Goal: Task Accomplishment & Management: Manage account settings

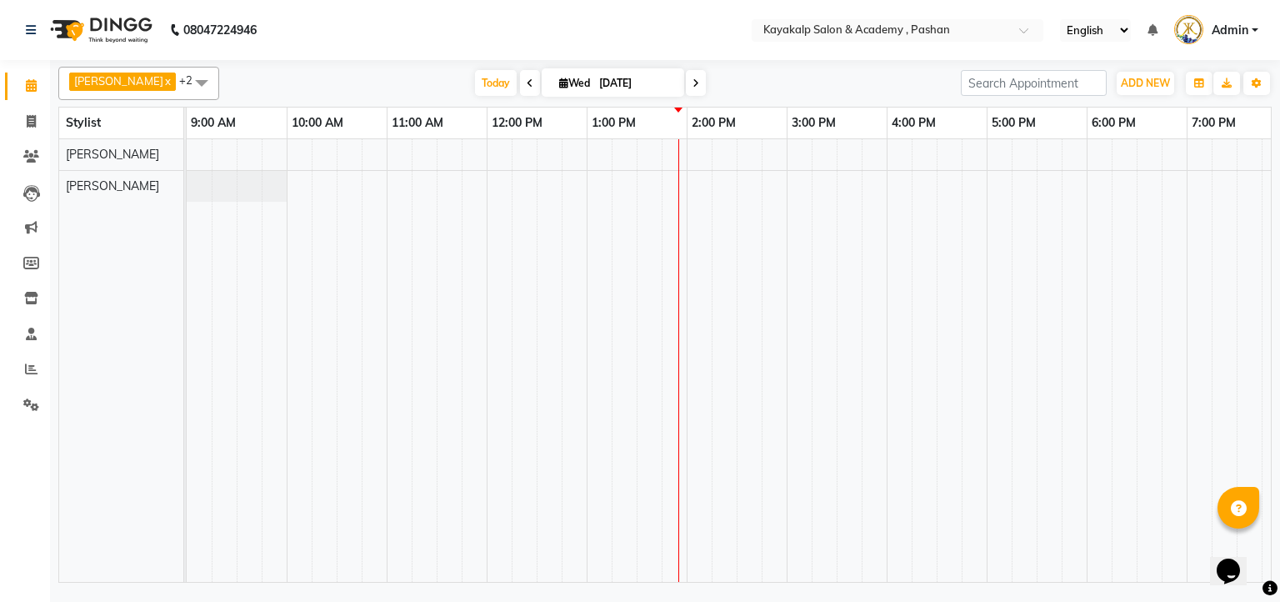
scroll to position [0, 115]
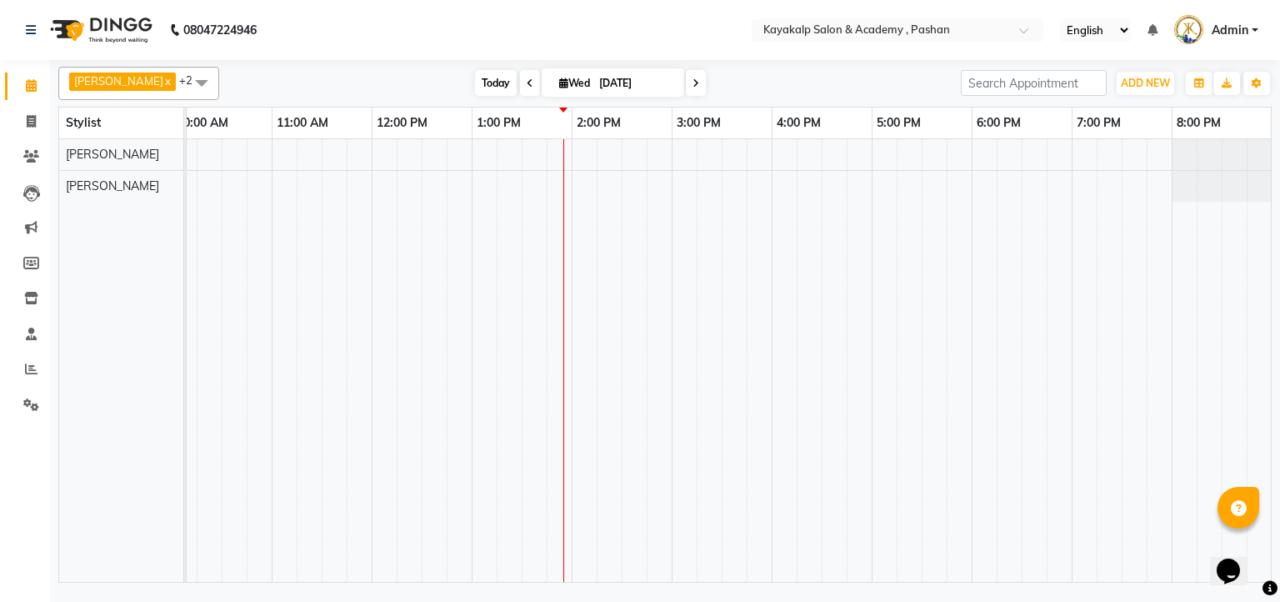
click at [485, 80] on span "Today" at bounding box center [496, 83] width 42 height 26
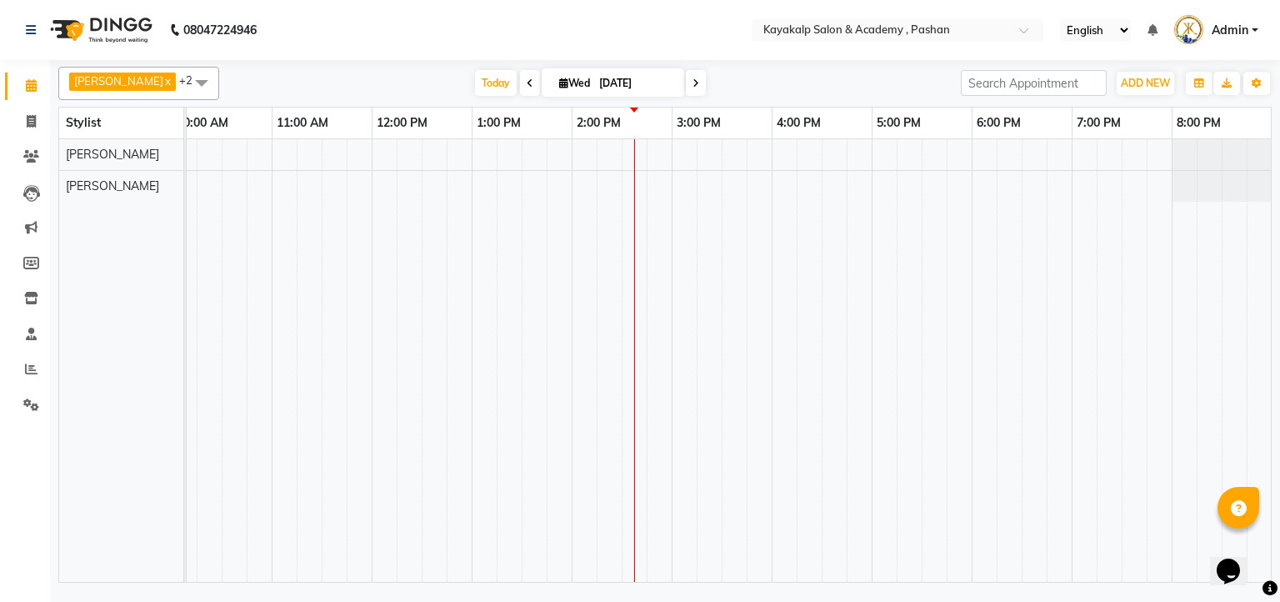
click at [535, 153] on div at bounding box center [672, 360] width 1200 height 443
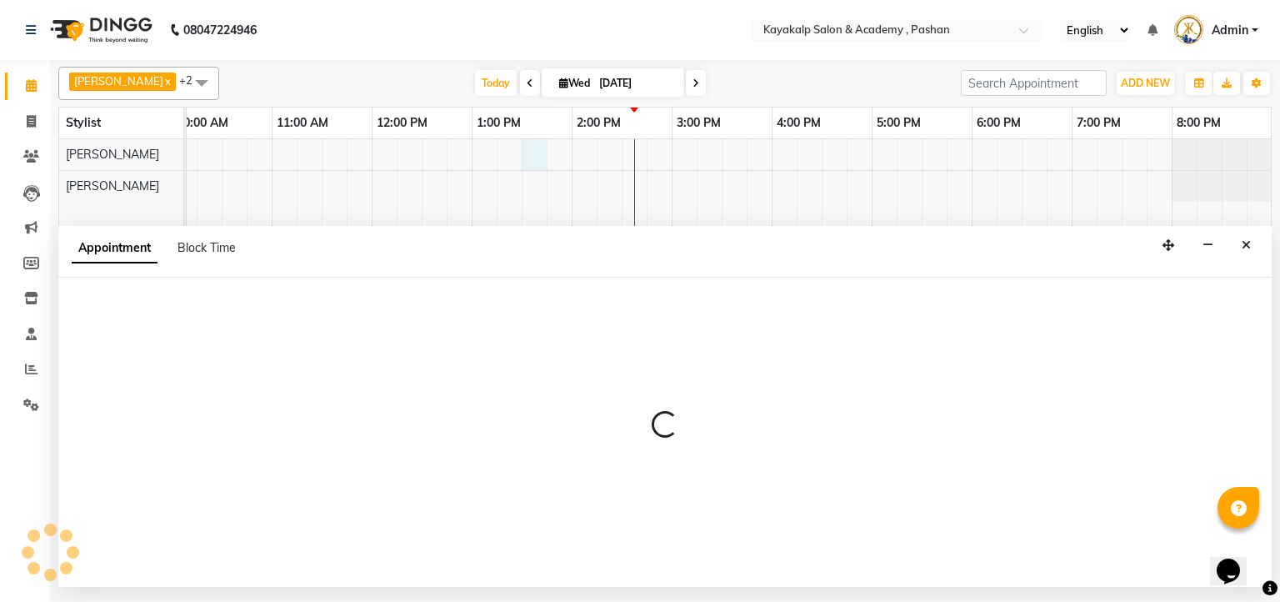
select select "29289"
select select "tentative"
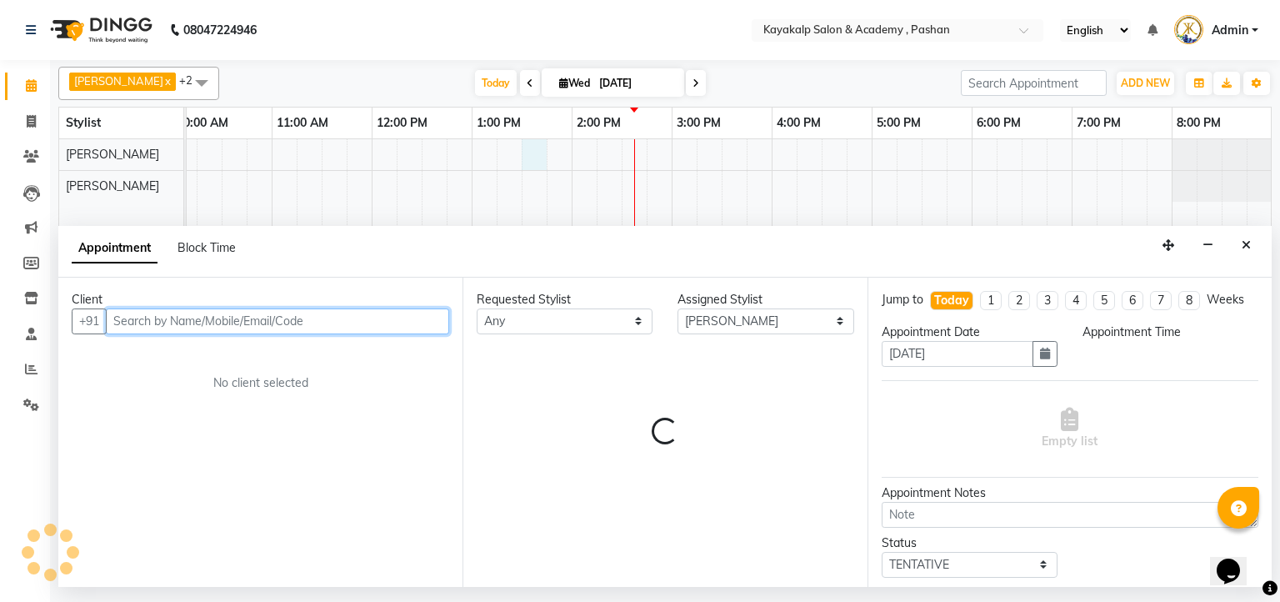
select select "810"
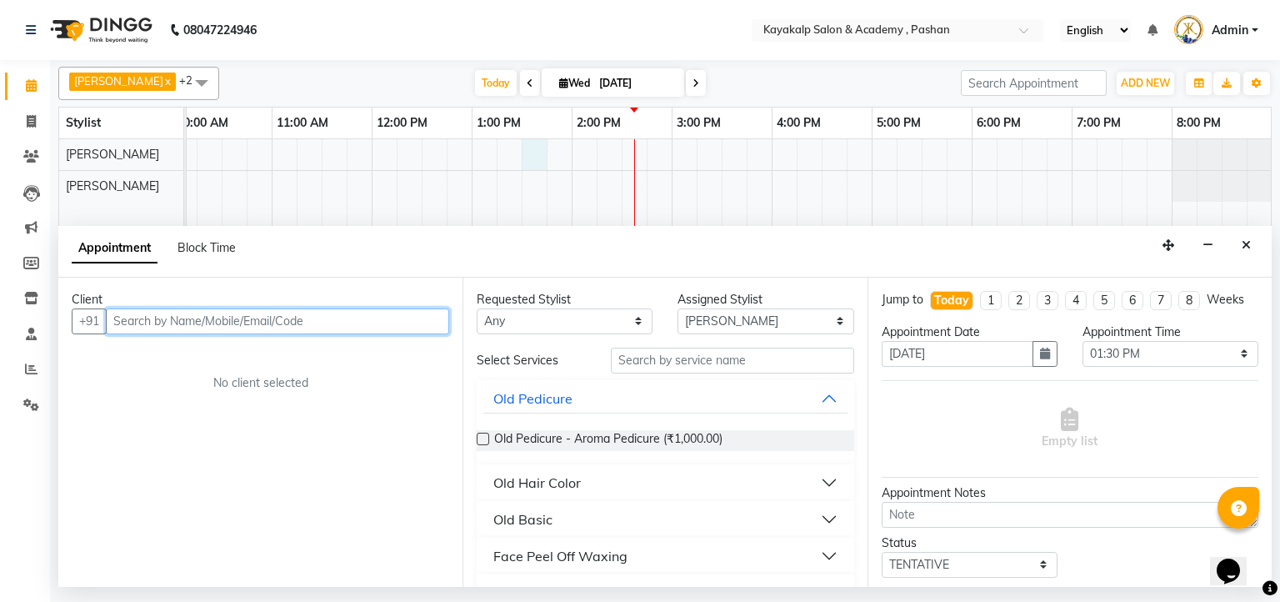
click at [200, 311] on input "text" at bounding box center [277, 321] width 343 height 26
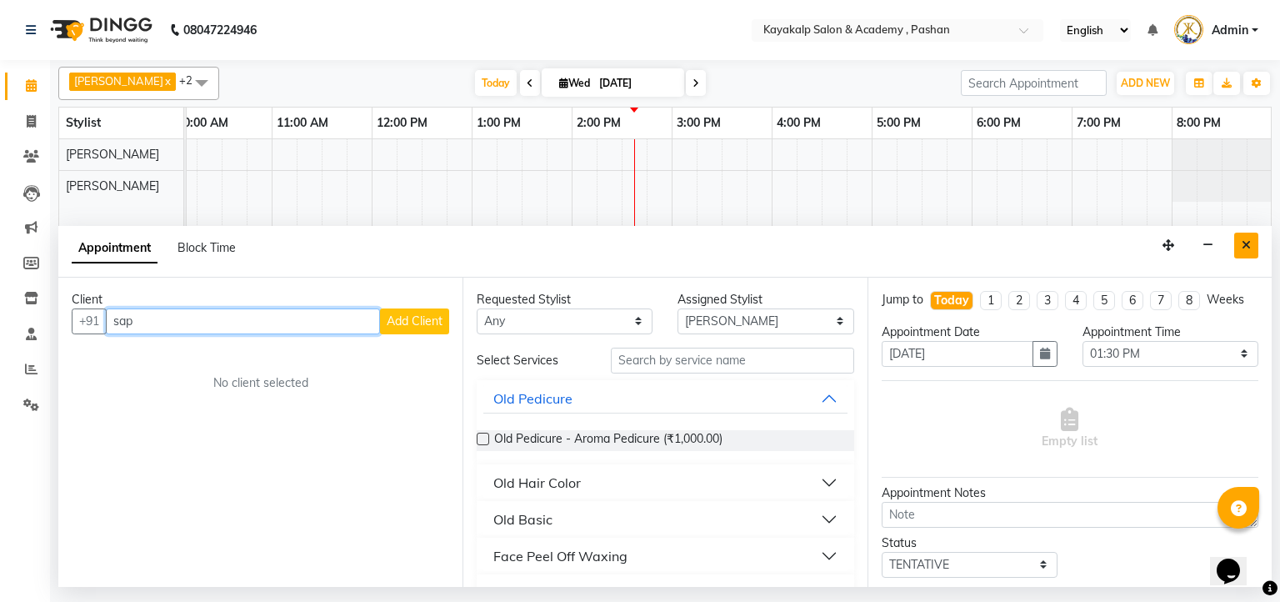
type input "sap"
click at [1254, 243] on button "Close" at bounding box center [1247, 246] width 24 height 26
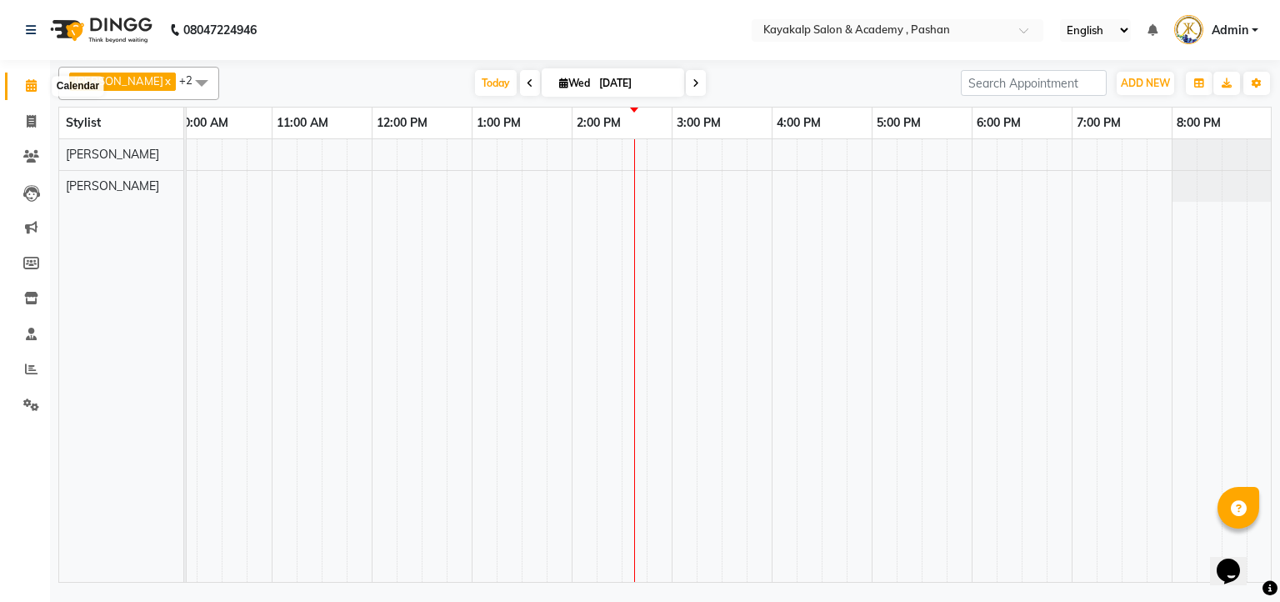
click at [33, 78] on span at bounding box center [31, 86] width 29 height 19
click at [24, 155] on icon at bounding box center [31, 156] width 16 height 13
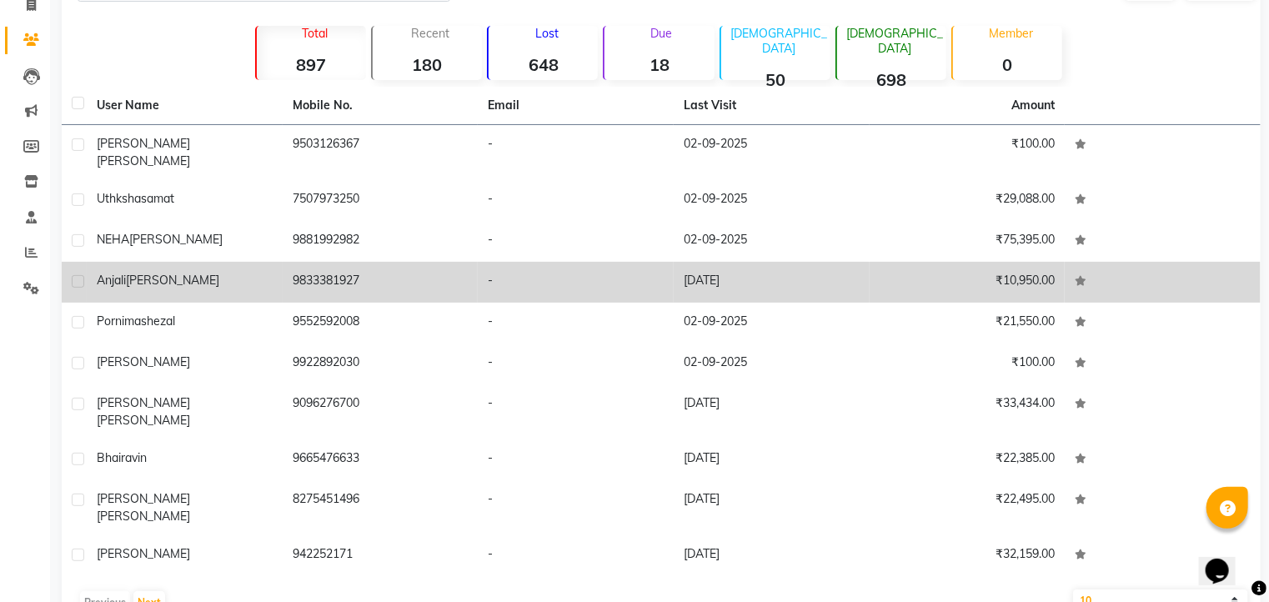
scroll to position [120, 0]
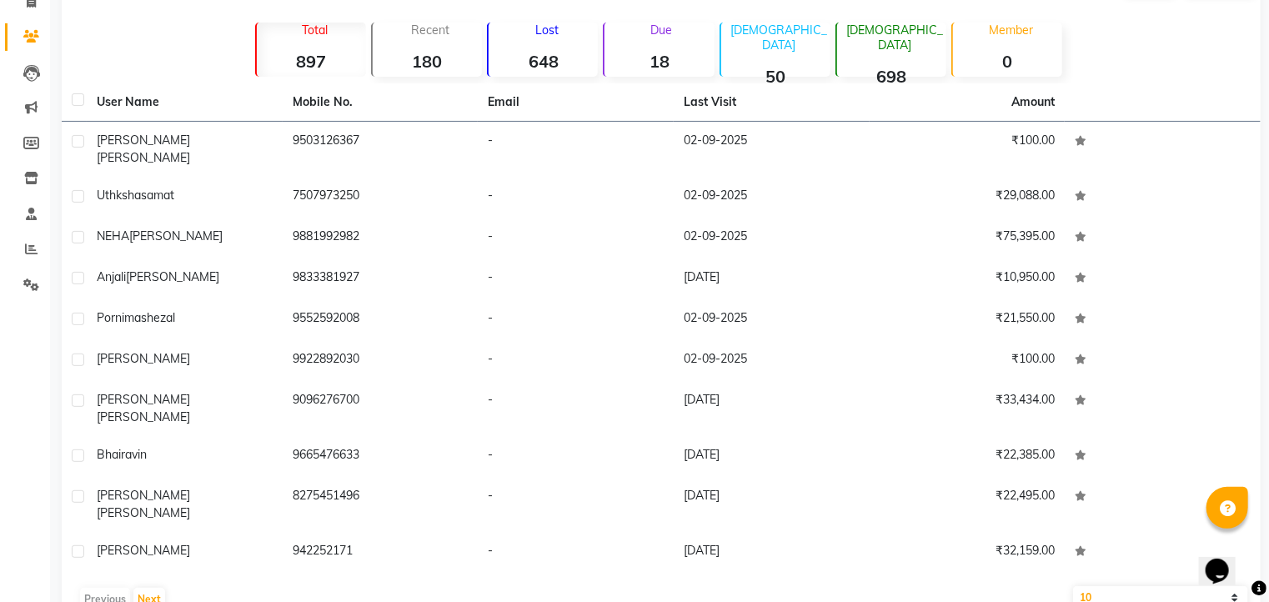
click at [451, 43] on div "Recent 180" at bounding box center [426, 50] width 111 height 54
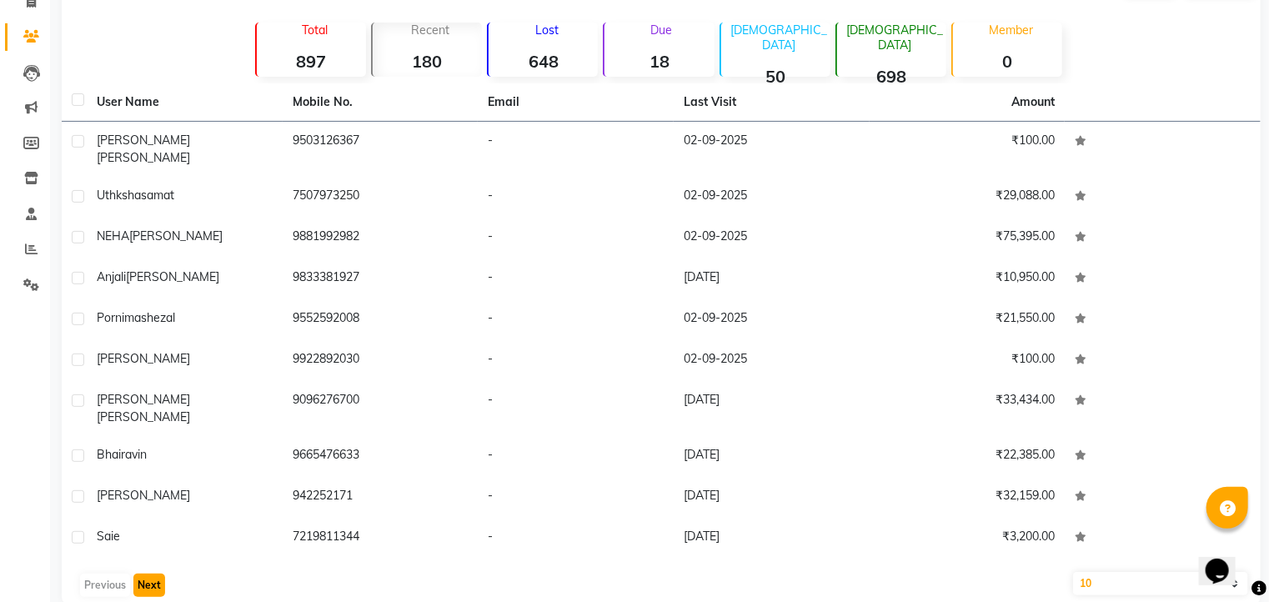
click at [153, 574] on button "Next" at bounding box center [149, 585] width 32 height 23
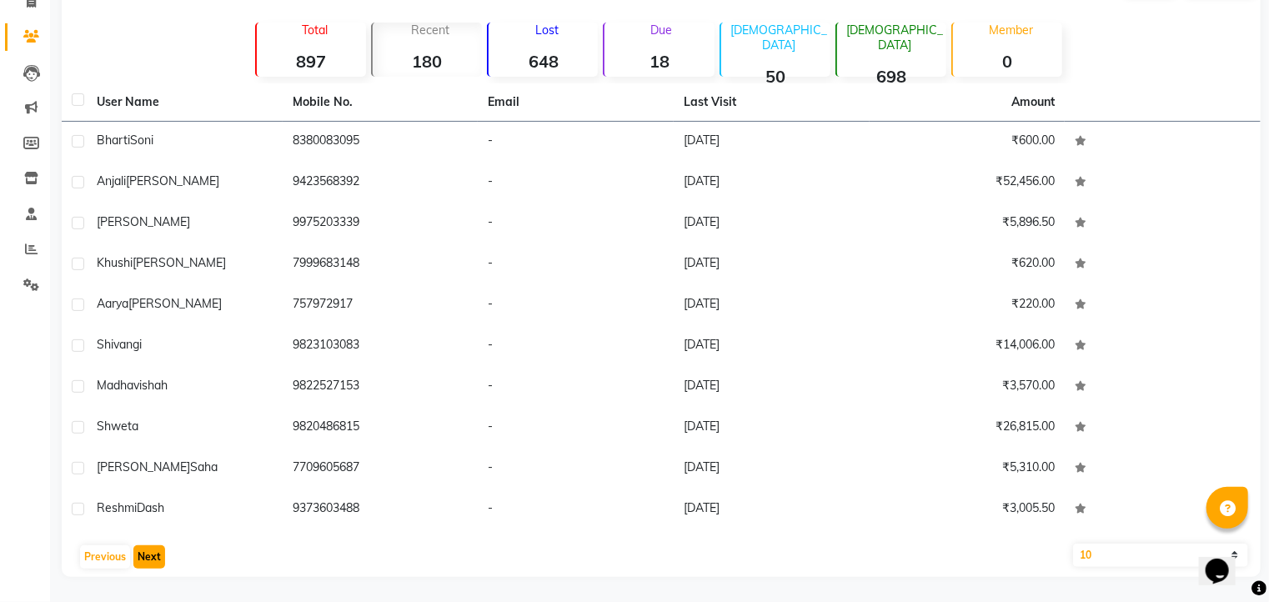
click at [148, 558] on button "Next" at bounding box center [149, 556] width 32 height 23
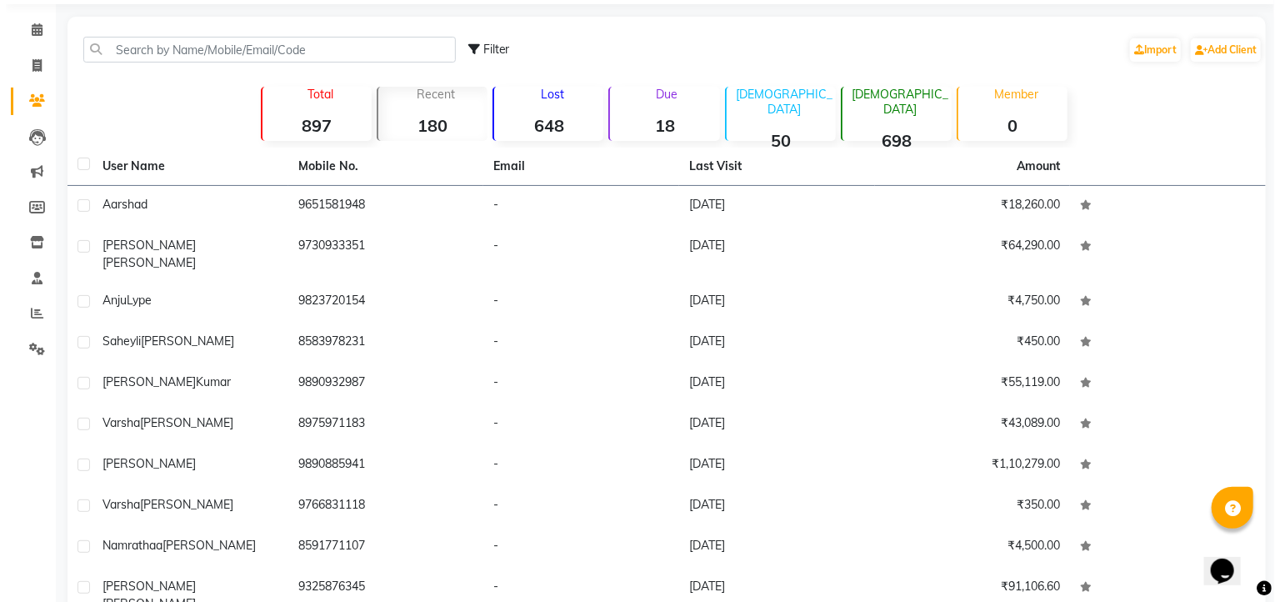
scroll to position [0, 0]
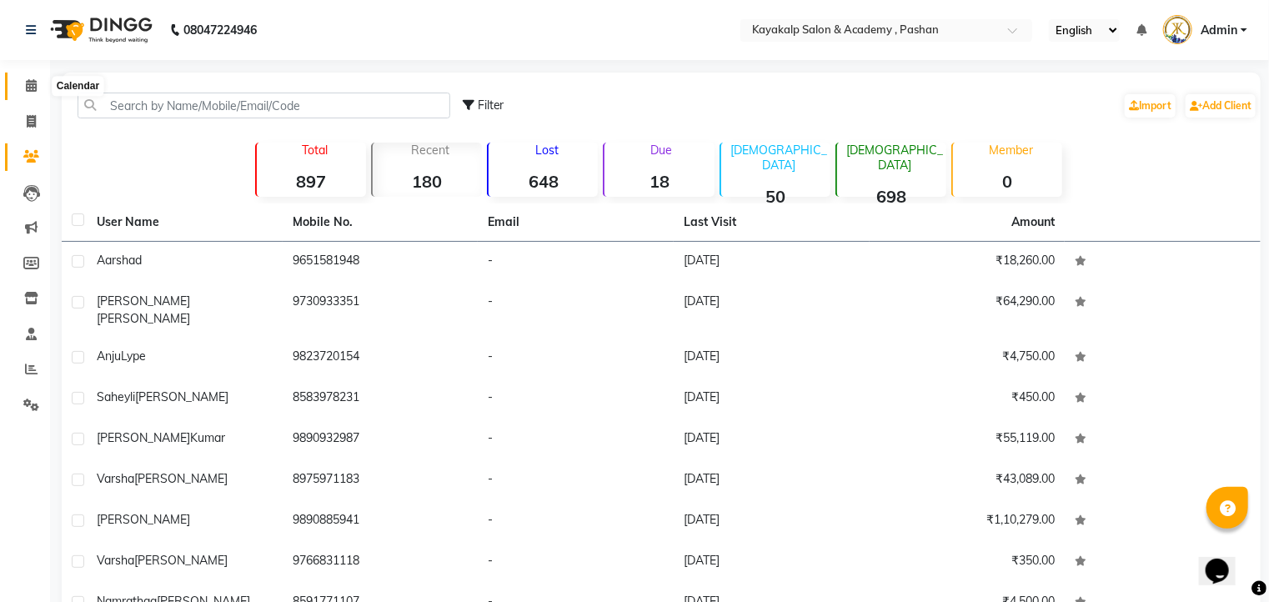
click at [31, 81] on icon at bounding box center [31, 85] width 11 height 13
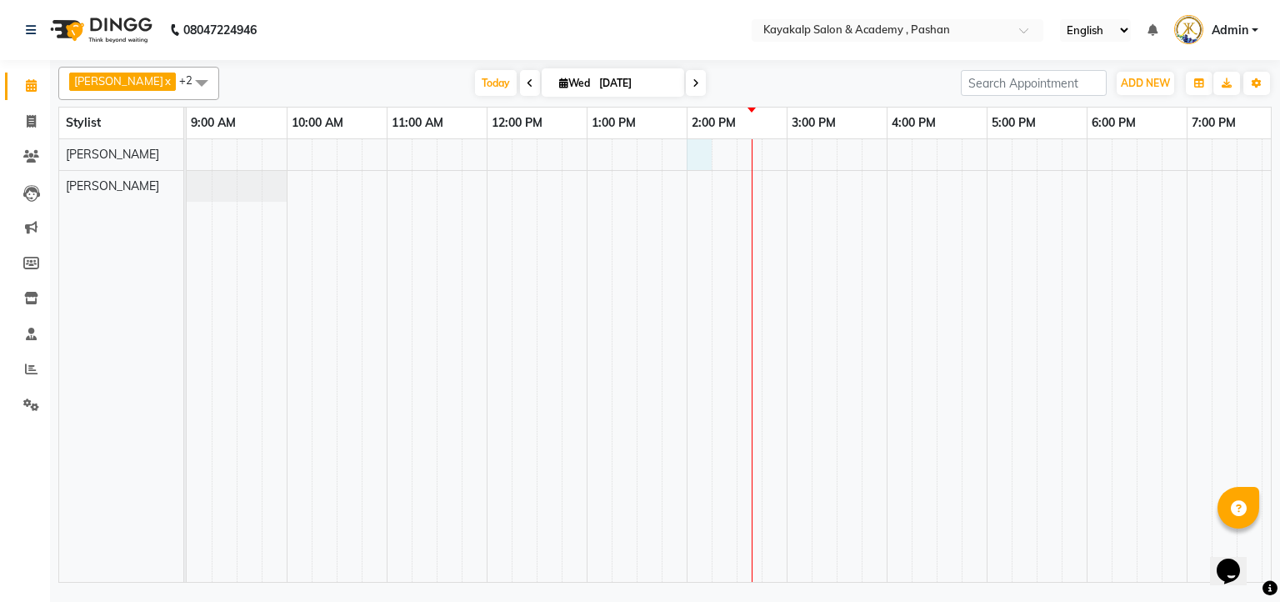
click at [704, 151] on div at bounding box center [787, 360] width 1200 height 443
select select "29289"
select select "tentative"
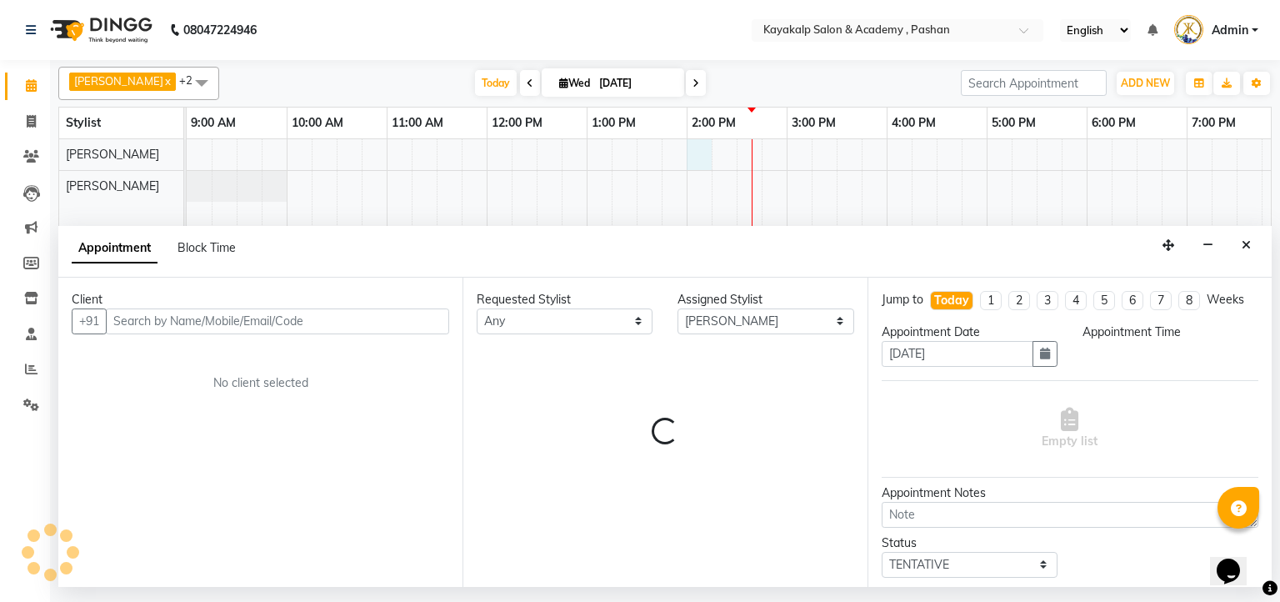
select select "840"
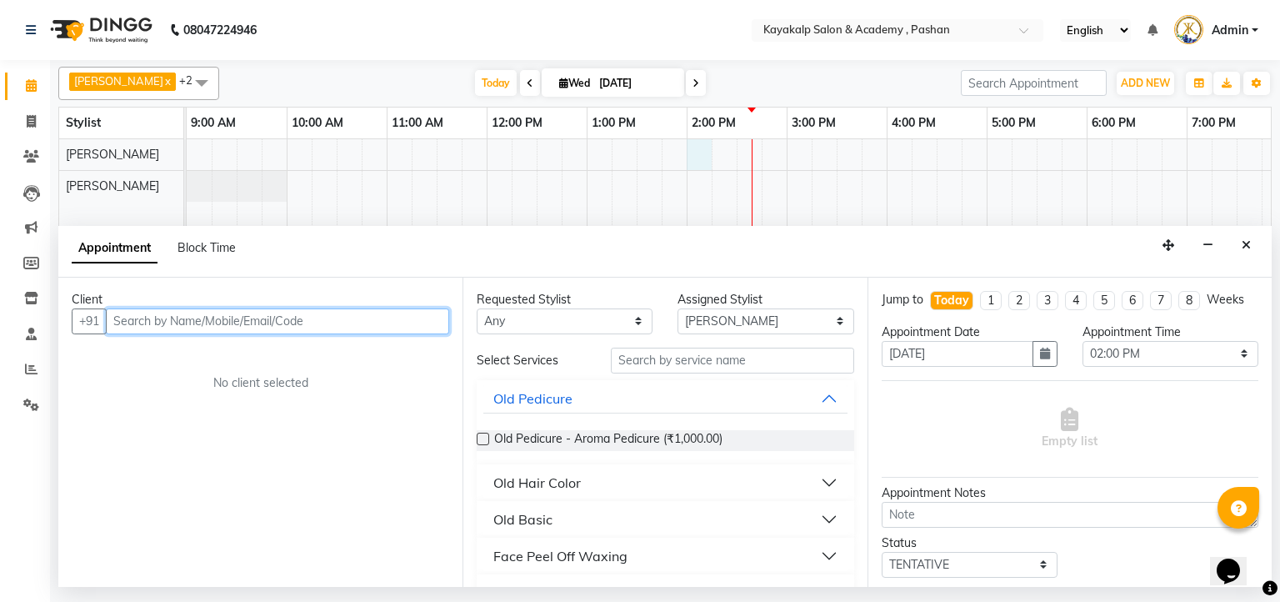
click at [229, 322] on input "text" at bounding box center [277, 321] width 343 height 26
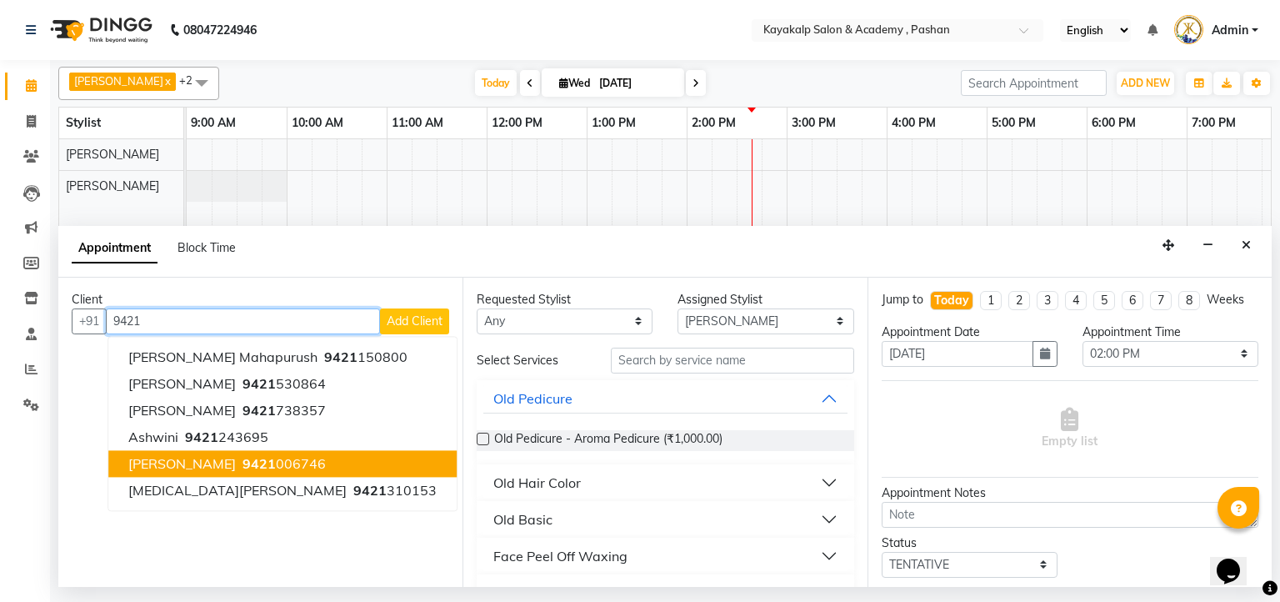
click at [233, 456] on span "[PERSON_NAME]" at bounding box center [182, 463] width 108 height 17
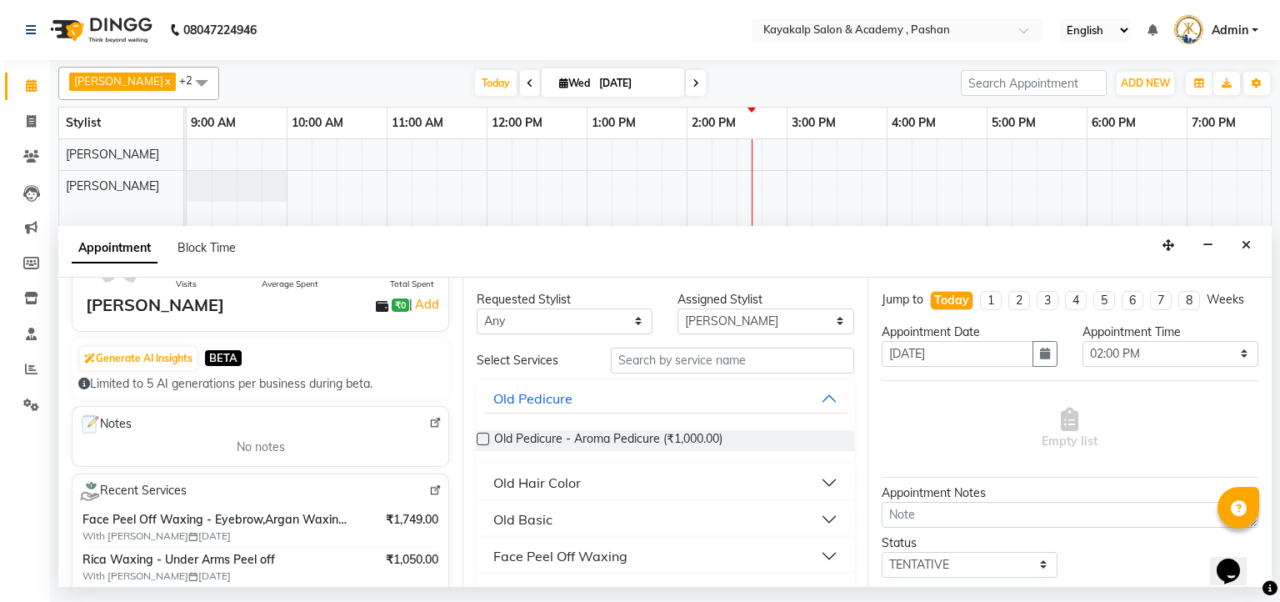
scroll to position [133, 0]
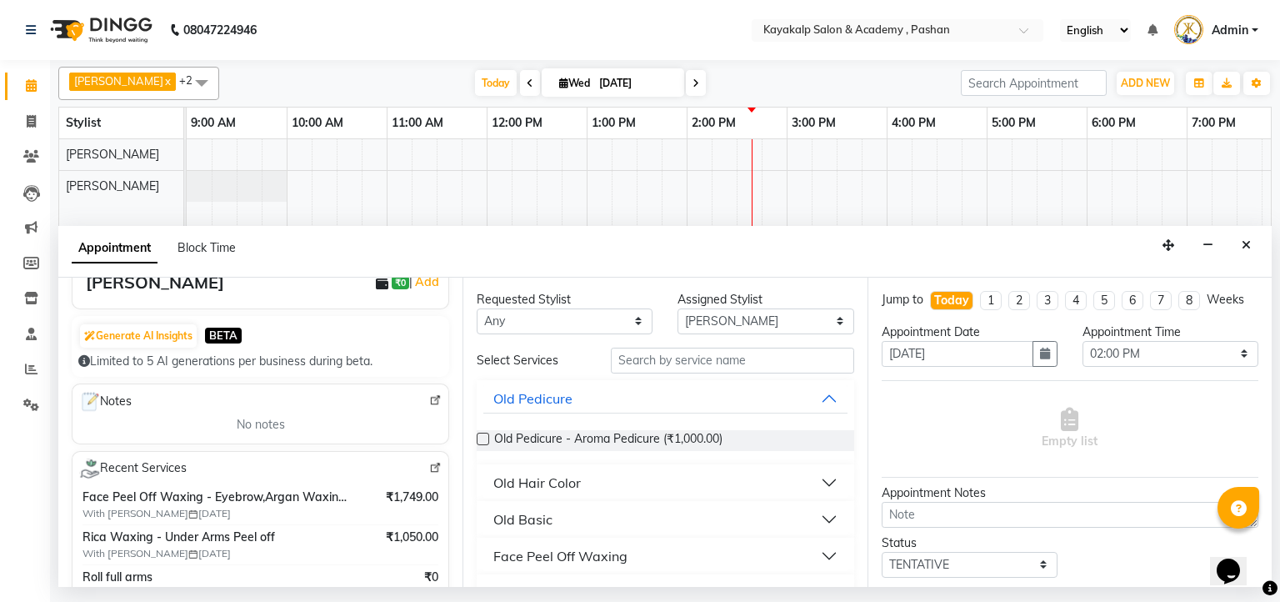
type input "9421006746"
click at [429, 467] on img at bounding box center [435, 468] width 13 height 13
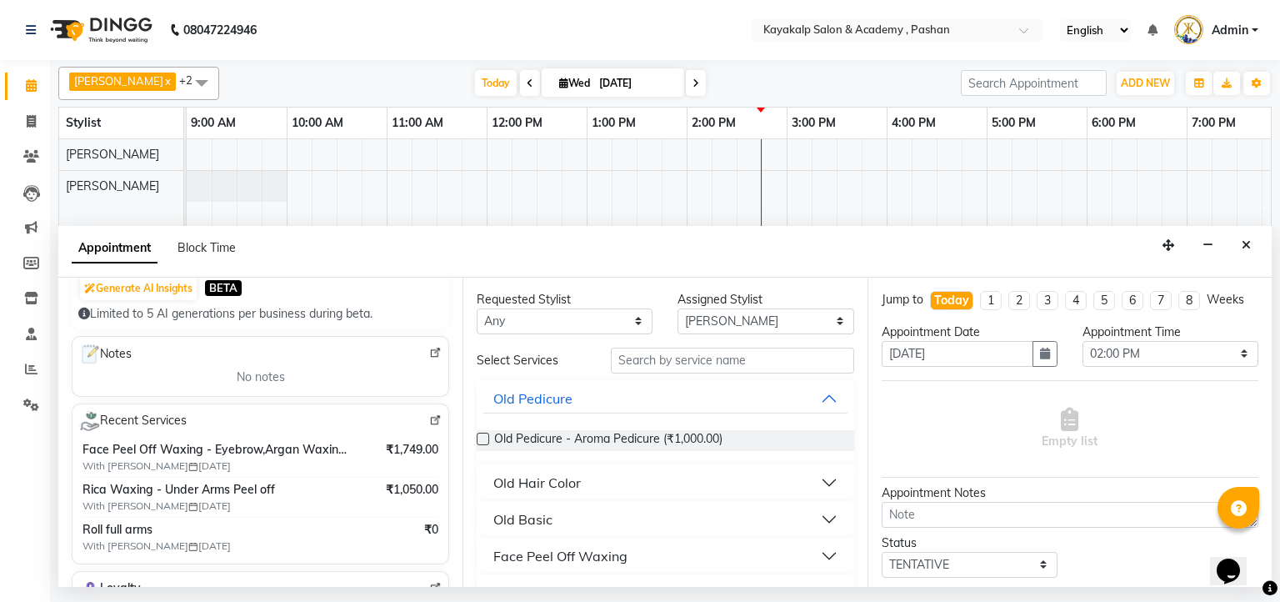
scroll to position [200, 0]
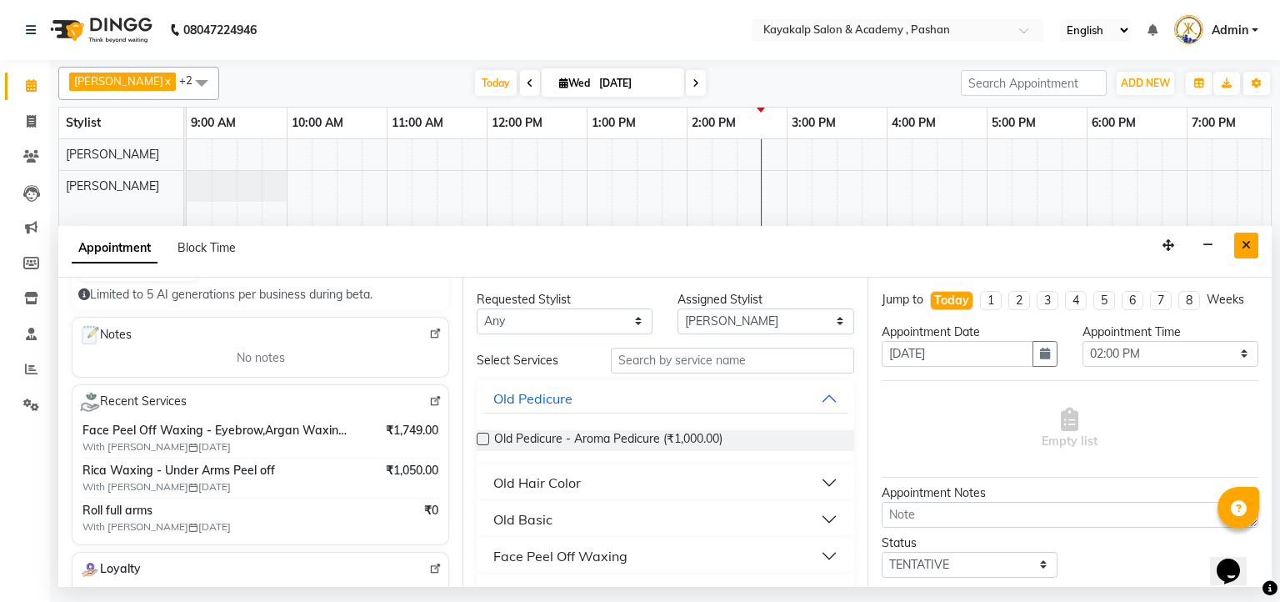
click at [1250, 243] on icon "Close" at bounding box center [1246, 245] width 9 height 12
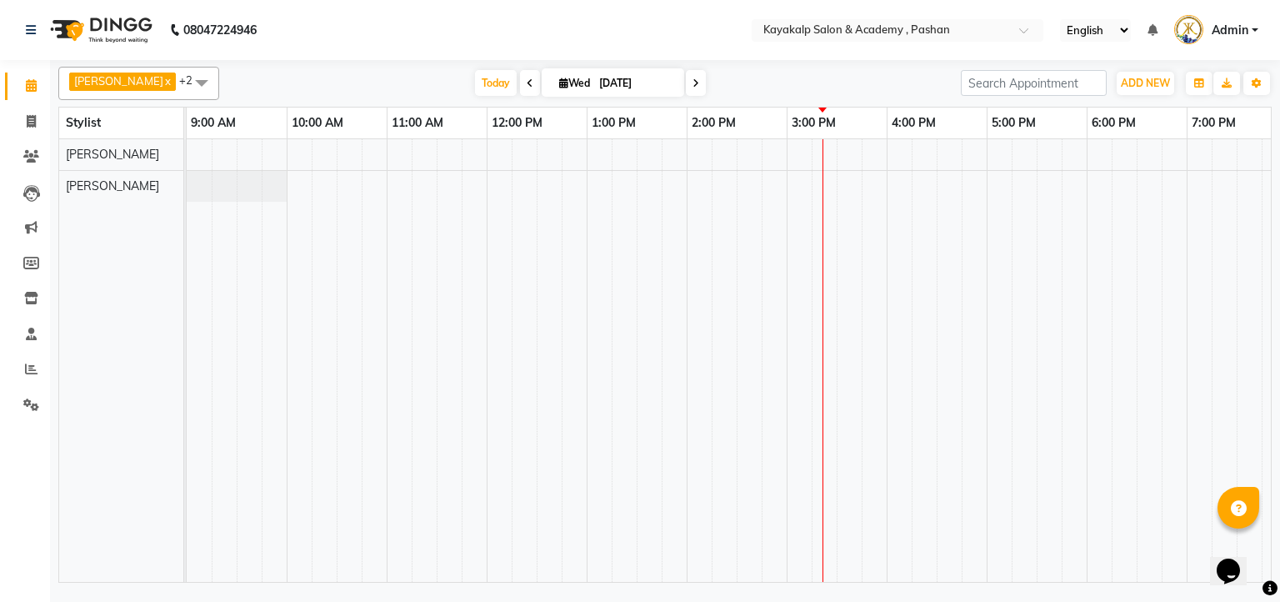
click at [759, 157] on div at bounding box center [787, 360] width 1200 height 443
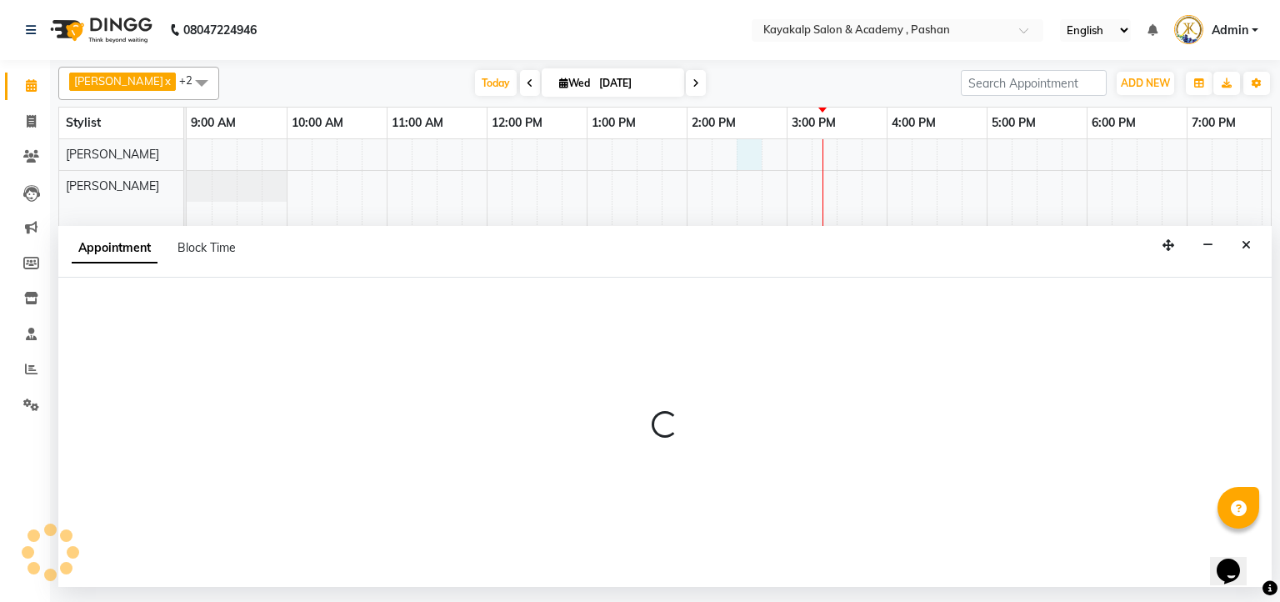
select select "29289"
select select "870"
select select "tentative"
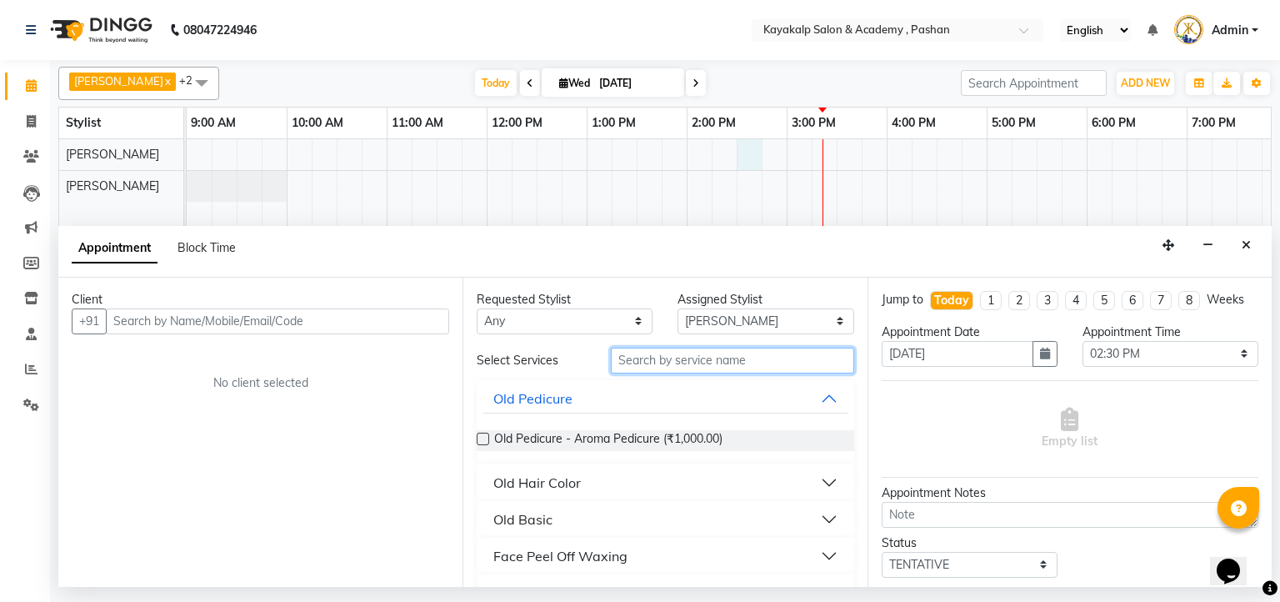
click at [716, 363] on input "text" at bounding box center [732, 361] width 243 height 26
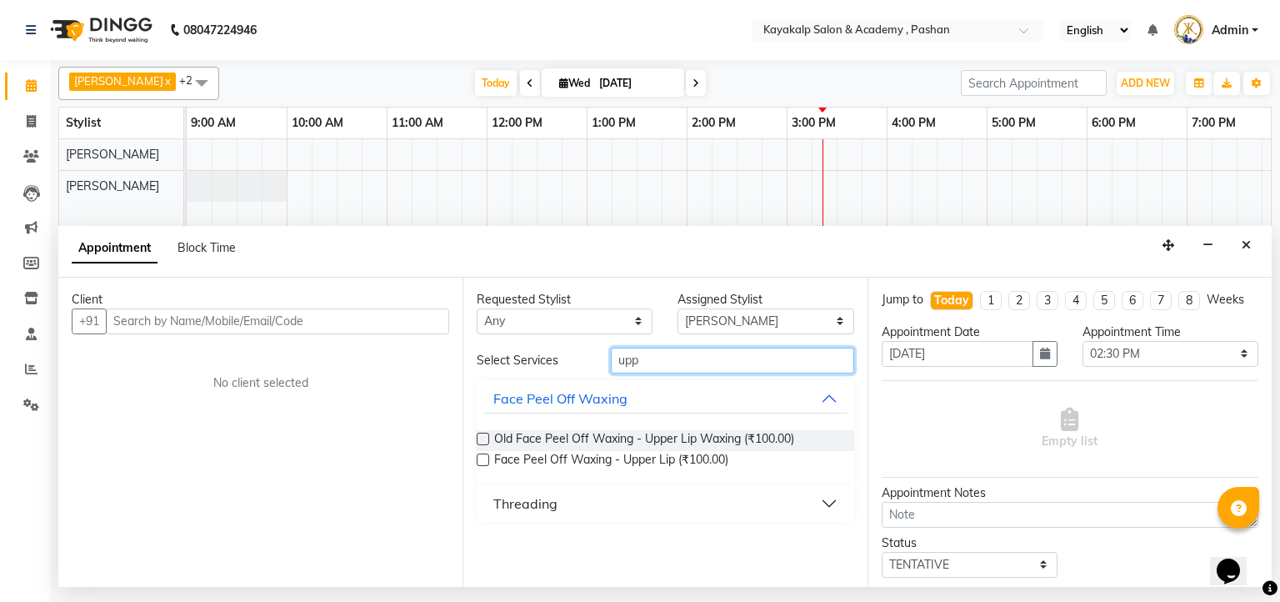
type input "upp"
click at [482, 455] on label at bounding box center [483, 460] width 13 height 13
click at [482, 456] on input "checkbox" at bounding box center [482, 461] width 11 height 11
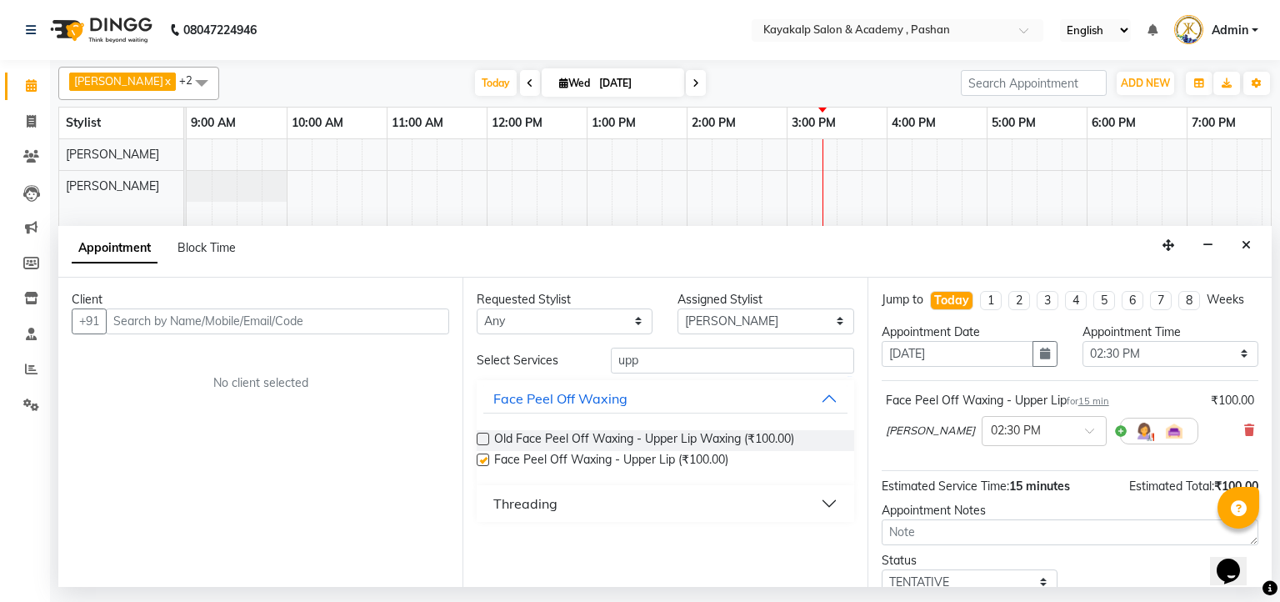
checkbox input "false"
click at [677, 357] on input "upp" at bounding box center [732, 361] width 243 height 26
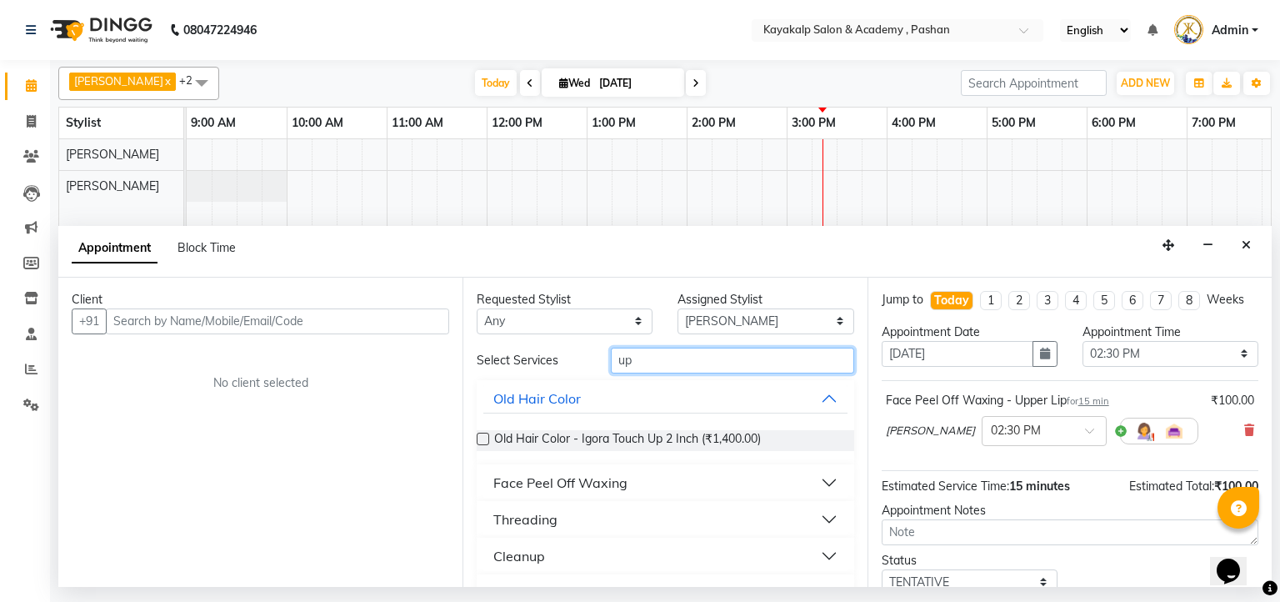
type input "u"
type input "eye"
click at [529, 514] on div "Threading" at bounding box center [526, 519] width 64 height 20
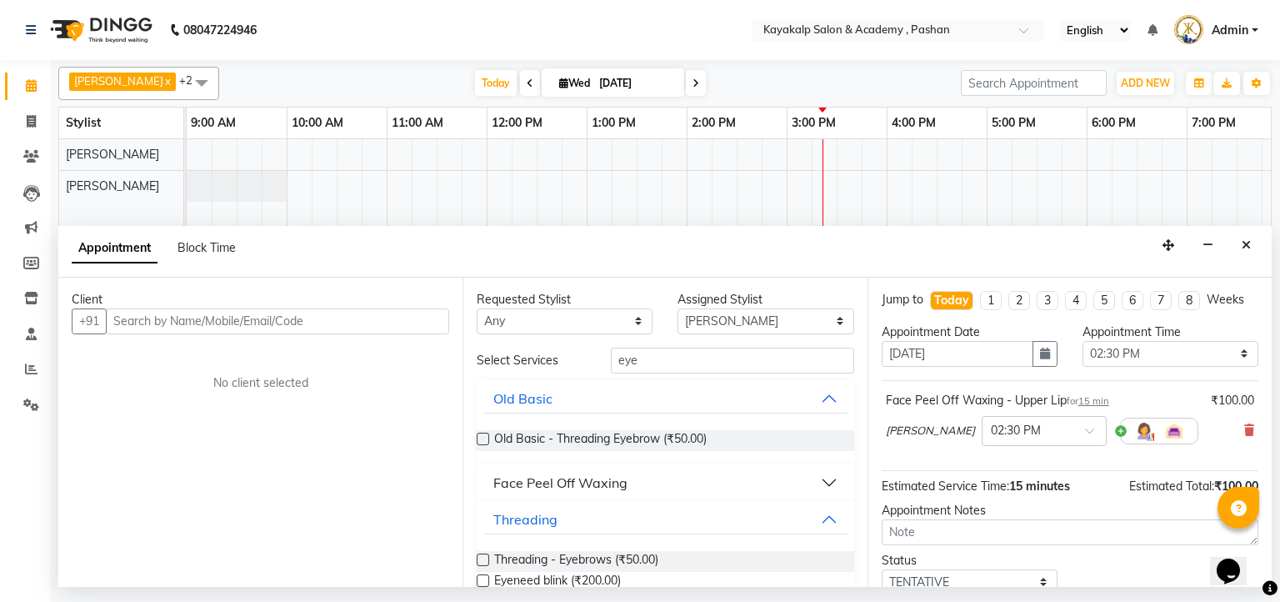
click at [480, 559] on label at bounding box center [483, 560] width 13 height 13
click at [480, 559] on input "checkbox" at bounding box center [482, 561] width 11 height 11
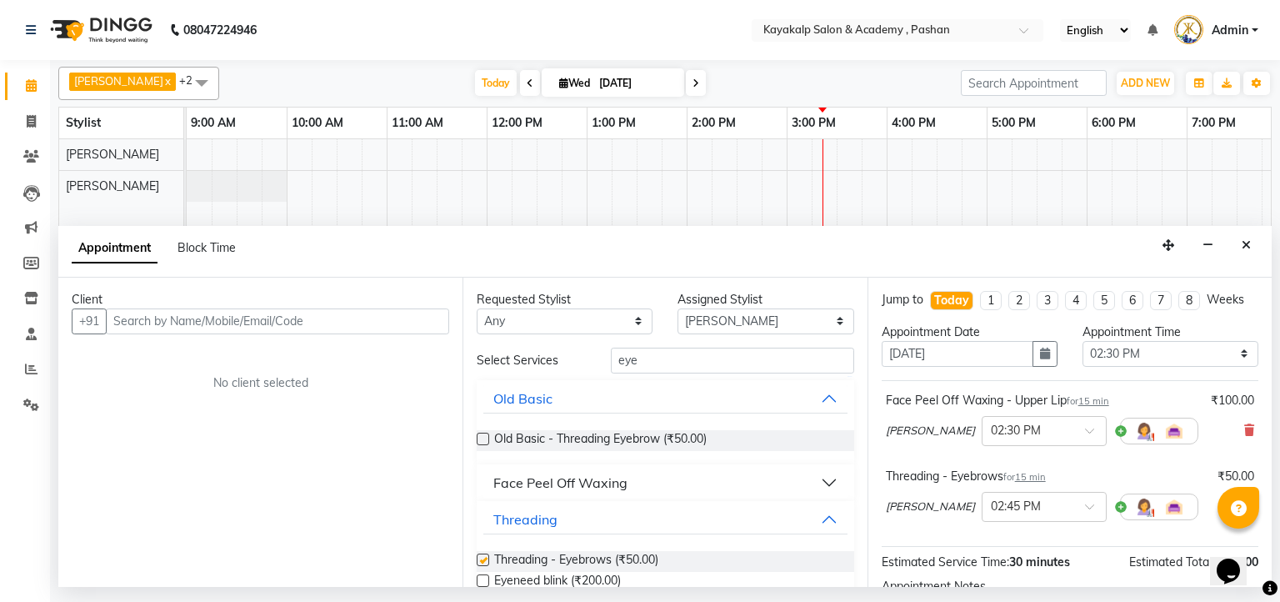
checkbox input "false"
click at [644, 360] on input "eye" at bounding box center [732, 361] width 243 height 26
type input "e"
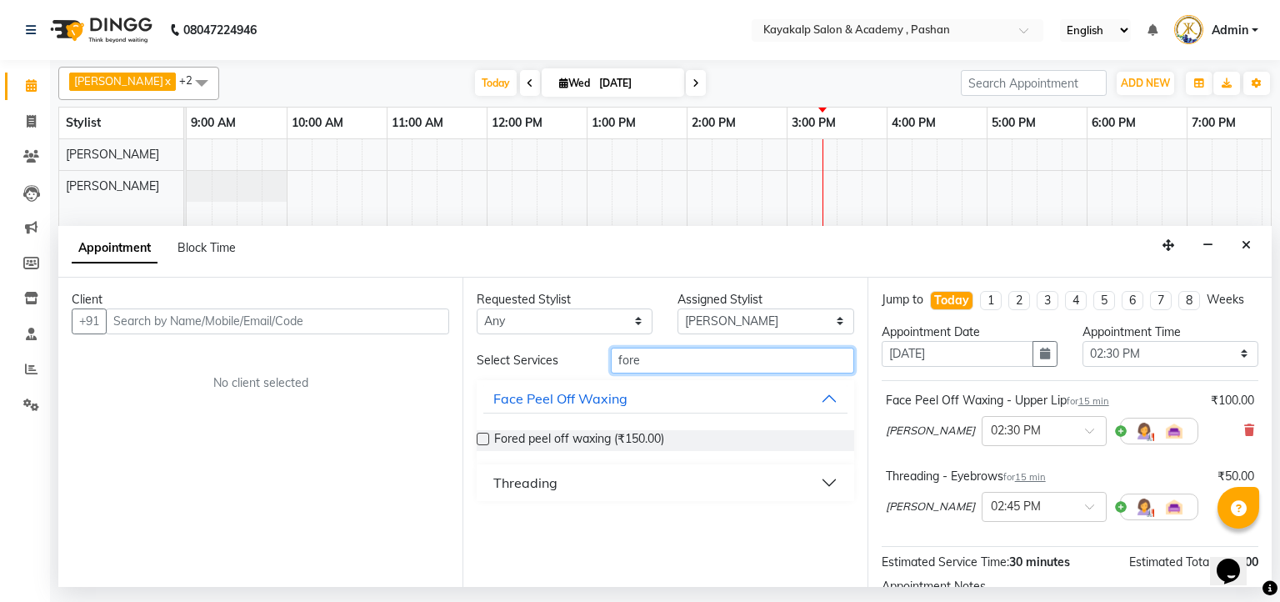
type input "fore"
click at [518, 480] on div "Threading" at bounding box center [526, 483] width 64 height 20
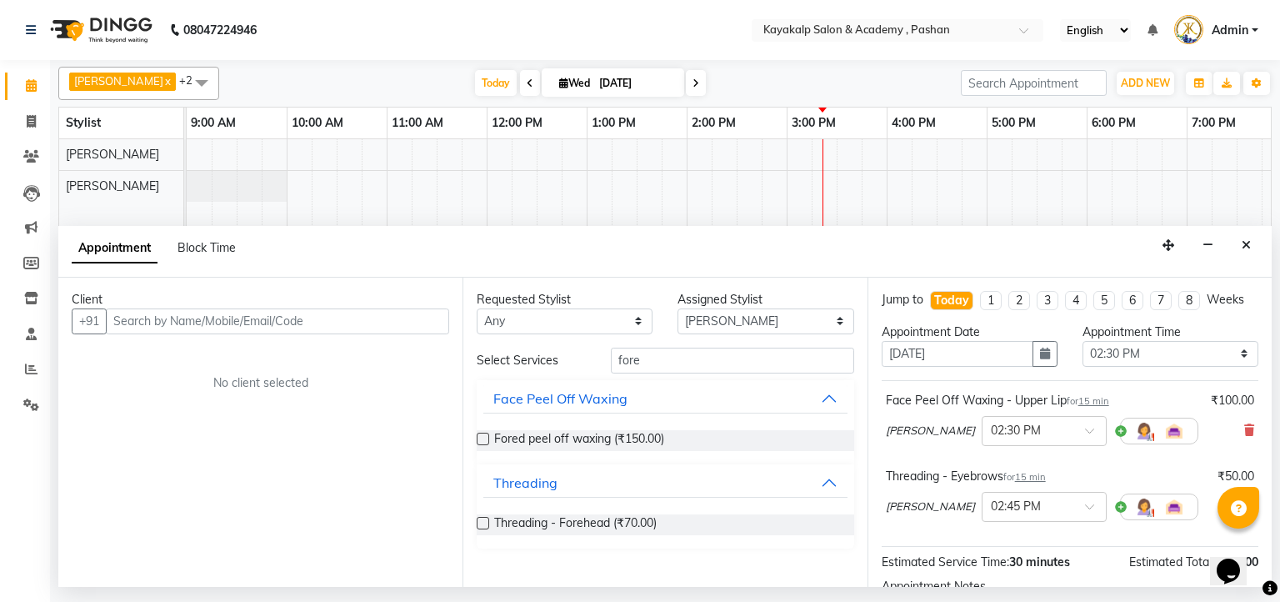
click at [484, 521] on label at bounding box center [483, 523] width 13 height 13
click at [484, 521] on input "checkbox" at bounding box center [482, 524] width 11 height 11
checkbox input "false"
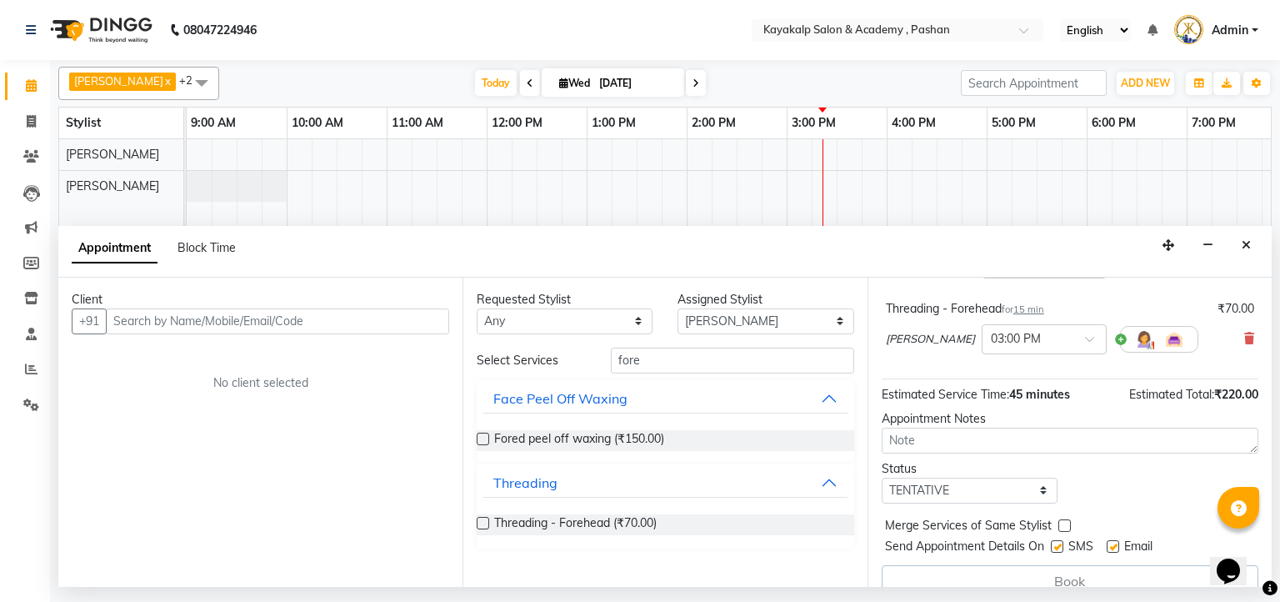
scroll to position [265, 0]
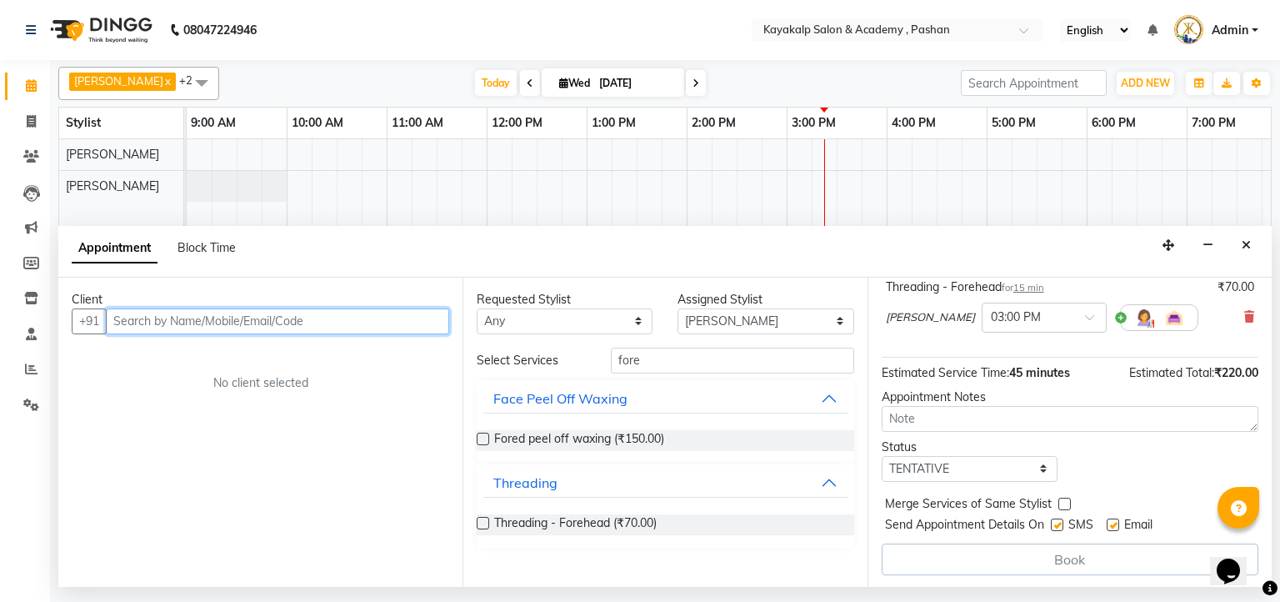
click at [305, 316] on input "text" at bounding box center [277, 321] width 343 height 26
type input "9176303955"
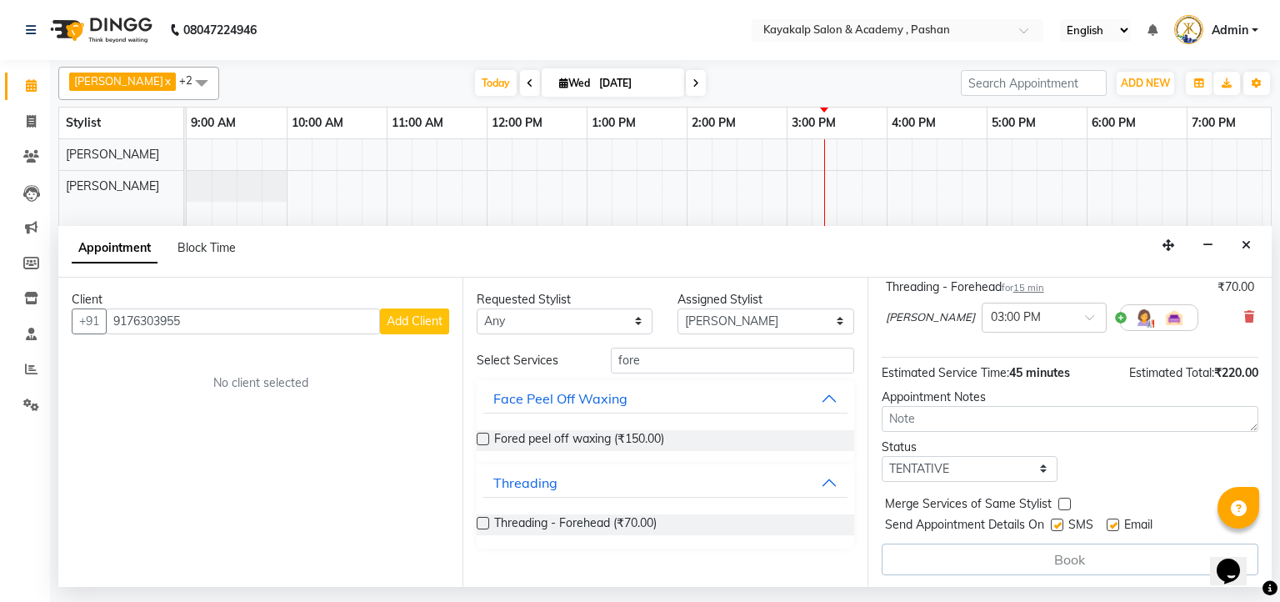
click at [416, 322] on span "Add Client" at bounding box center [415, 320] width 56 height 15
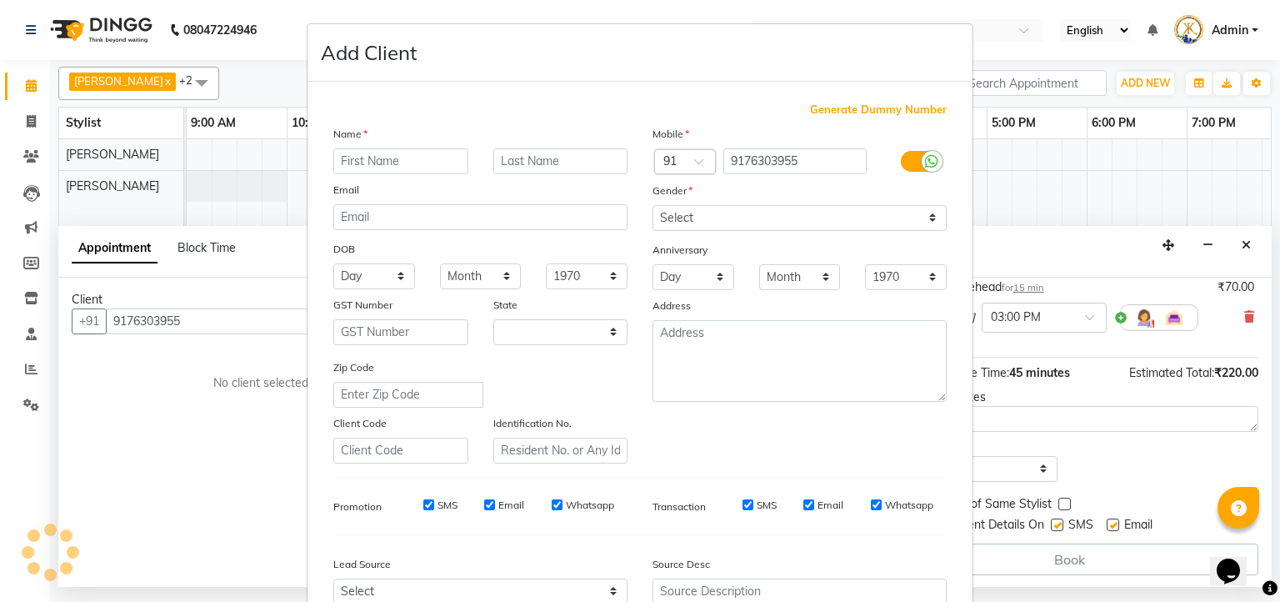
select select "22"
click at [394, 157] on input "text" at bounding box center [400, 161] width 135 height 26
type input "chitali"
click at [554, 164] on input "text" at bounding box center [561, 161] width 135 height 26
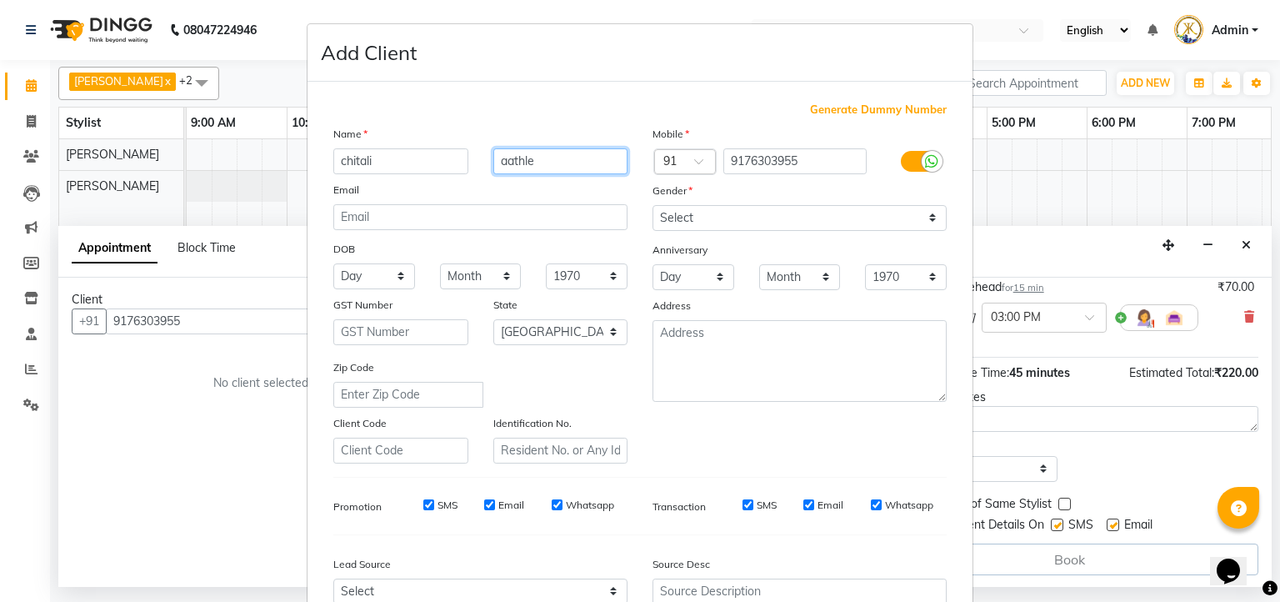
click at [509, 160] on input "aathle" at bounding box center [561, 161] width 135 height 26
click at [537, 166] on input "thle" at bounding box center [561, 161] width 135 height 26
type input "t"
type input "Athale"
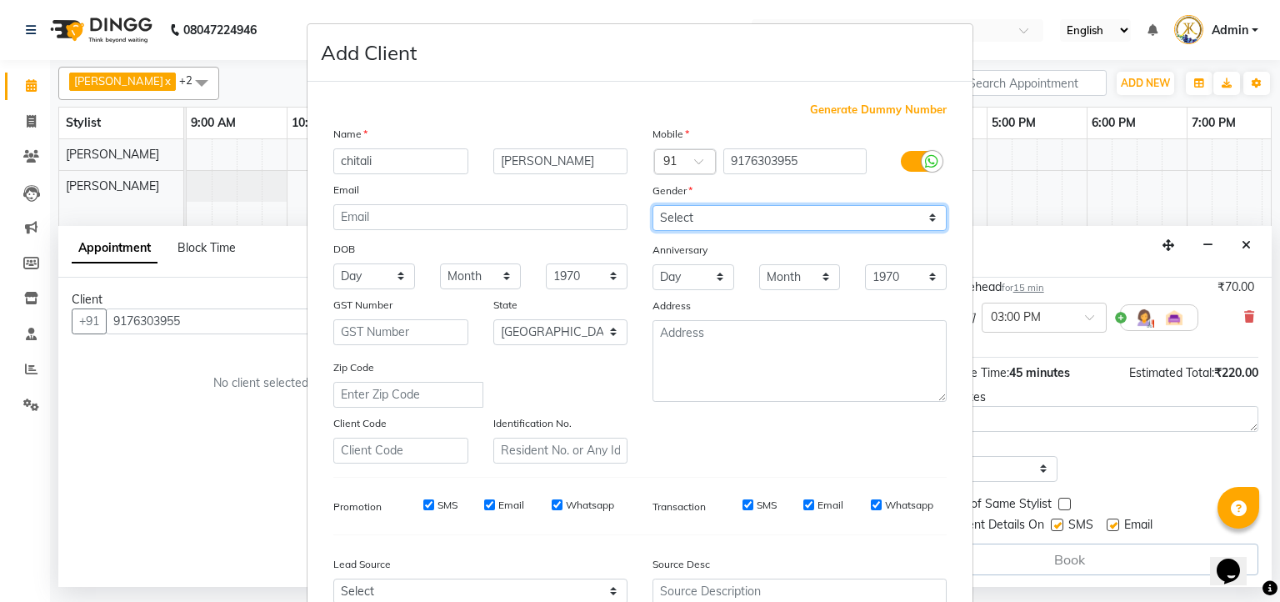
click at [681, 223] on select "Select Male Female Other Prefer Not To Say" at bounding box center [800, 218] width 294 height 26
select select "female"
click at [653, 206] on select "Select Male Female Other Prefer Not To Say" at bounding box center [800, 218] width 294 height 26
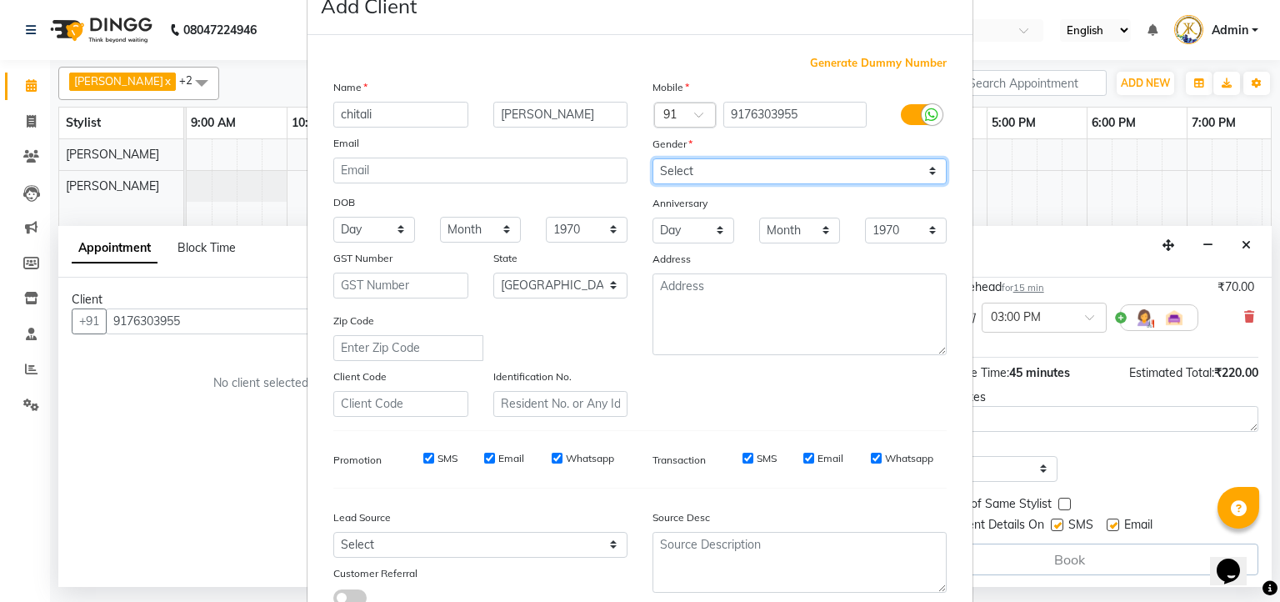
scroll to position [176, 0]
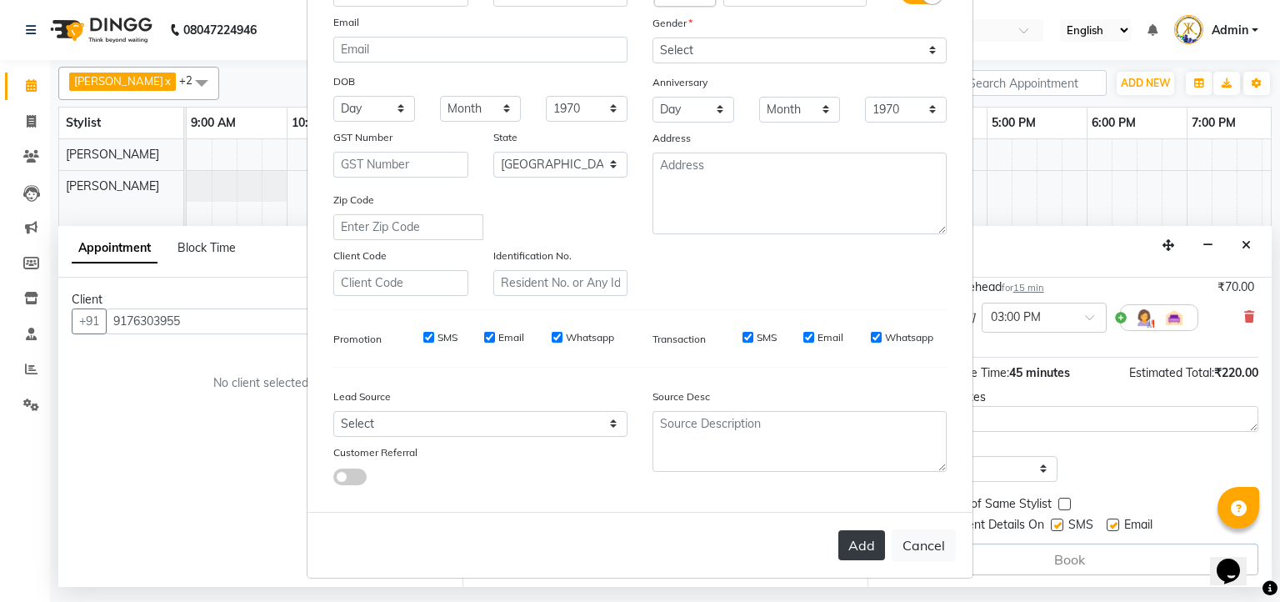
click at [864, 537] on button "Add" at bounding box center [862, 545] width 47 height 30
select select
select select "null"
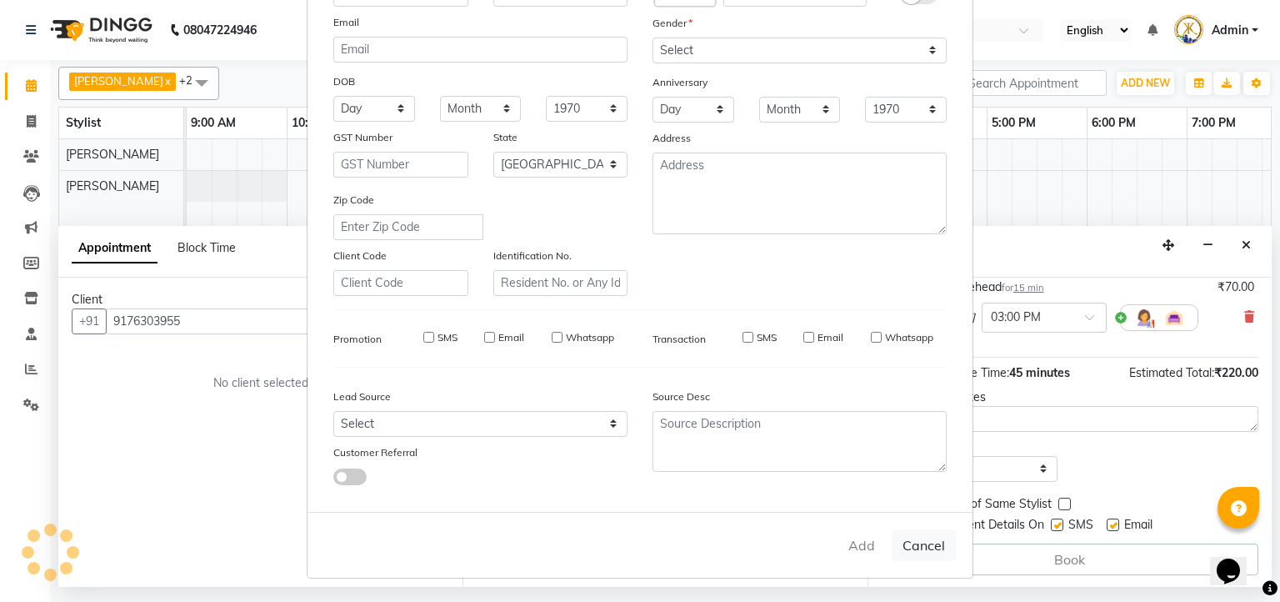
select select
checkbox input "false"
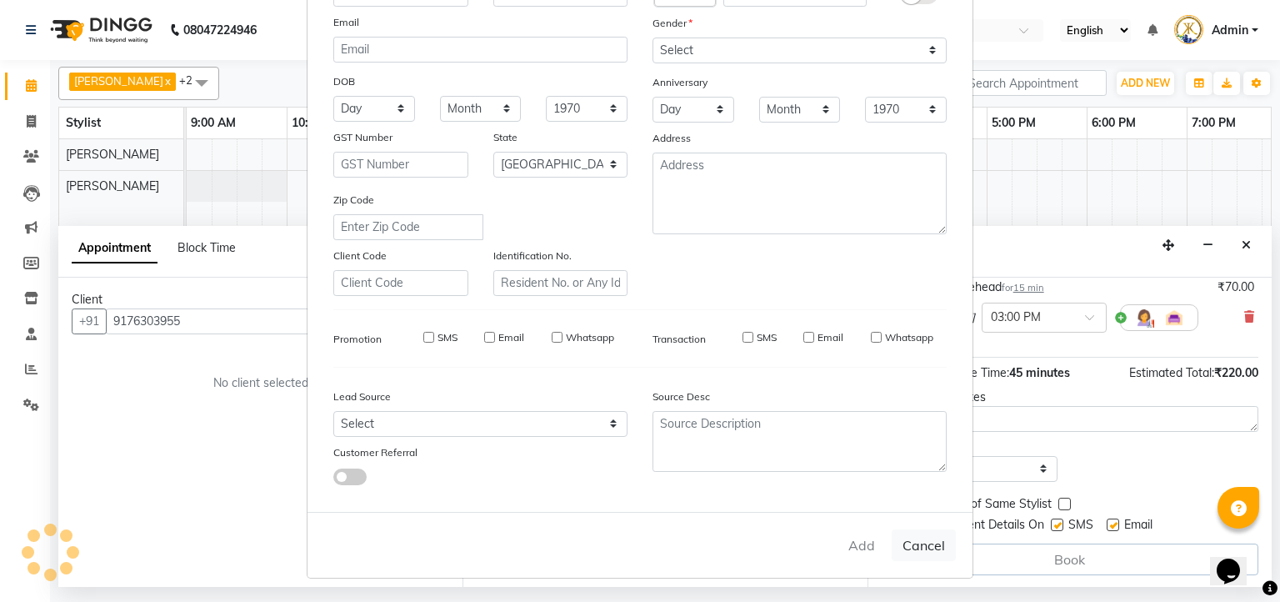
checkbox input "false"
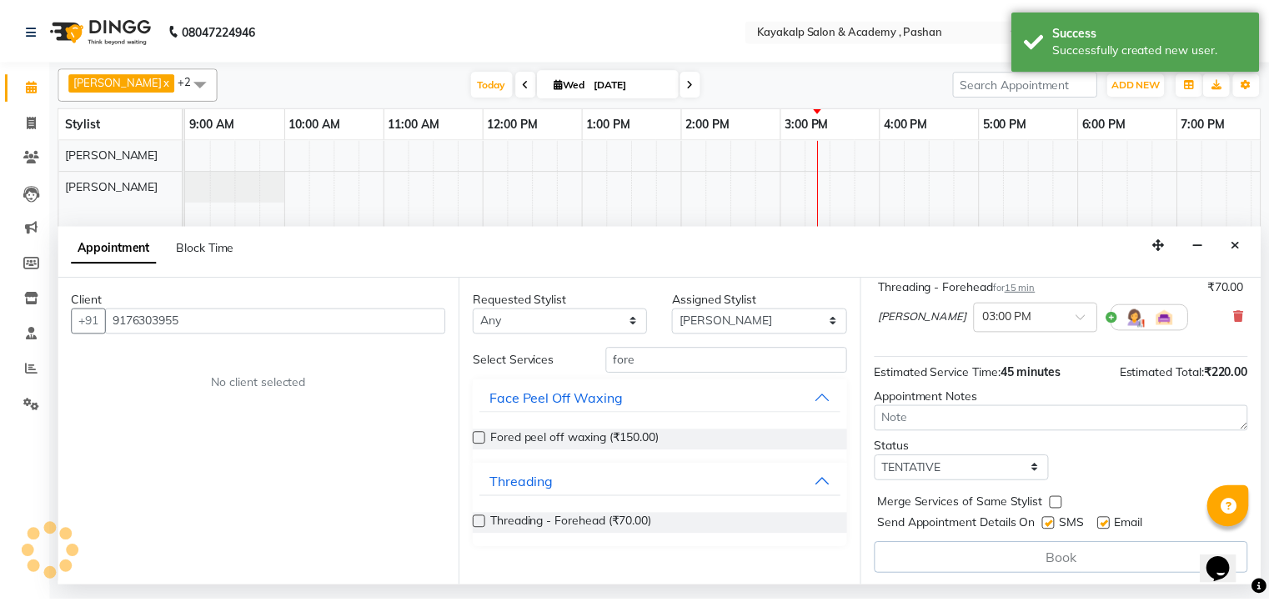
scroll to position [263, 0]
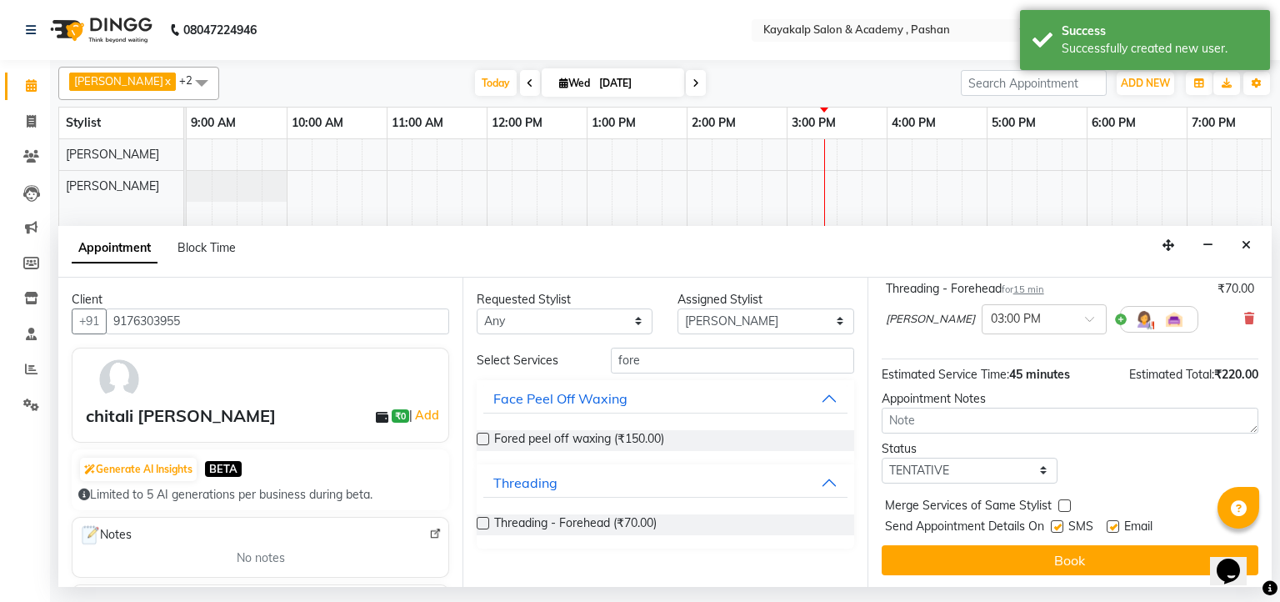
click at [1065, 555] on button "Book" at bounding box center [1070, 560] width 377 height 30
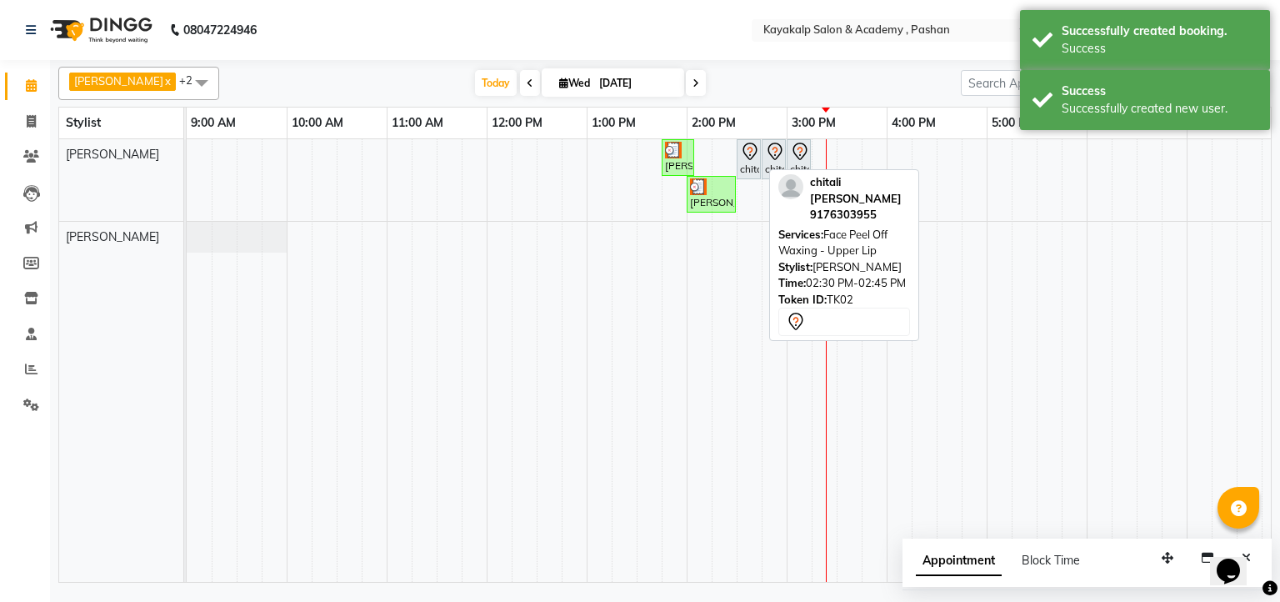
click at [759, 145] on div at bounding box center [760, 159] width 7 height 38
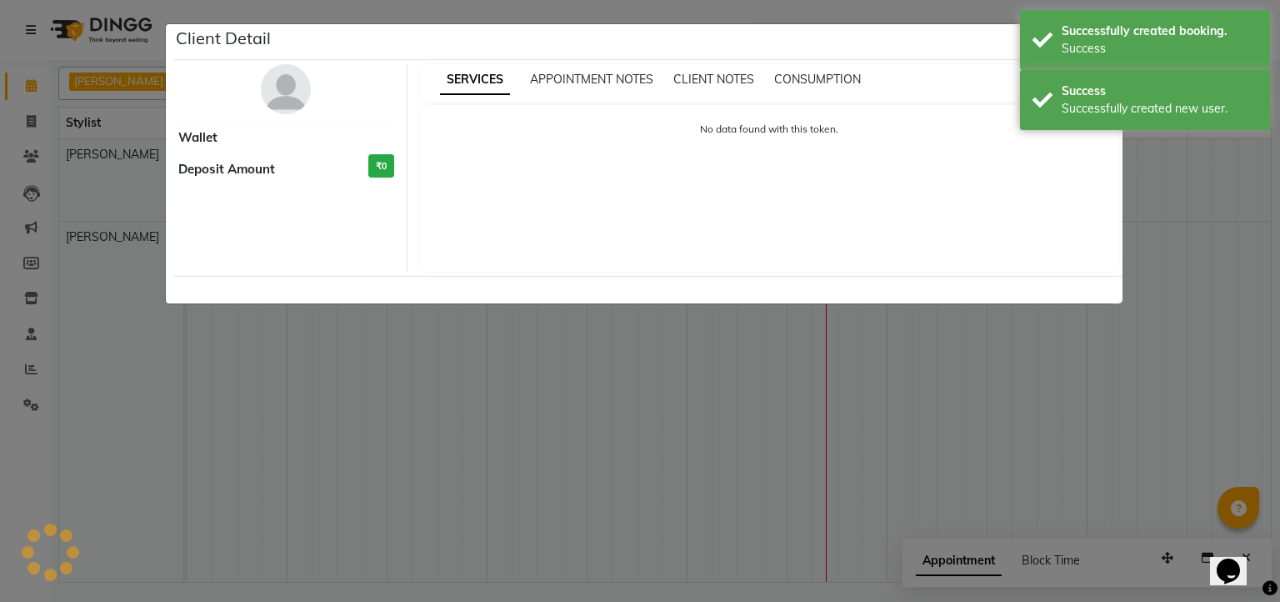
select select "7"
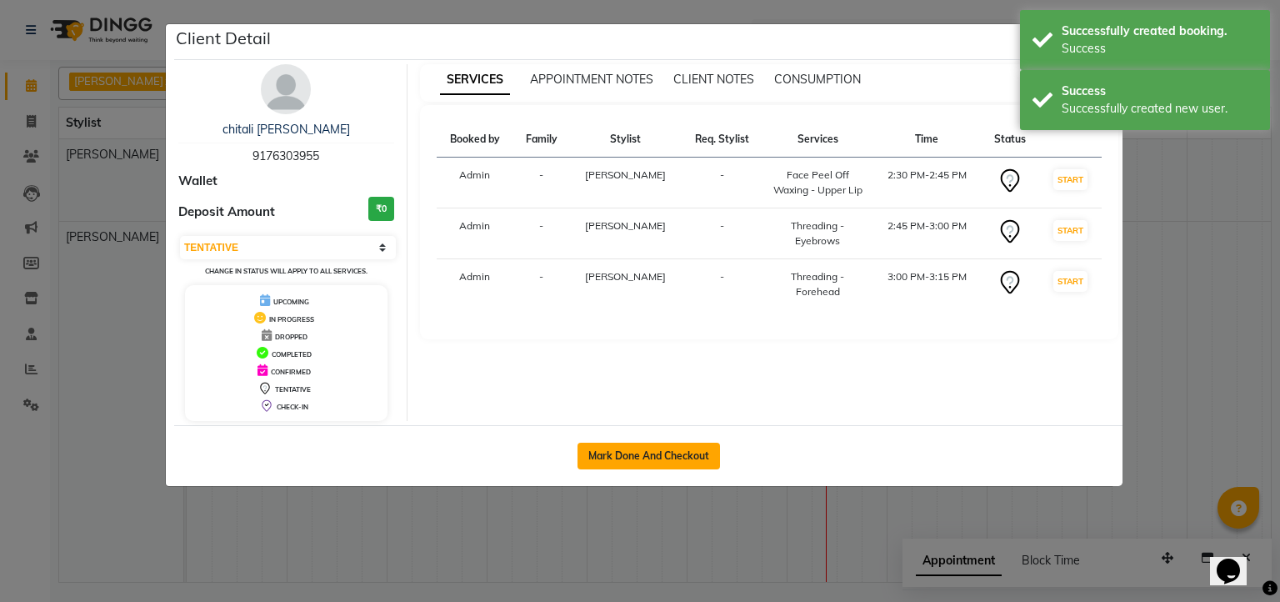
click at [654, 457] on button "Mark Done And Checkout" at bounding box center [649, 456] width 143 height 27
select select "4804"
select select "service"
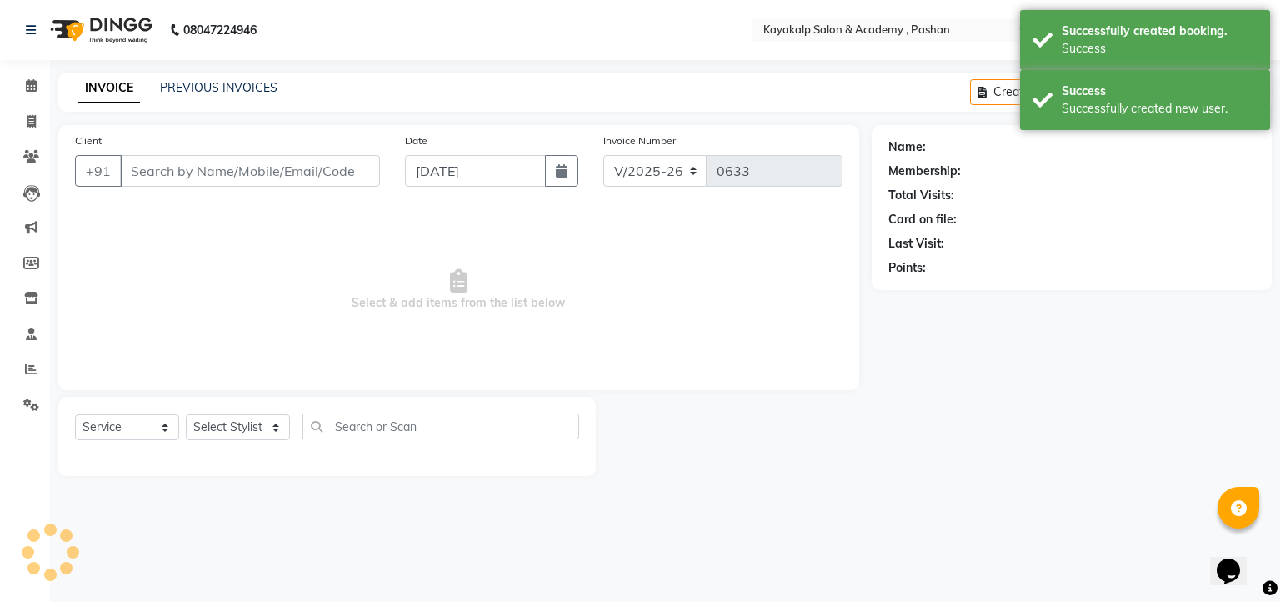
type input "9176303955"
select select "29289"
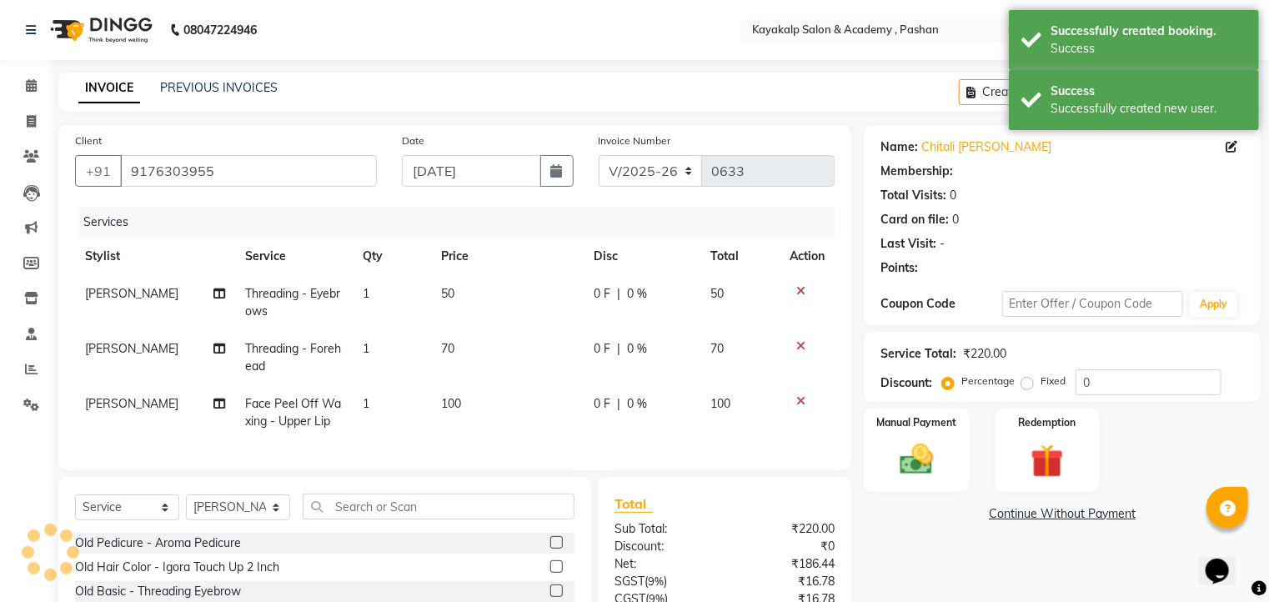
select select "1: Object"
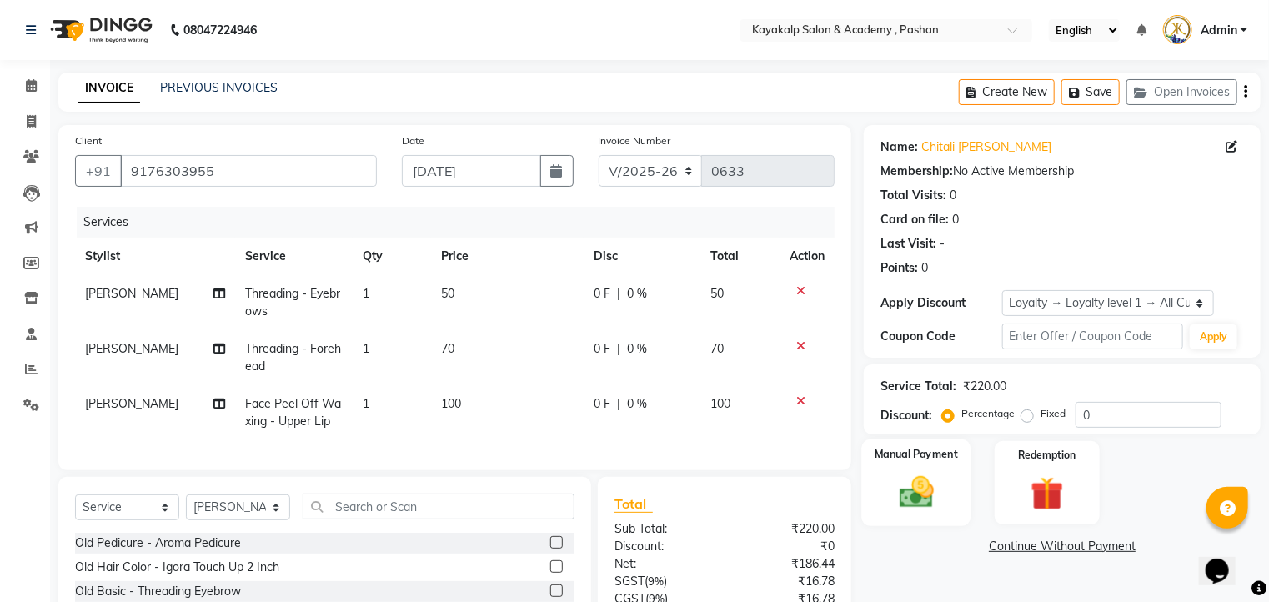
click at [923, 507] on img at bounding box center [917, 493] width 56 height 40
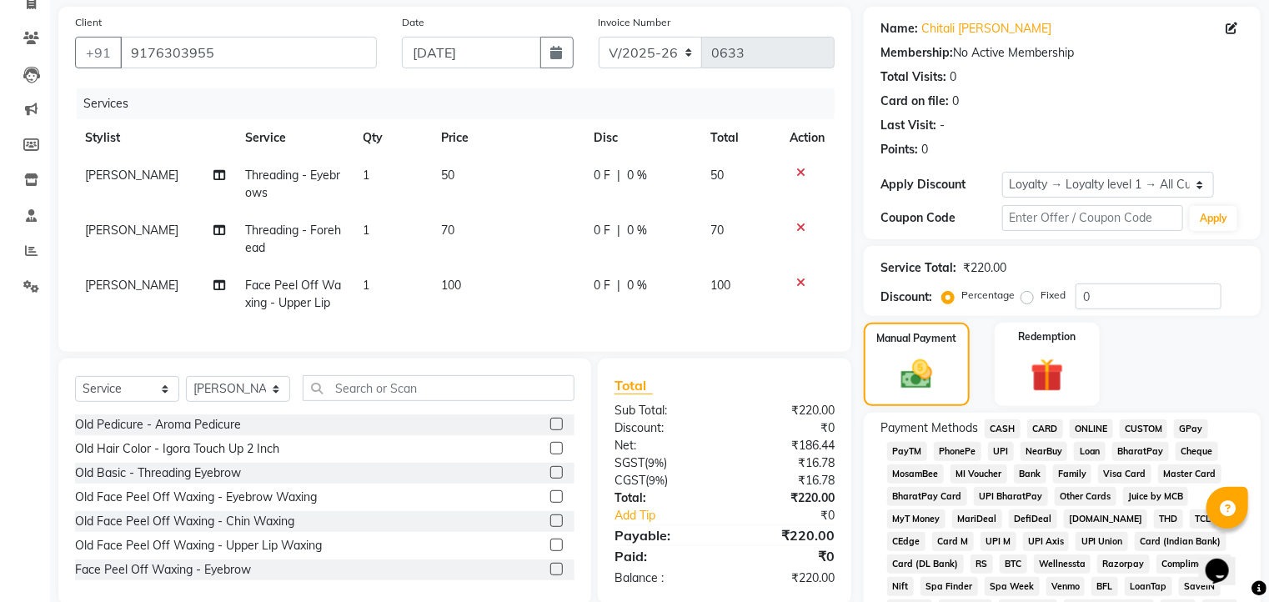
scroll to position [200, 0]
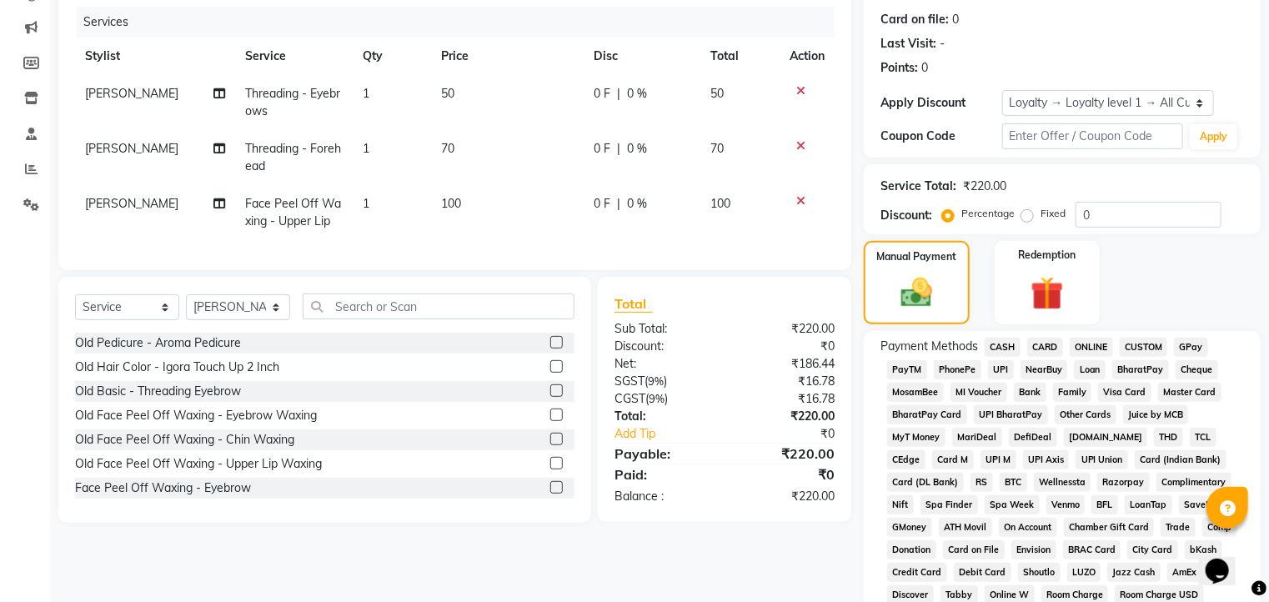
click at [1187, 347] on span "GPay" at bounding box center [1191, 347] width 34 height 19
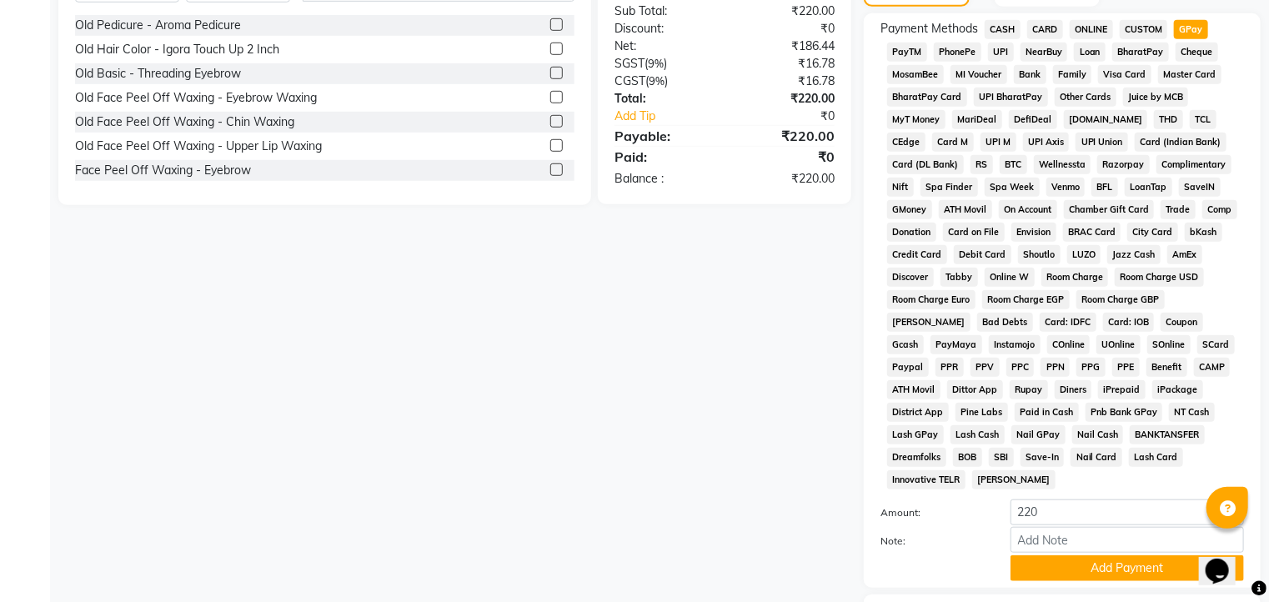
scroll to position [600, 0]
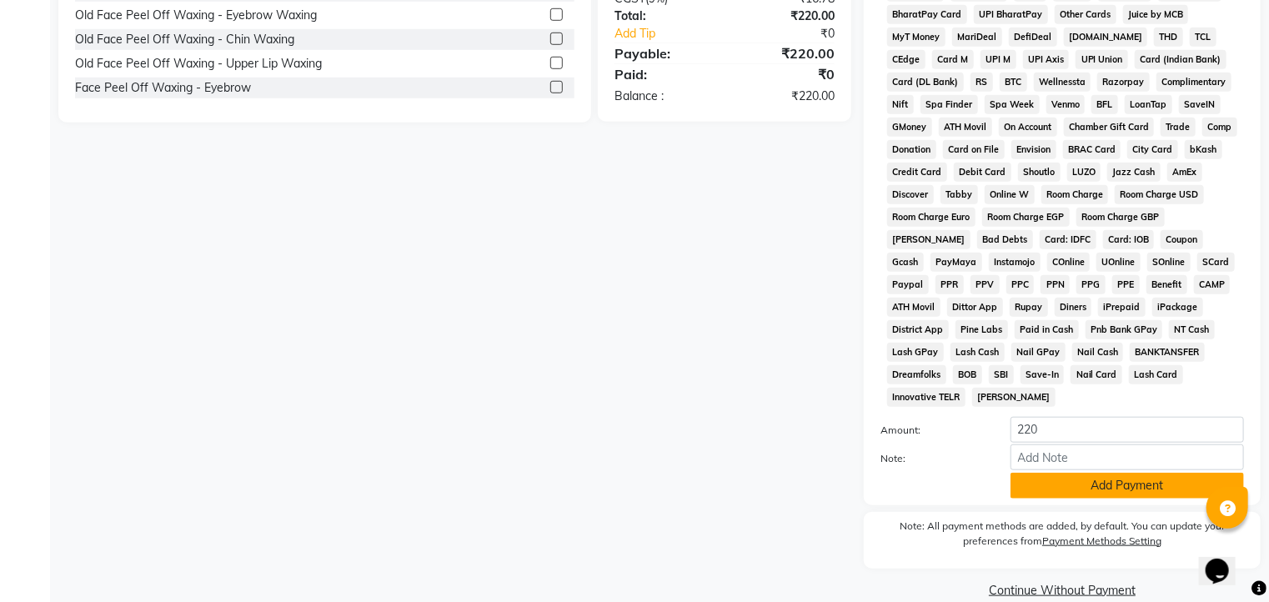
click at [1136, 473] on button "Add Payment" at bounding box center [1126, 486] width 233 height 26
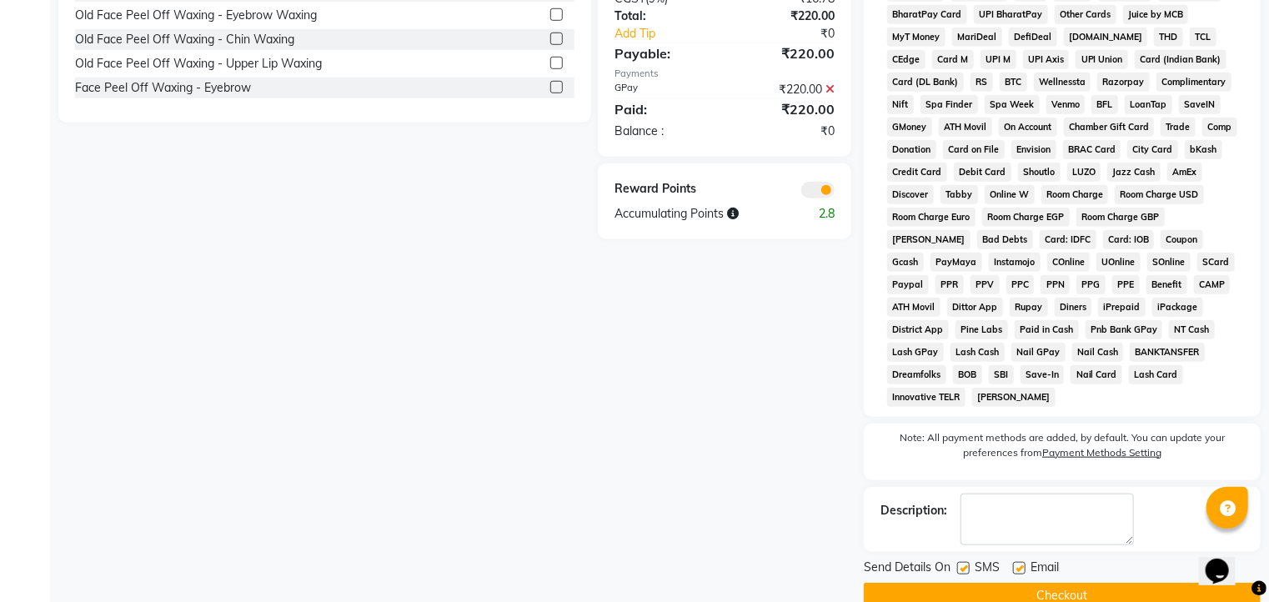
click at [1061, 583] on button "Checkout" at bounding box center [1062, 596] width 397 height 26
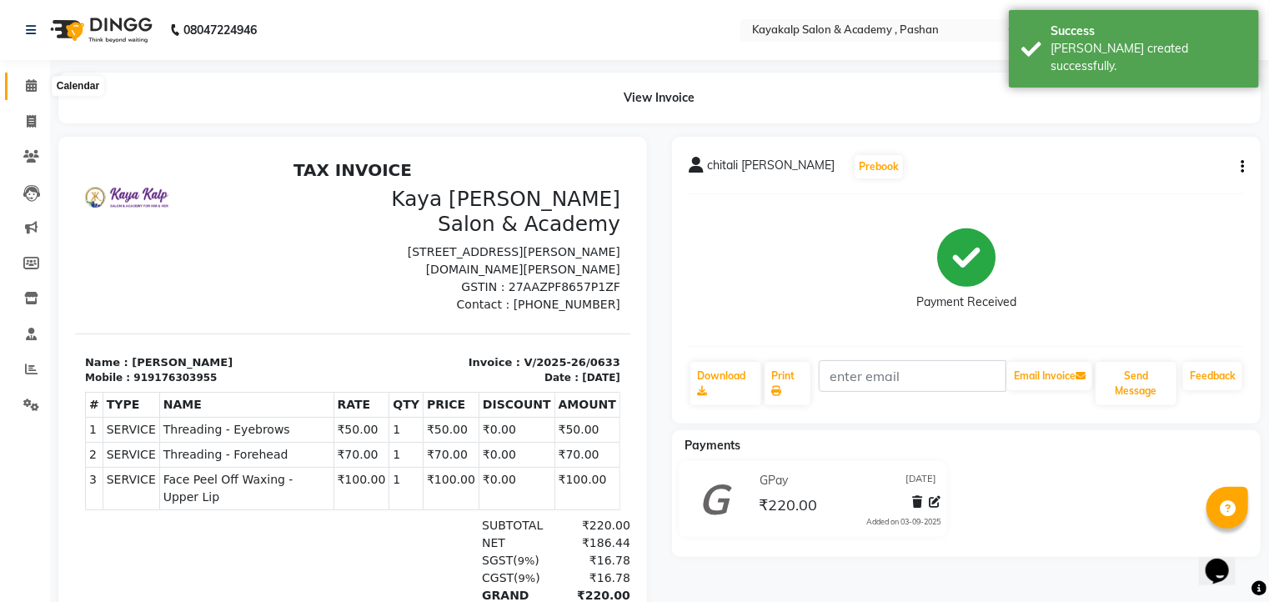
click at [33, 88] on icon at bounding box center [31, 85] width 11 height 13
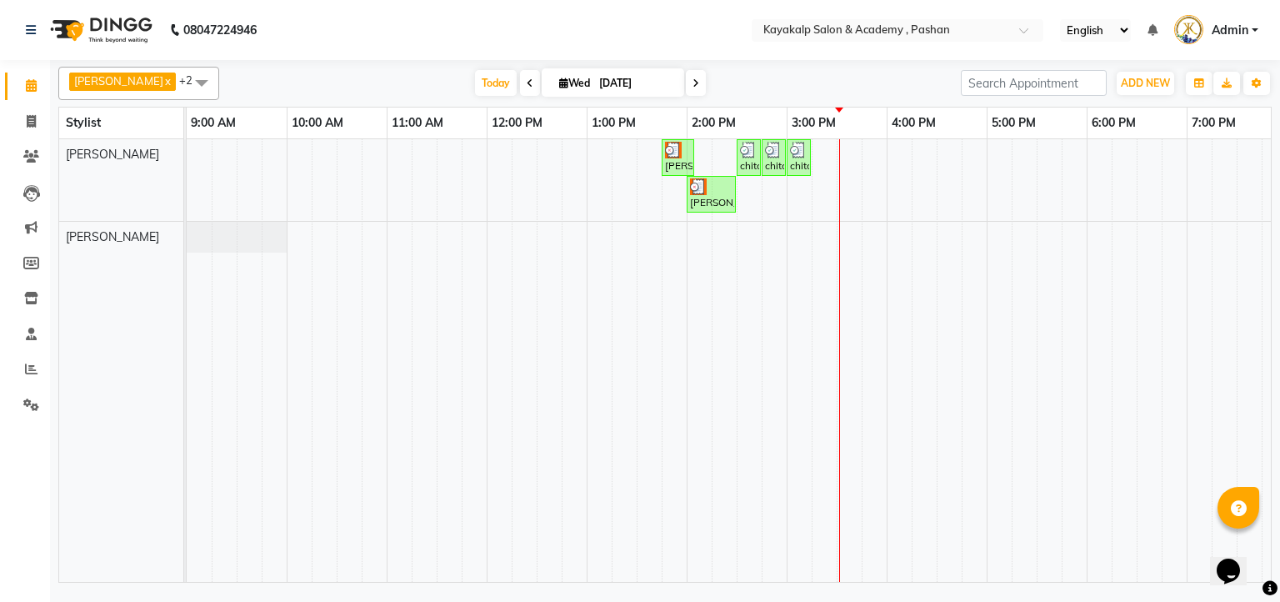
click at [686, 79] on span at bounding box center [696, 83] width 20 height 26
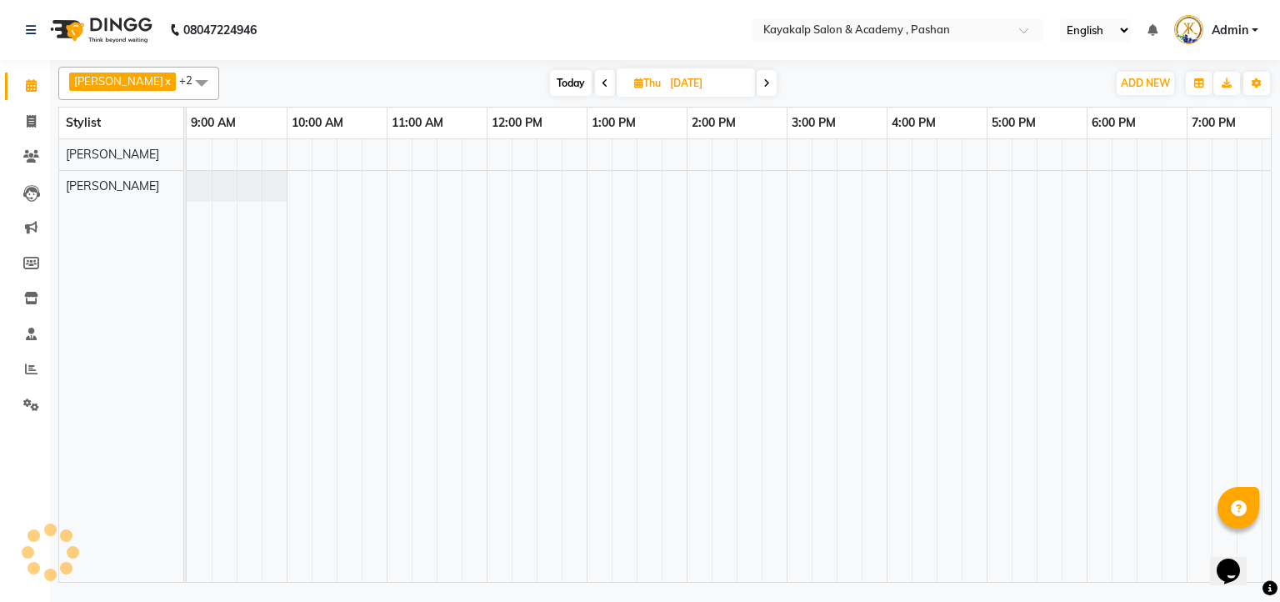
scroll to position [0, 115]
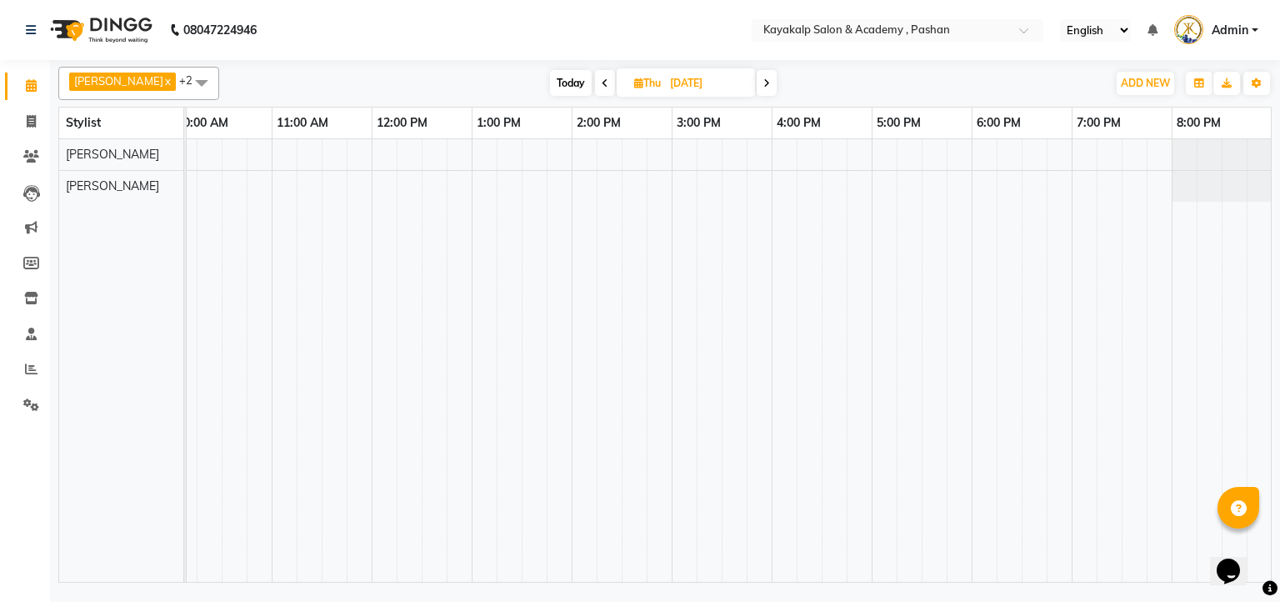
click at [602, 83] on icon at bounding box center [605, 83] width 7 height 10
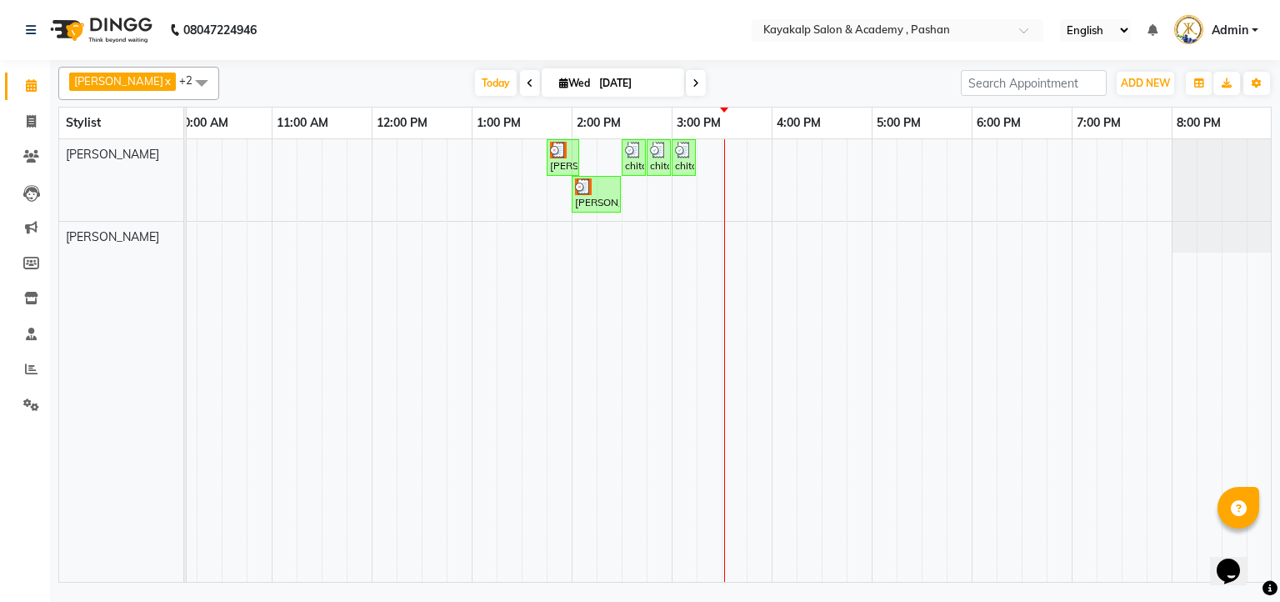
click at [686, 90] on span at bounding box center [696, 83] width 20 height 26
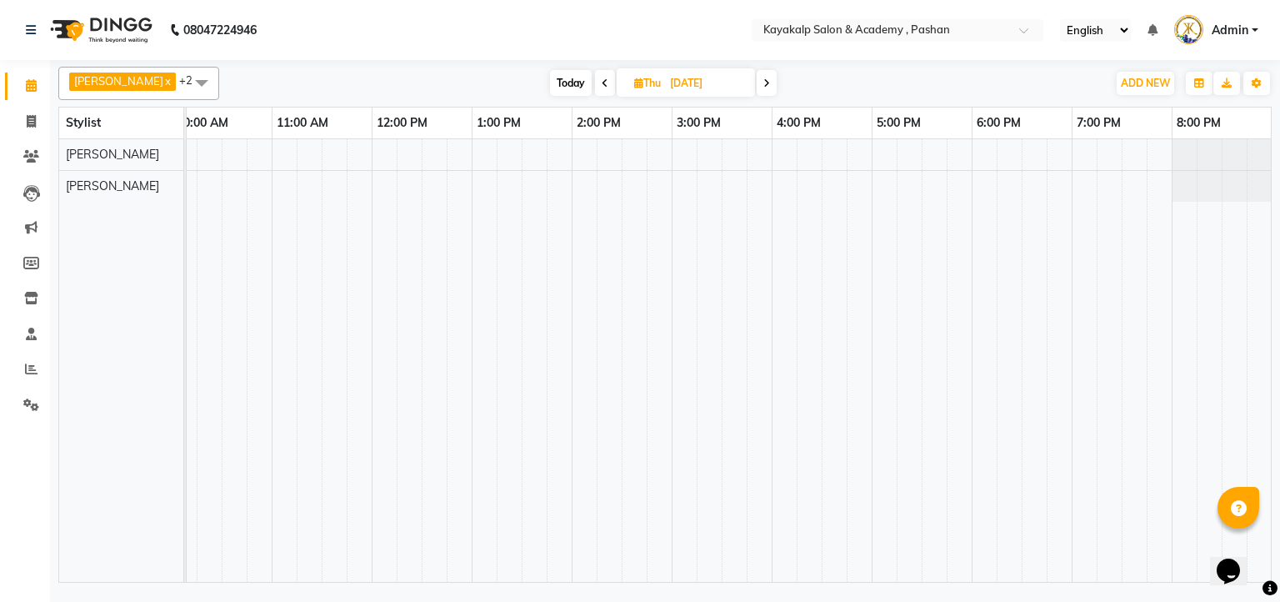
drag, startPoint x: 768, startPoint y: 84, endPoint x: 758, endPoint y: 83, distance: 10.1
click at [766, 84] on icon at bounding box center [767, 83] width 7 height 10
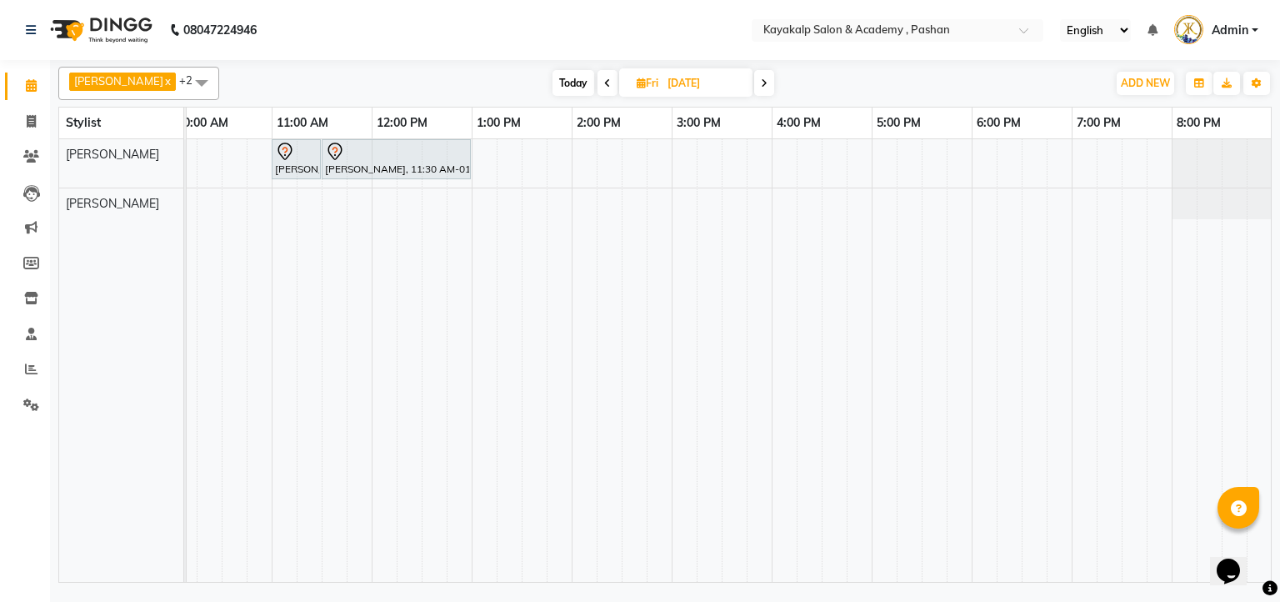
click at [583, 81] on span "Today" at bounding box center [574, 83] width 42 height 26
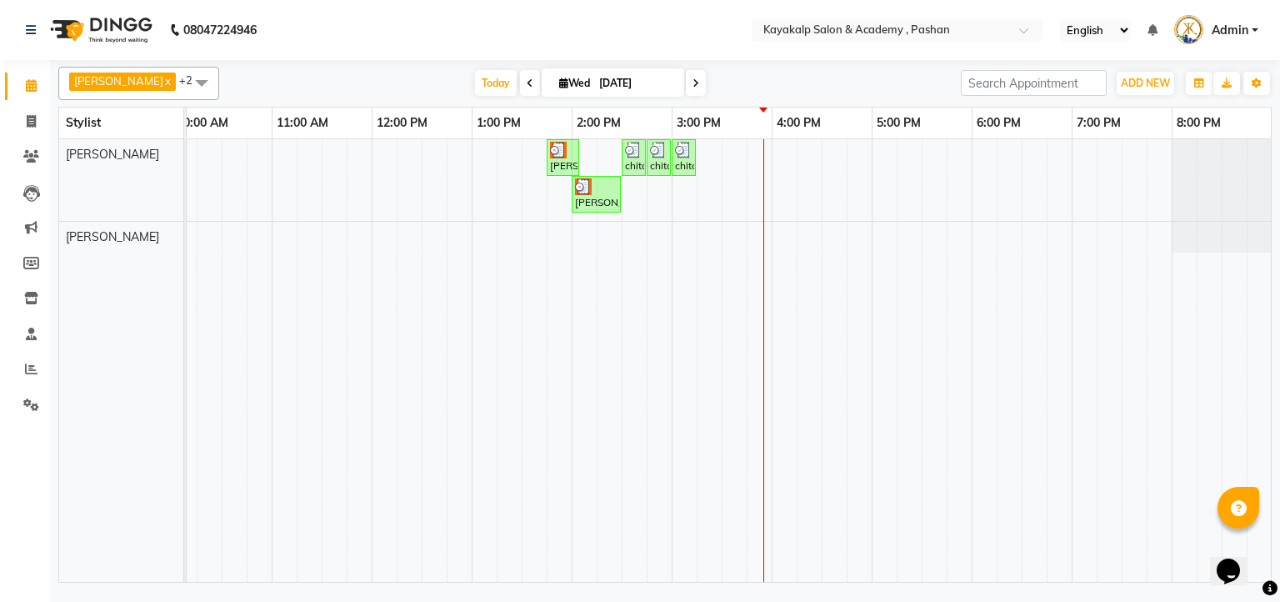
click at [527, 81] on icon at bounding box center [530, 83] width 7 height 10
type input "02-09-2025"
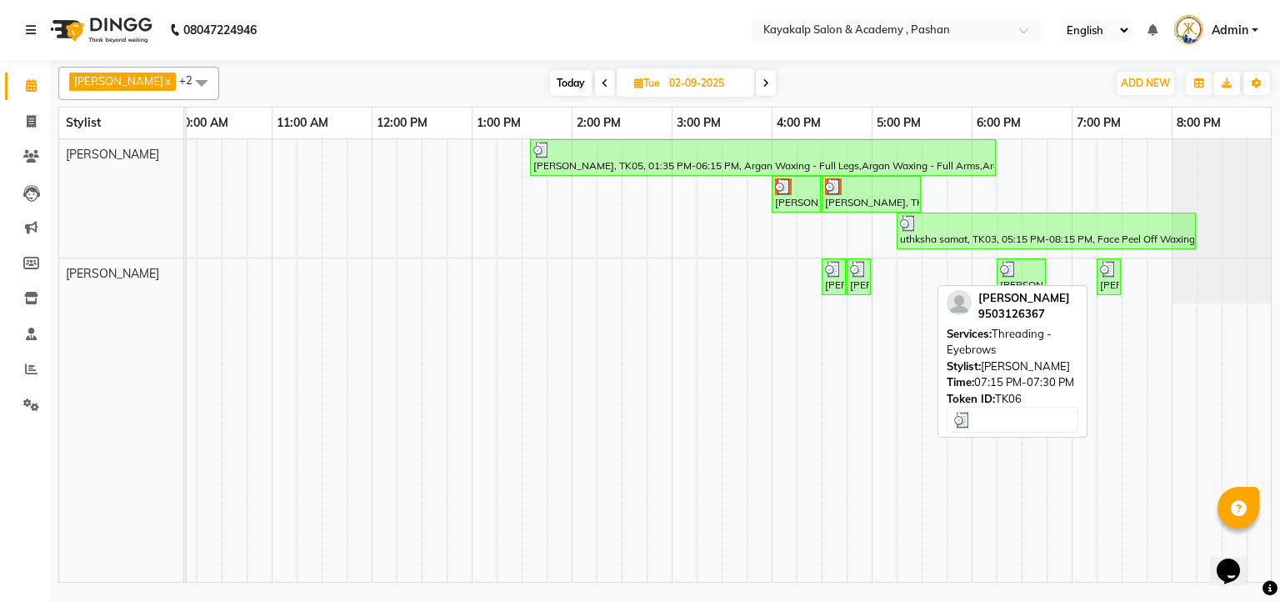
click at [1110, 286] on div "Sangita kakde, TK06, 07:15 PM-07:30 PM, Threading - Eyebrows" at bounding box center [1109, 277] width 21 height 32
select select "3"
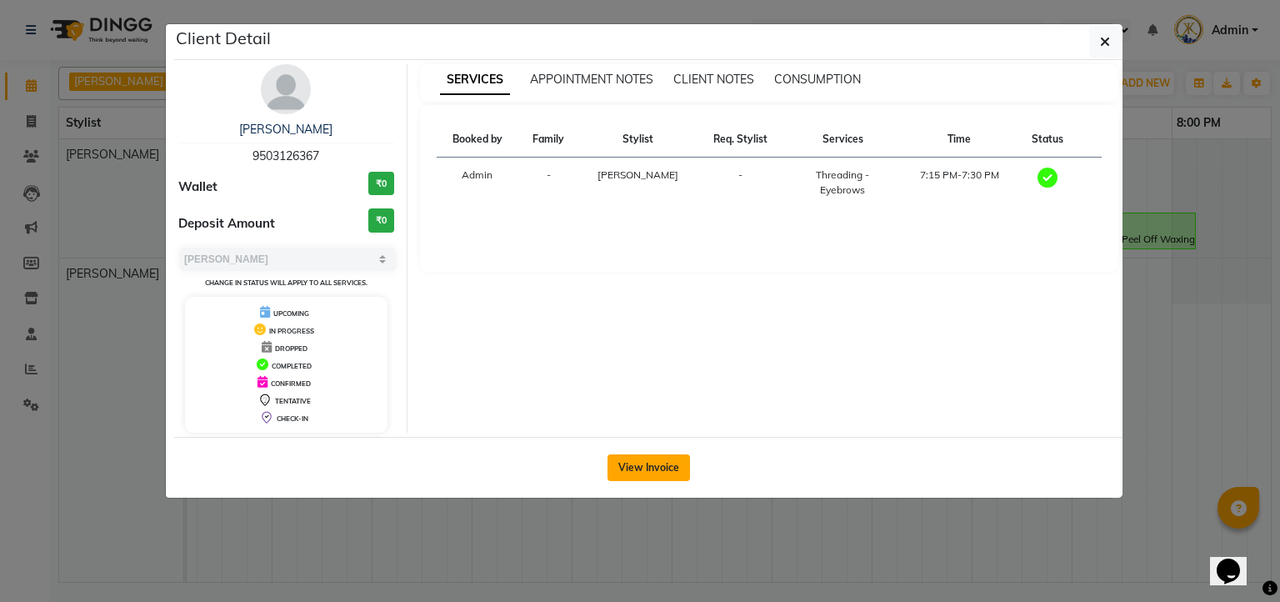
click at [660, 461] on button "View Invoice" at bounding box center [649, 467] width 83 height 27
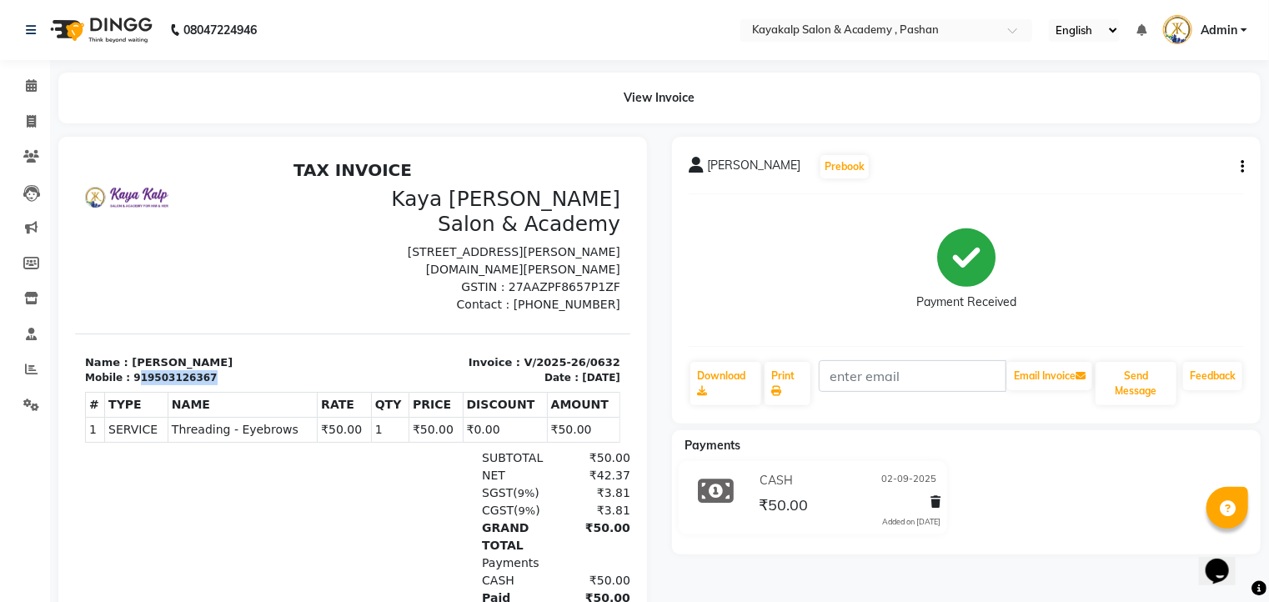
drag, startPoint x: 131, startPoint y: 376, endPoint x: 199, endPoint y: 366, distance: 69.1
click at [206, 373] on div "Mobile : 919503126367" at bounding box center [213, 376] width 258 height 15
drag, startPoint x: 196, startPoint y: 366, endPoint x: 219, endPoint y: 375, distance: 25.1
click at [213, 384] on div "TAX INVOICE Kaya Kalp Salon & Academy Shop No.5, Kumar Shantiniketan, Sr.No. 13…" at bounding box center [351, 411] width 555 height 504
drag, startPoint x: 209, startPoint y: 365, endPoint x: 241, endPoint y: 369, distance: 32.0
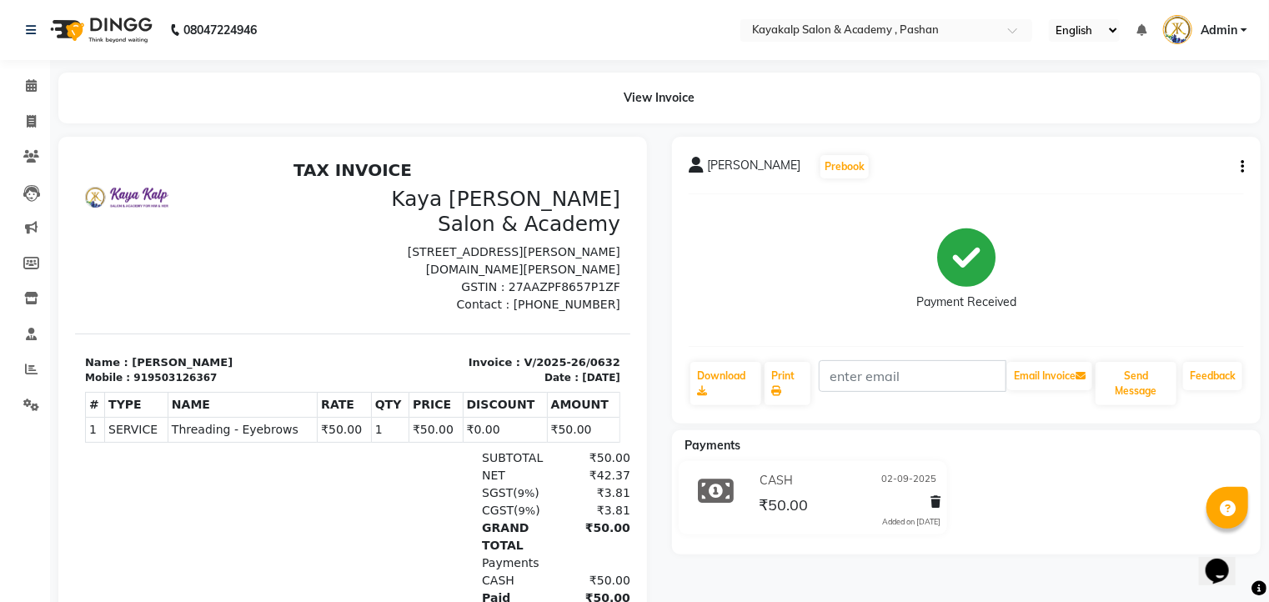
click at [241, 369] on div "Mobile : 919503126367" at bounding box center [213, 376] width 258 height 15
drag, startPoint x: 204, startPoint y: 369, endPoint x: 153, endPoint y: 373, distance: 51.8
click at [153, 373] on div "Mobile : 919503126367" at bounding box center [213, 376] width 258 height 15
click at [236, 364] on p "Name : Sangita kakde" at bounding box center [213, 361] width 258 height 17
click at [191, 379] on div "Mobile : 919503126367" at bounding box center [213, 376] width 258 height 15
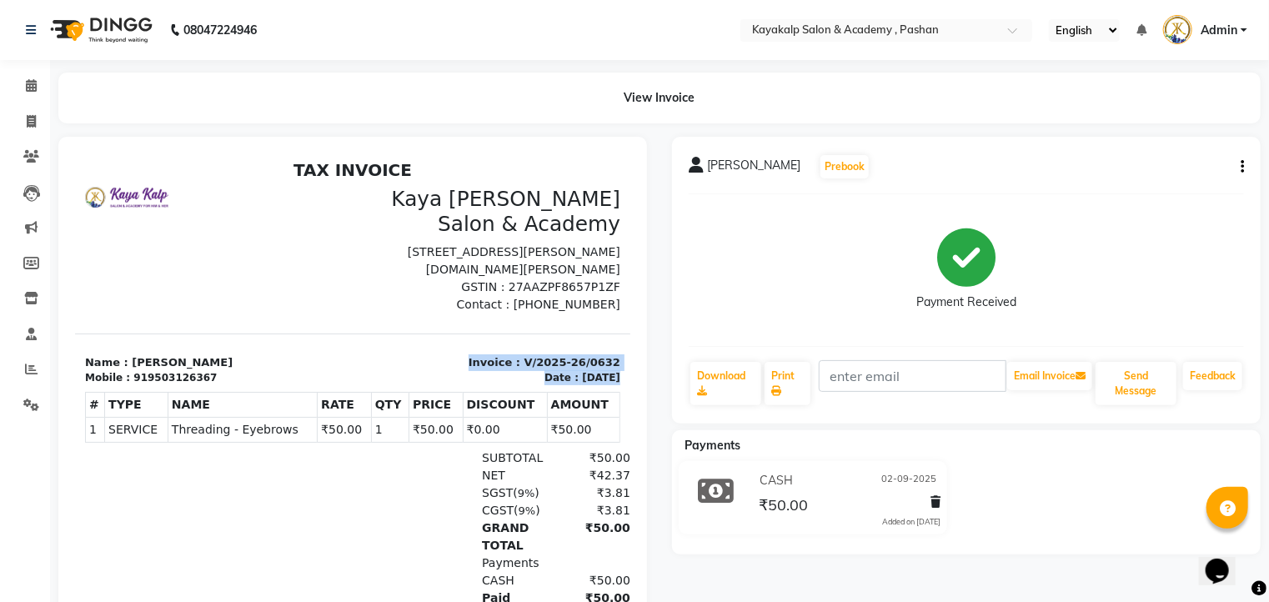
drag, startPoint x: 195, startPoint y: 378, endPoint x: 129, endPoint y: 384, distance: 66.2
click at [129, 384] on div "TAX INVOICE Kaya Kalp Salon & Academy Shop No.5, Kumar Shantiniketan, Sr.No. 13…" at bounding box center [351, 411] width 555 height 504
drag, startPoint x: 123, startPoint y: 372, endPoint x: 206, endPoint y: 378, distance: 82.7
click at [206, 378] on div "Mobile : 919503126367" at bounding box center [213, 376] width 258 height 15
drag, startPoint x: 180, startPoint y: 364, endPoint x: 217, endPoint y: 368, distance: 36.9
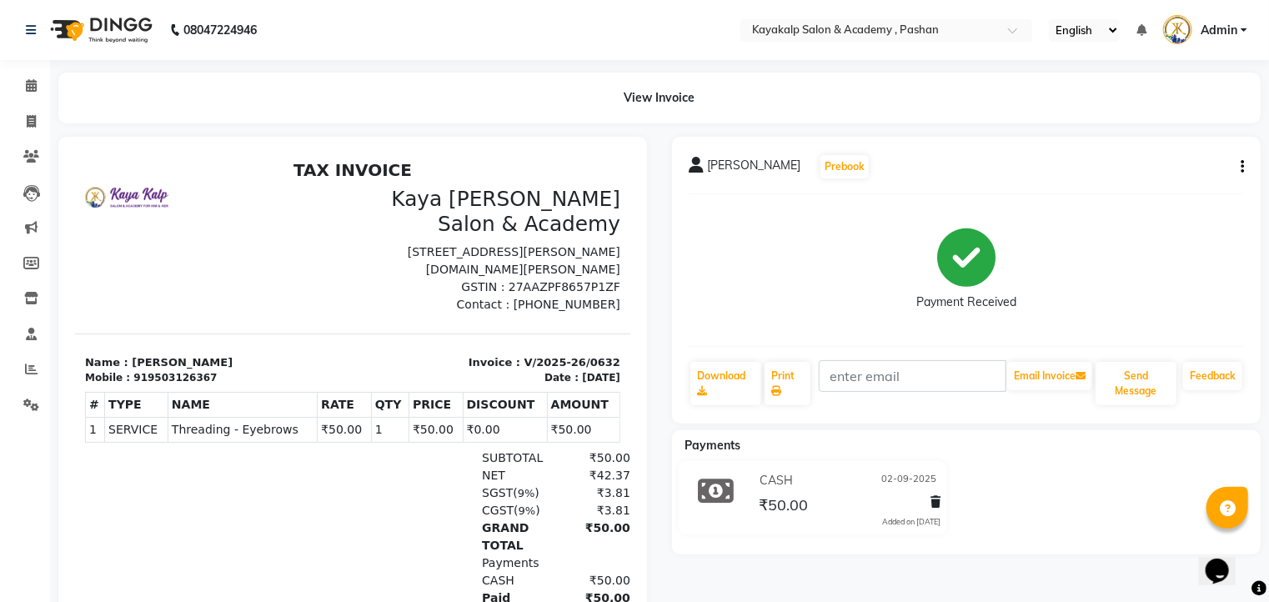
click at [217, 369] on div "Mobile : 919503126367" at bounding box center [213, 376] width 258 height 15
drag, startPoint x: 124, startPoint y: 375, endPoint x: 210, endPoint y: 366, distance: 86.4
click at [210, 371] on div "Mobile : 919503126367" at bounding box center [213, 376] width 258 height 15
drag, startPoint x: 188, startPoint y: 353, endPoint x: 189, endPoint y: 366, distance: 13.4
click at [189, 366] on p "Name : Sangita kakde" at bounding box center [213, 361] width 258 height 17
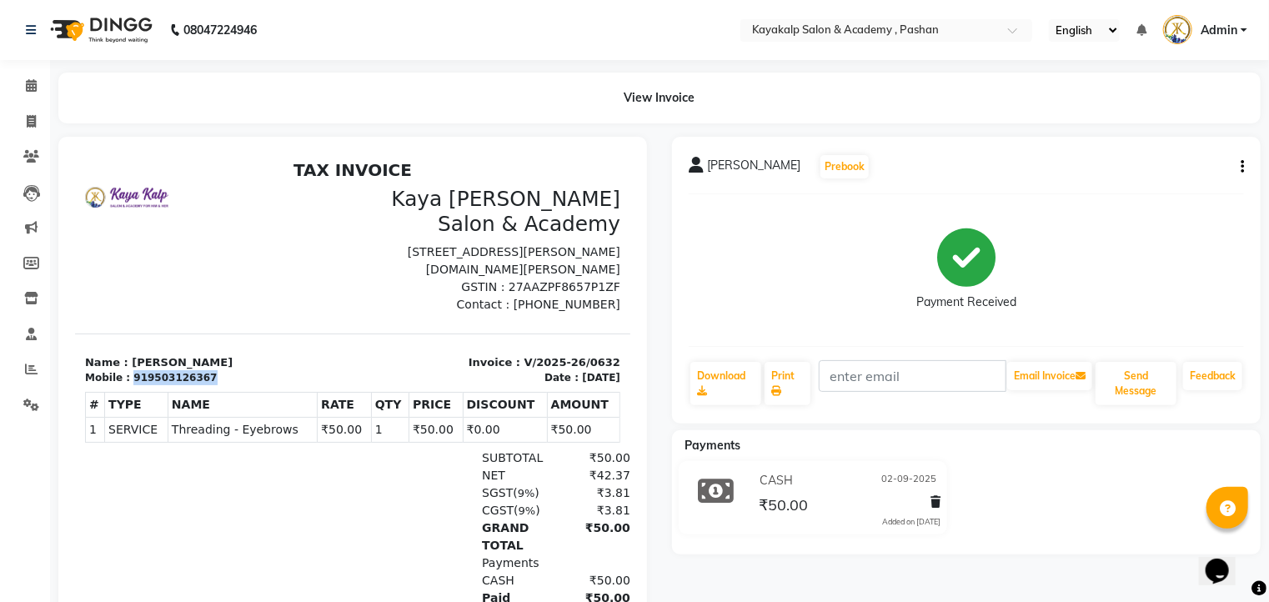
drag, startPoint x: 124, startPoint y: 375, endPoint x: 193, endPoint y: 373, distance: 68.4
click at [206, 382] on div "Mobile : 919503126367" at bounding box center [213, 376] width 258 height 15
copy div "919503126367"
click at [27, 83] on icon at bounding box center [31, 85] width 11 height 13
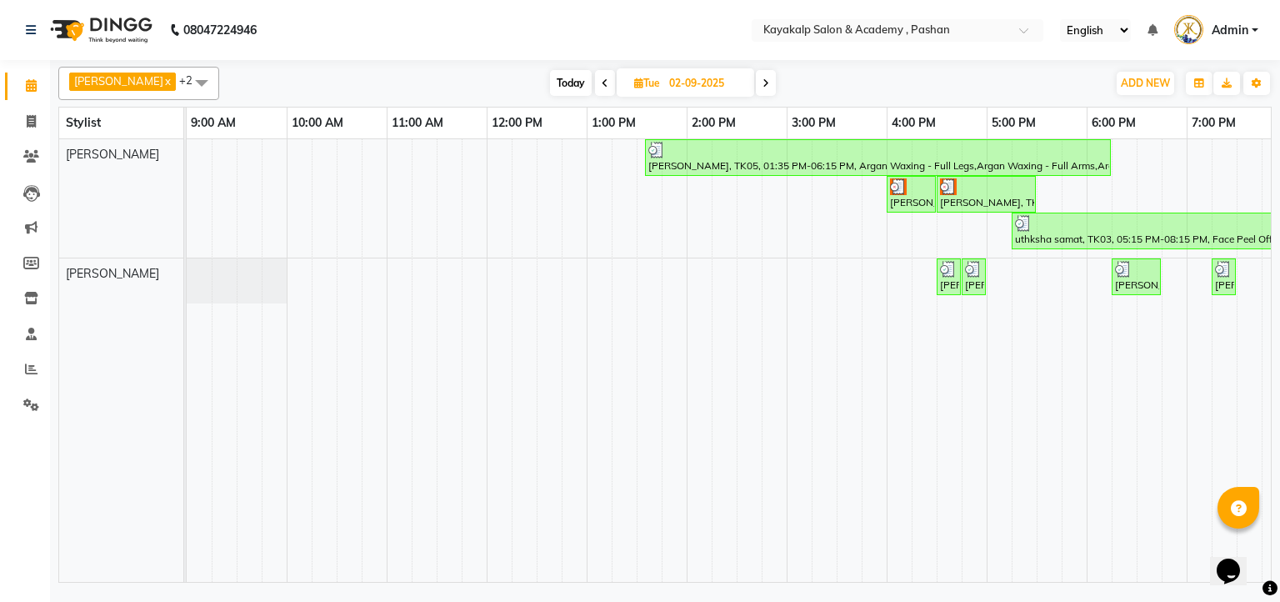
click at [765, 85] on icon at bounding box center [766, 83] width 7 height 10
type input "[DATE]"
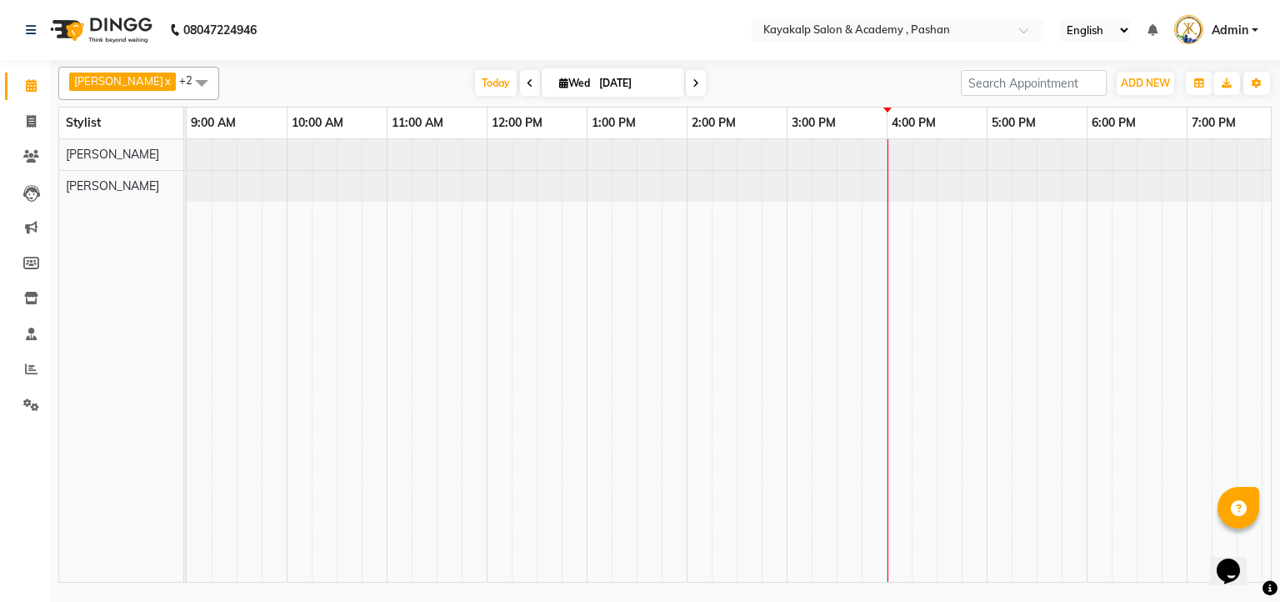
scroll to position [0, 115]
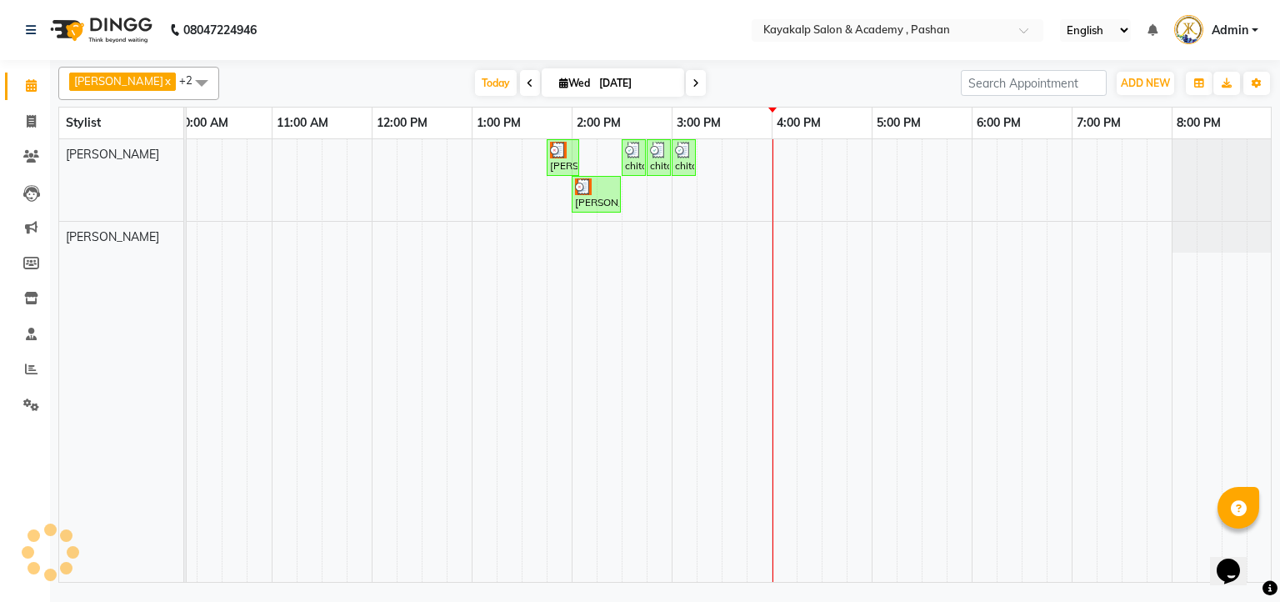
click at [1078, 182] on div "swapna panickal, TK01, 01:45 PM-02:05 PM, Roll full arms chitali Athale, TK02, …" at bounding box center [672, 360] width 1200 height 443
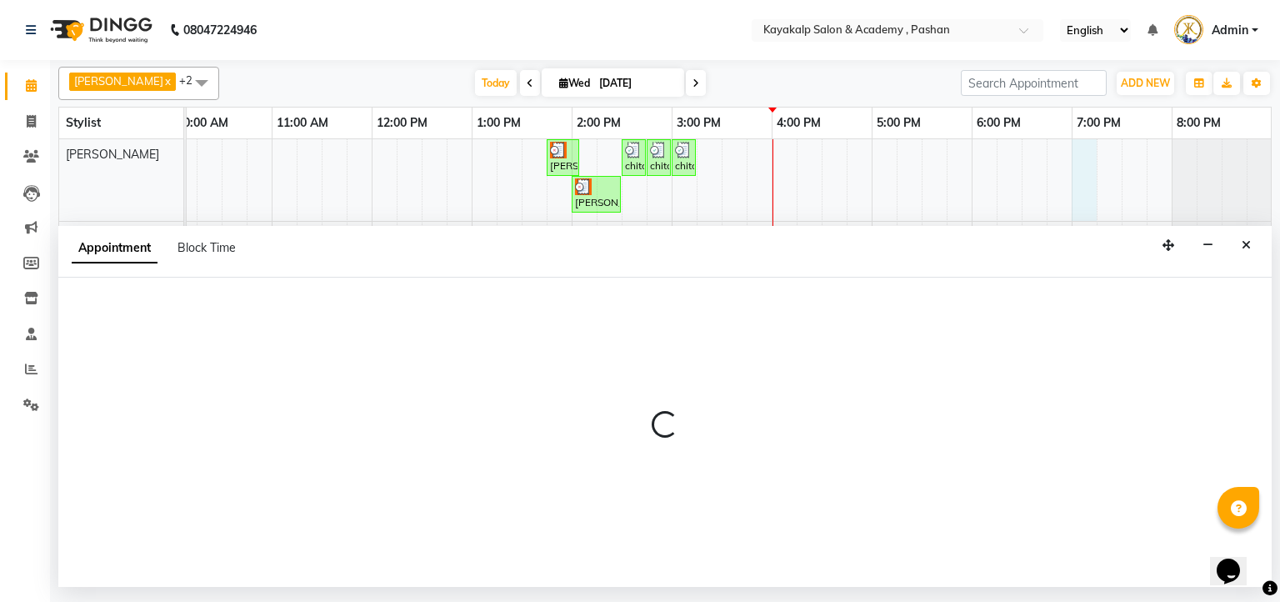
select select "29289"
select select "1140"
select select "tentative"
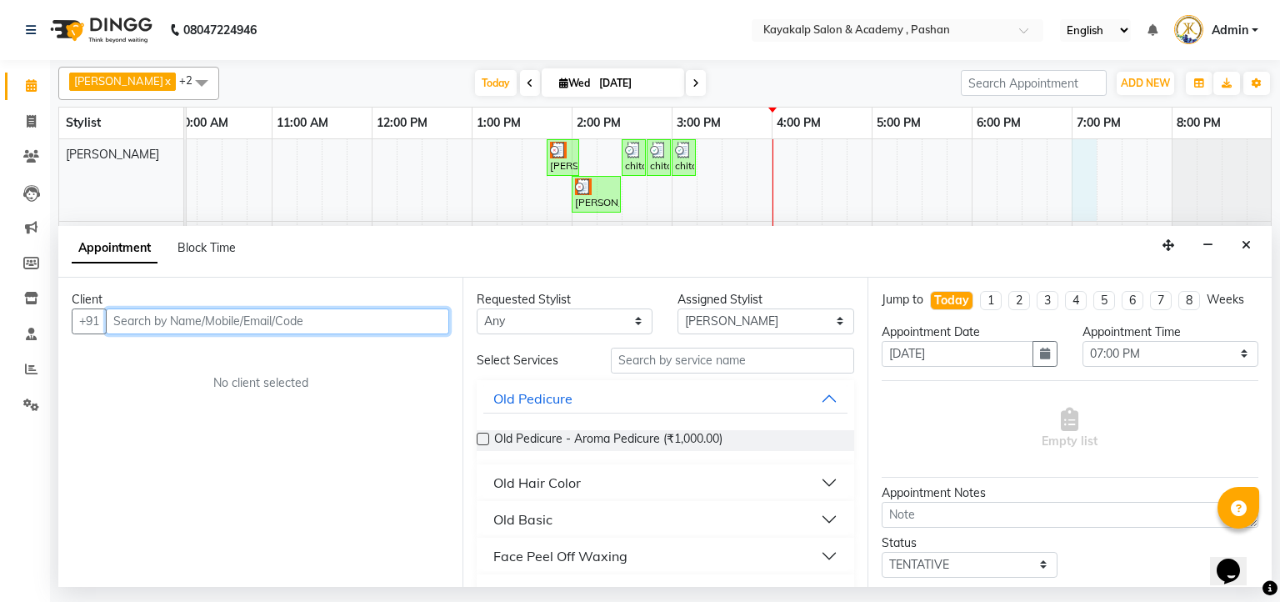
click at [243, 311] on input "text" at bounding box center [277, 321] width 343 height 26
paste input "919503126367"
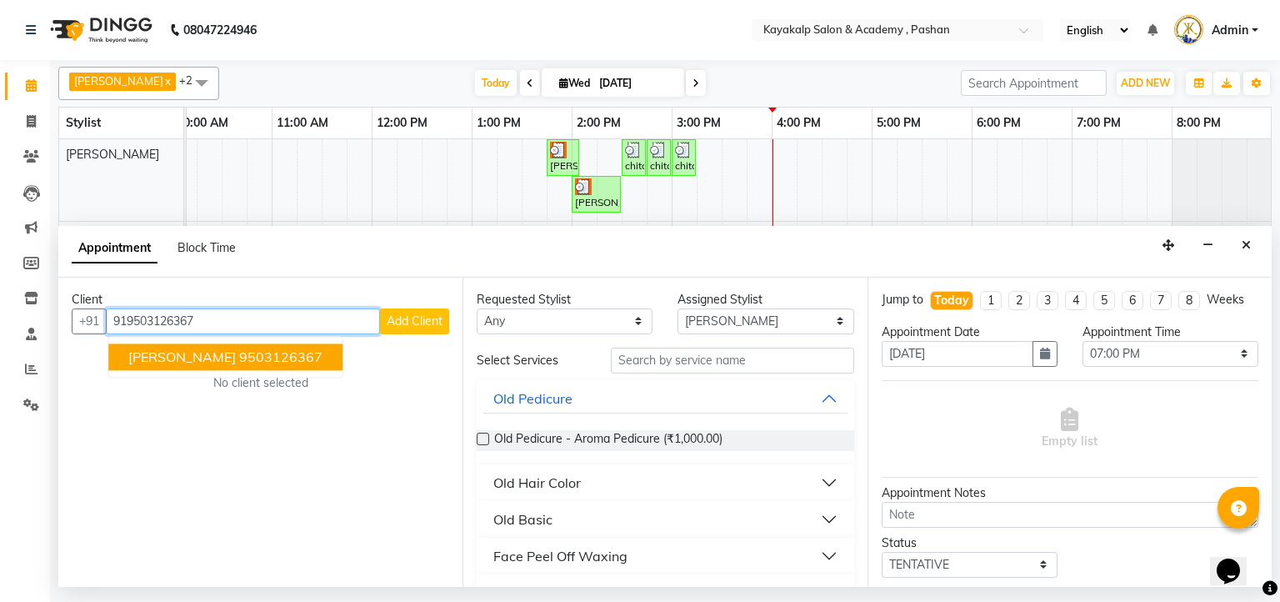
click at [271, 351] on ngb-highlight "9503126367" at bounding box center [280, 356] width 83 height 17
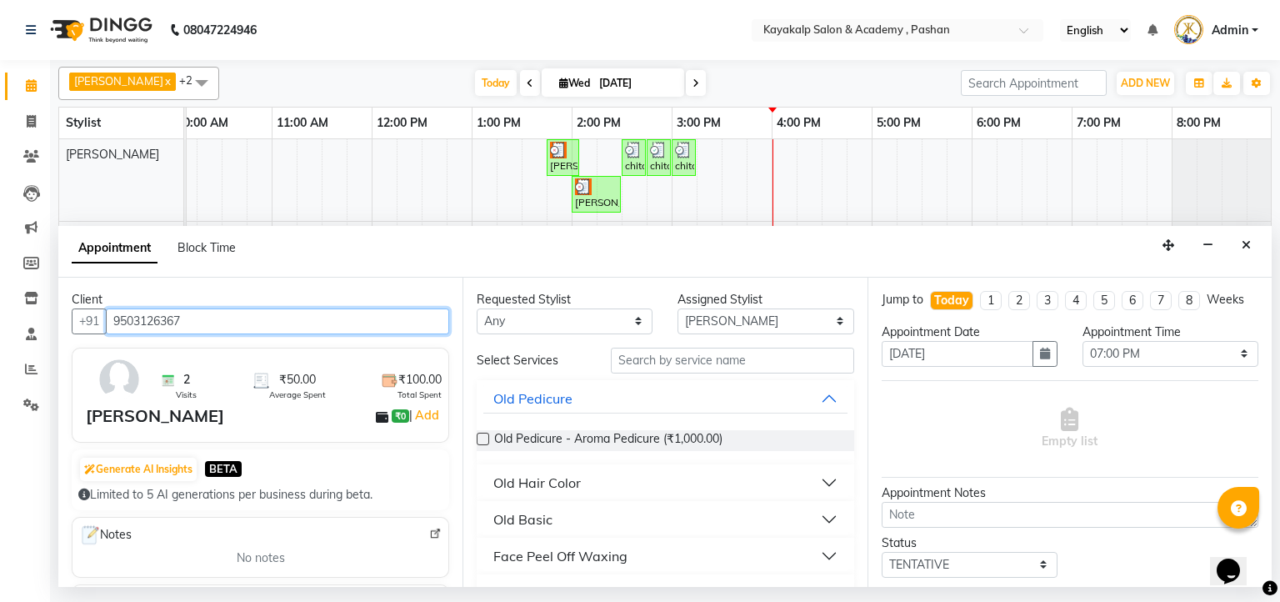
type input "9503126367"
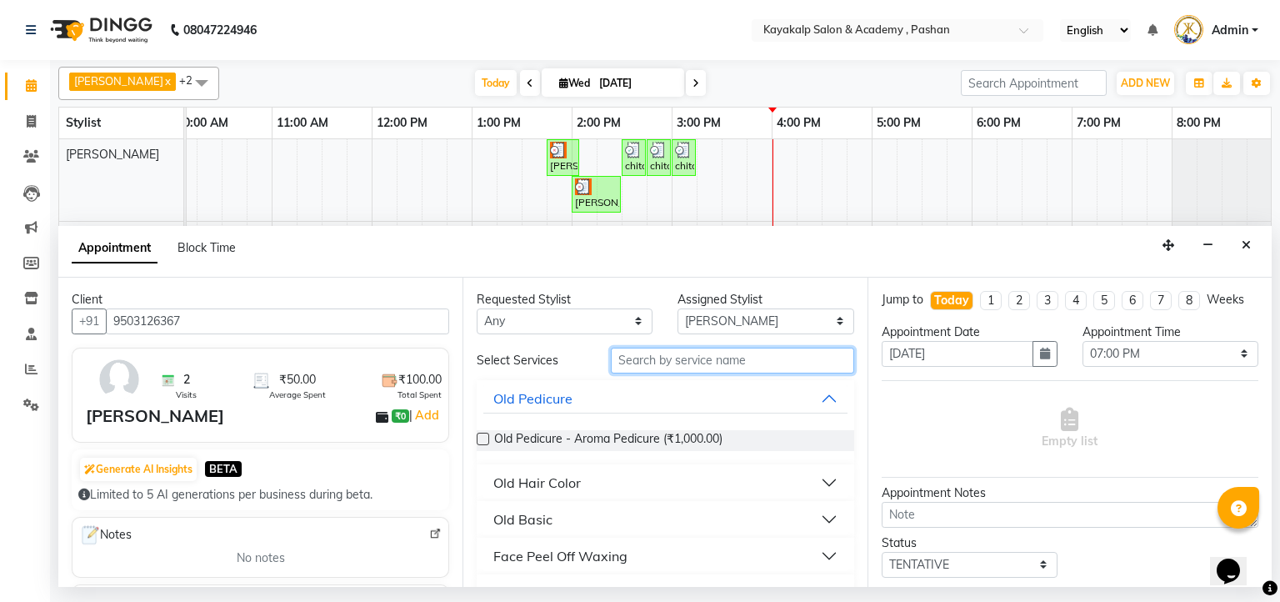
click at [677, 366] on input "text" at bounding box center [732, 361] width 243 height 26
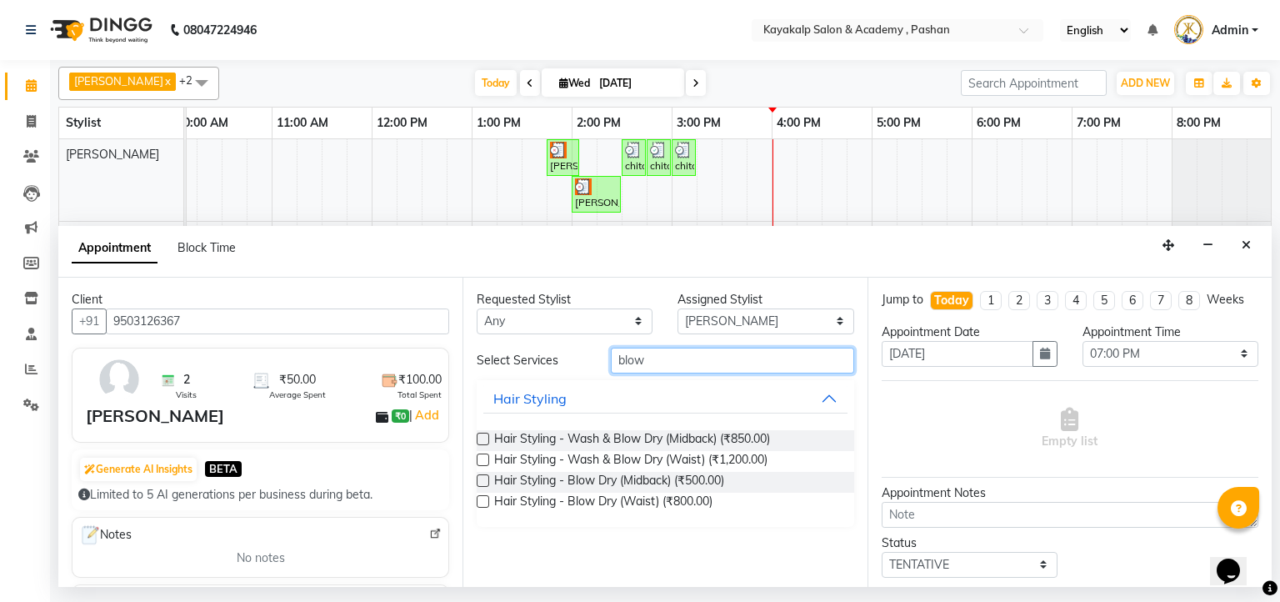
type input "blow"
click at [483, 479] on label at bounding box center [483, 480] width 13 height 13
click at [483, 479] on input "checkbox" at bounding box center [482, 482] width 11 height 11
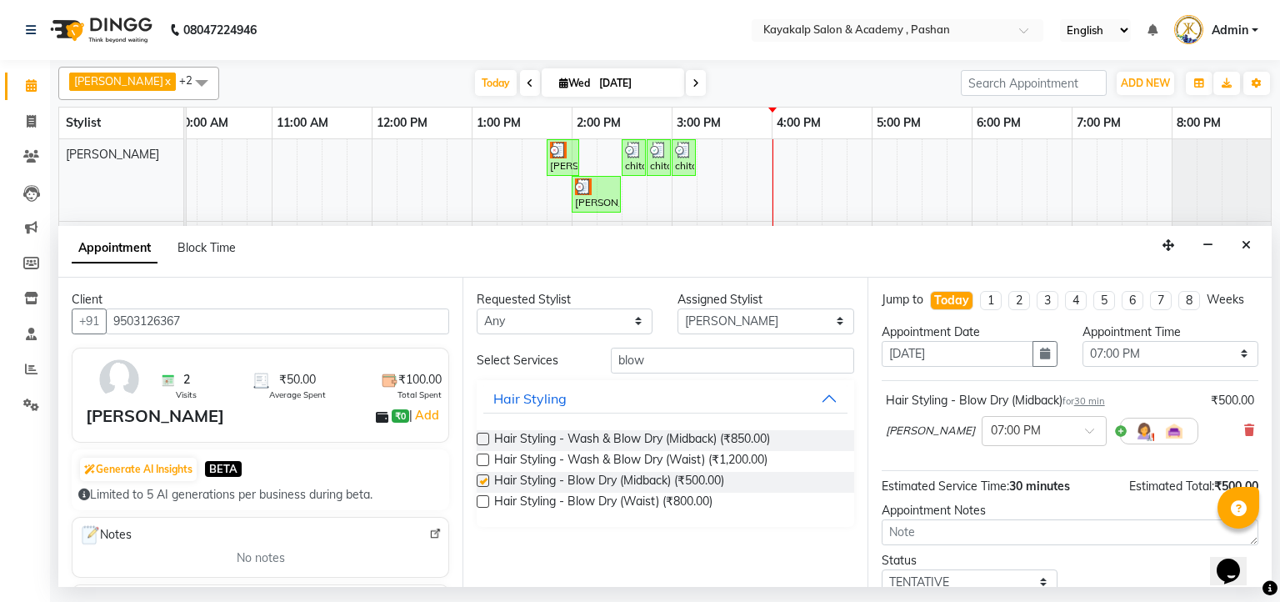
checkbox input "false"
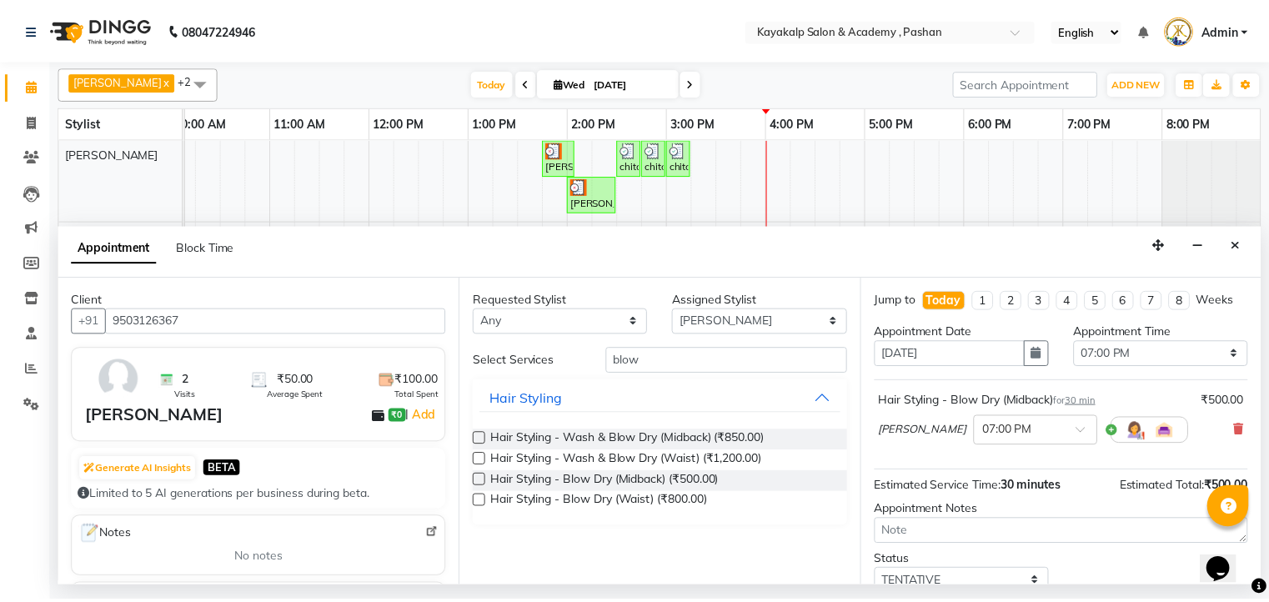
scroll to position [113, 0]
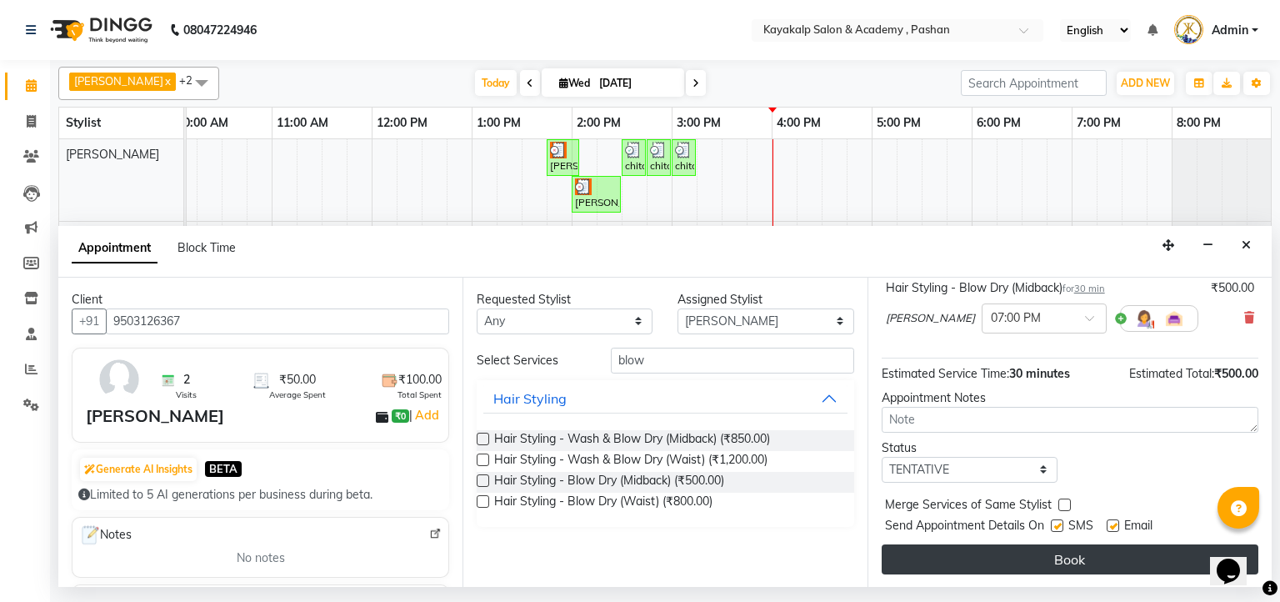
click at [1059, 562] on button "Book" at bounding box center [1070, 559] width 377 height 30
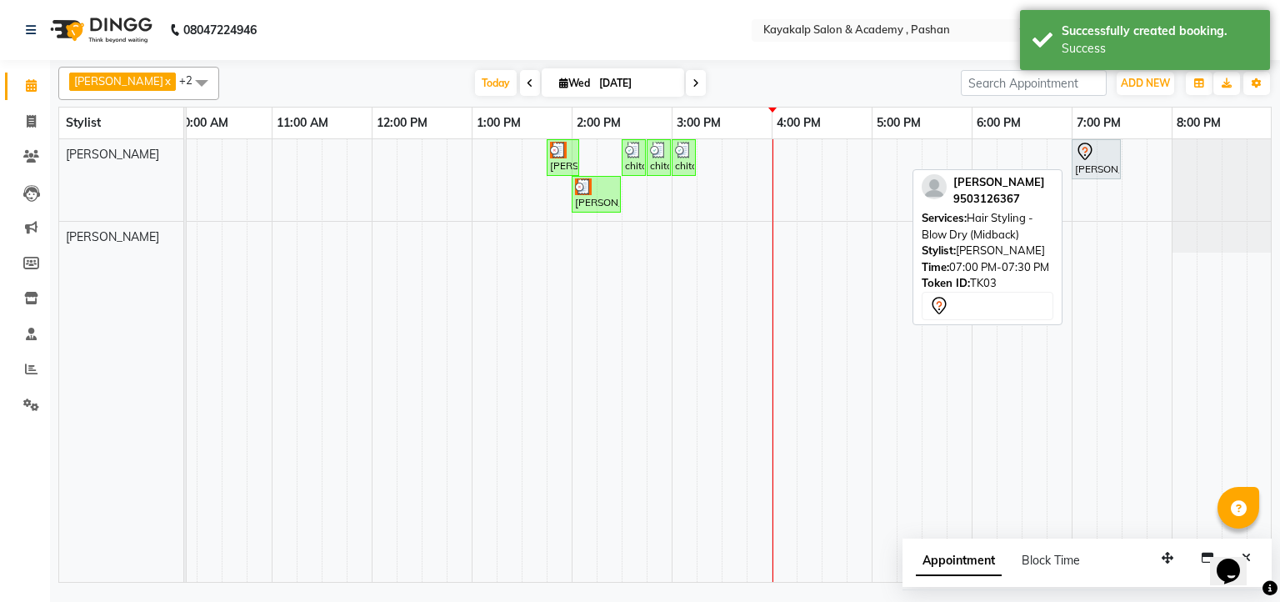
click at [1105, 156] on div at bounding box center [1096, 152] width 43 height 20
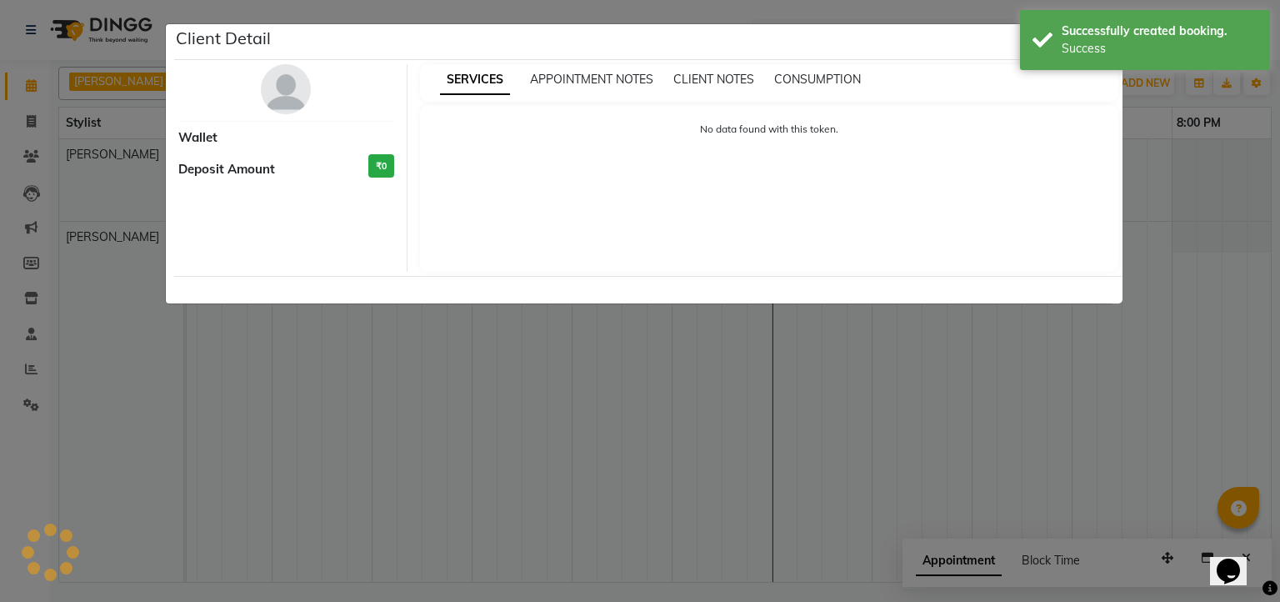
select select "7"
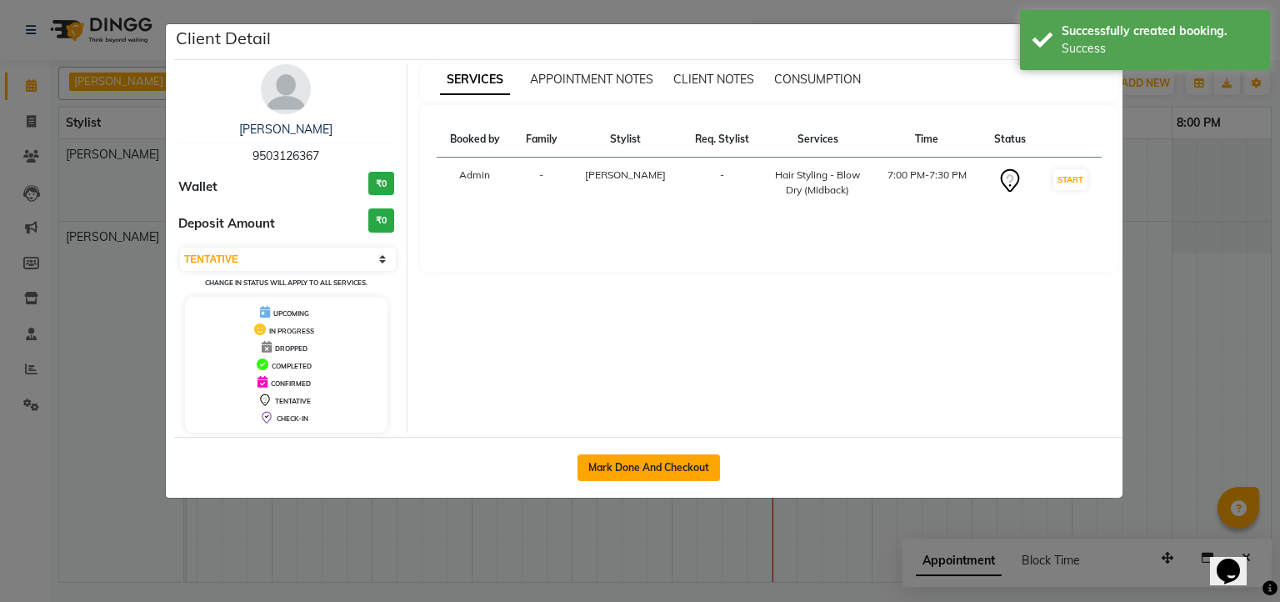
click at [640, 459] on button "Mark Done And Checkout" at bounding box center [649, 467] width 143 height 27
select select "service"
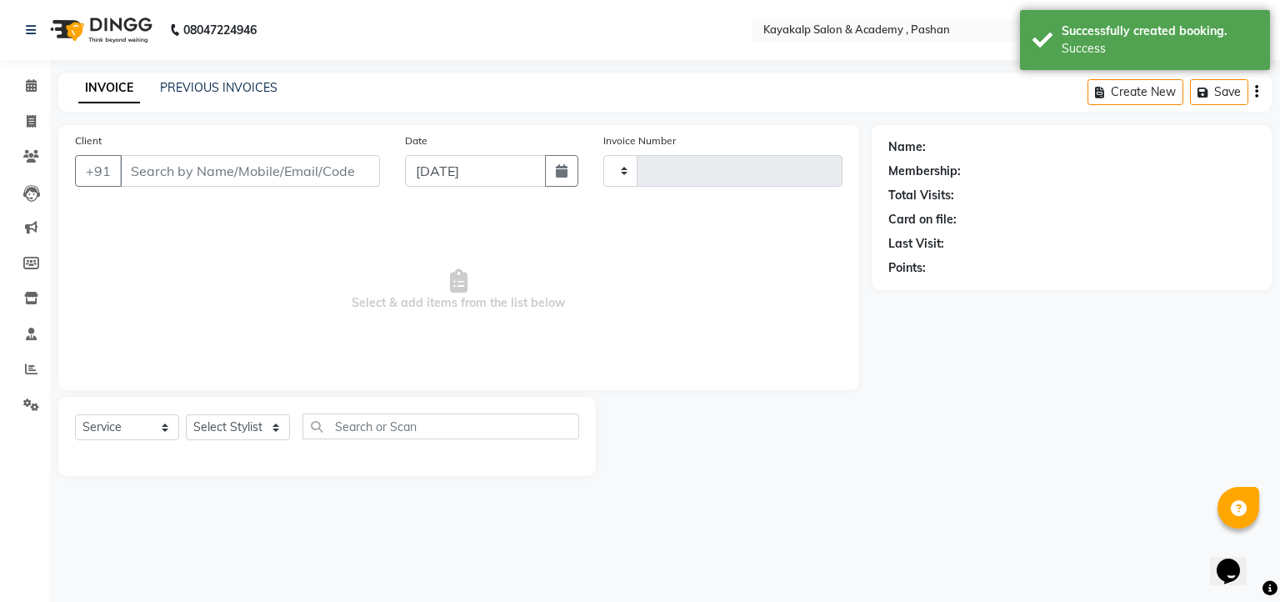
type input "0634"
select select "4804"
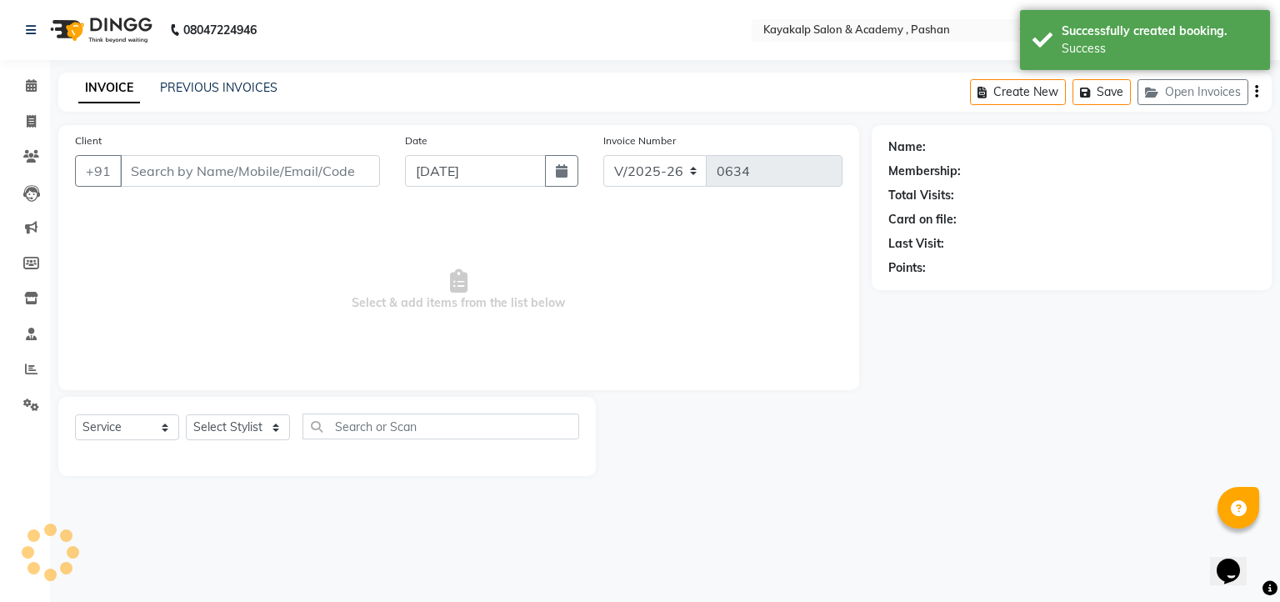
type input "9503126367"
select select "29289"
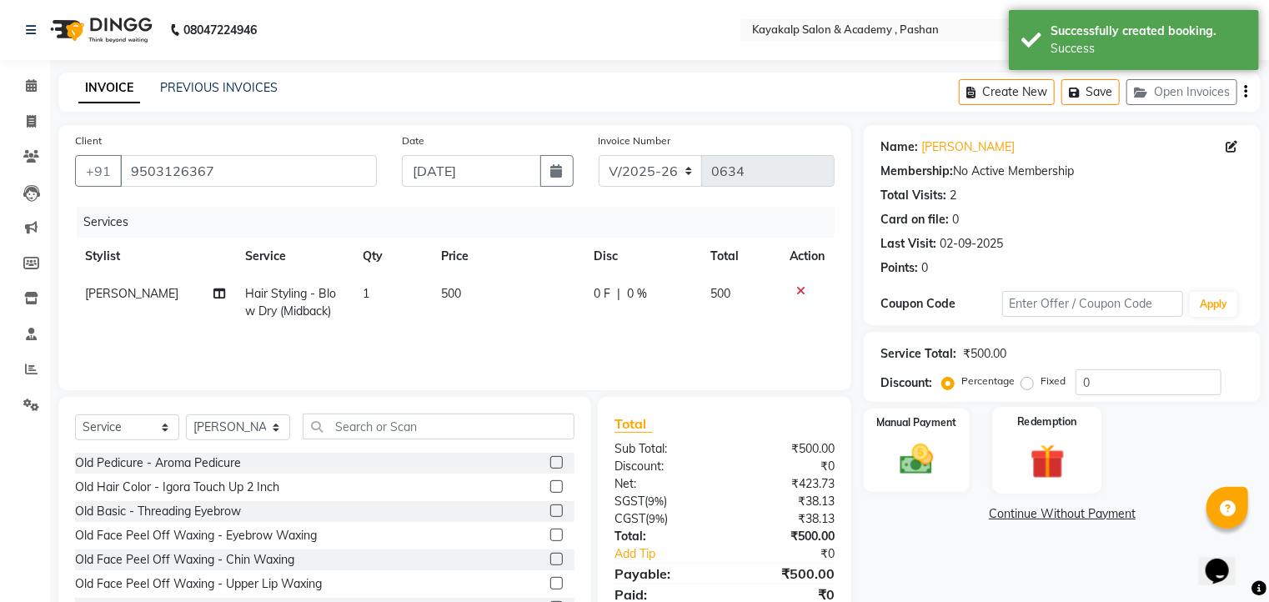
scroll to position [67, 0]
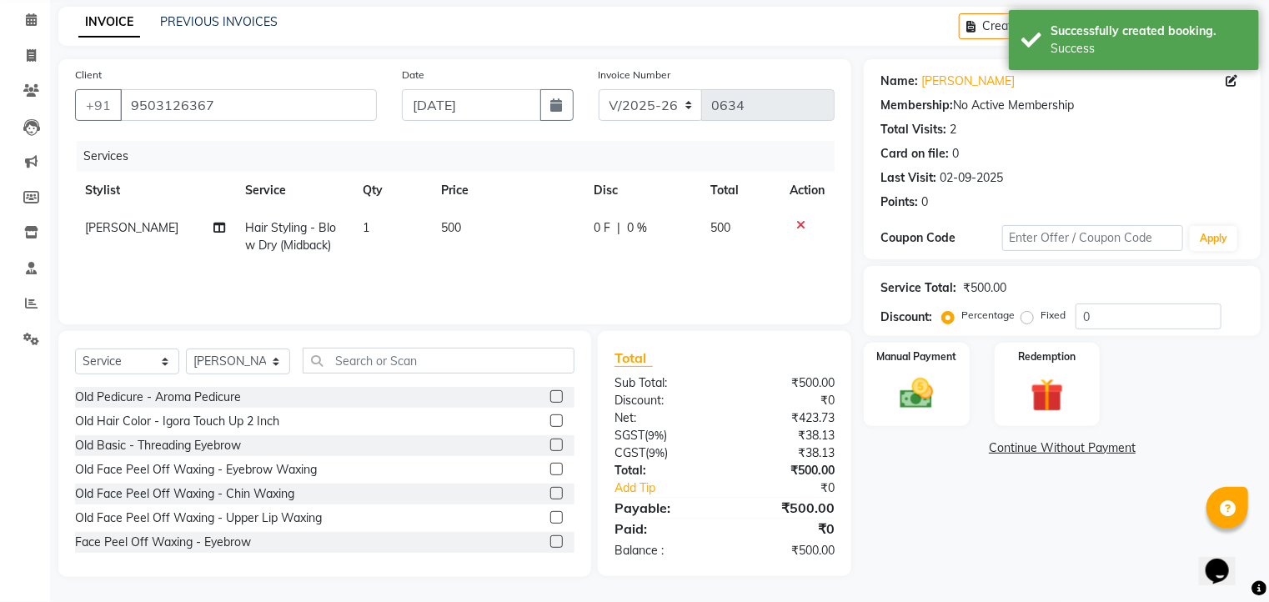
click at [629, 238] on td "0 F | 0 %" at bounding box center [642, 236] width 117 height 55
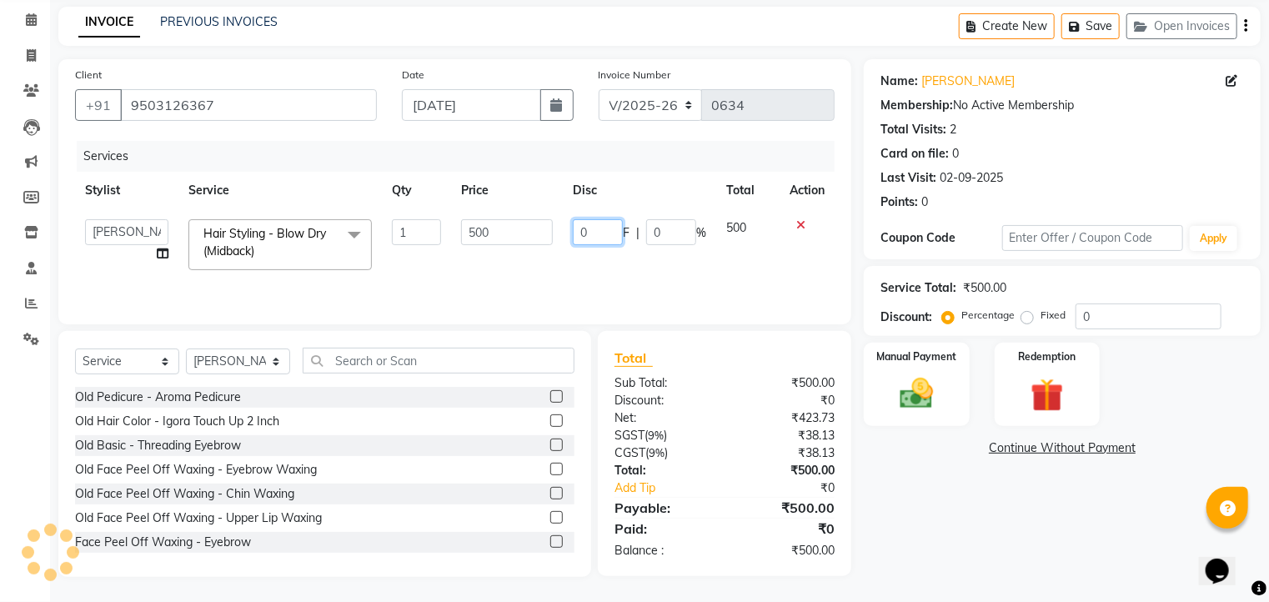
click at [594, 236] on input "0" at bounding box center [598, 232] width 50 height 26
type input "100"
click at [625, 277] on div "Services Stylist Service Qty Price Disc Total Action Chhaya Gokhale Manisha Rau…" at bounding box center [454, 224] width 759 height 167
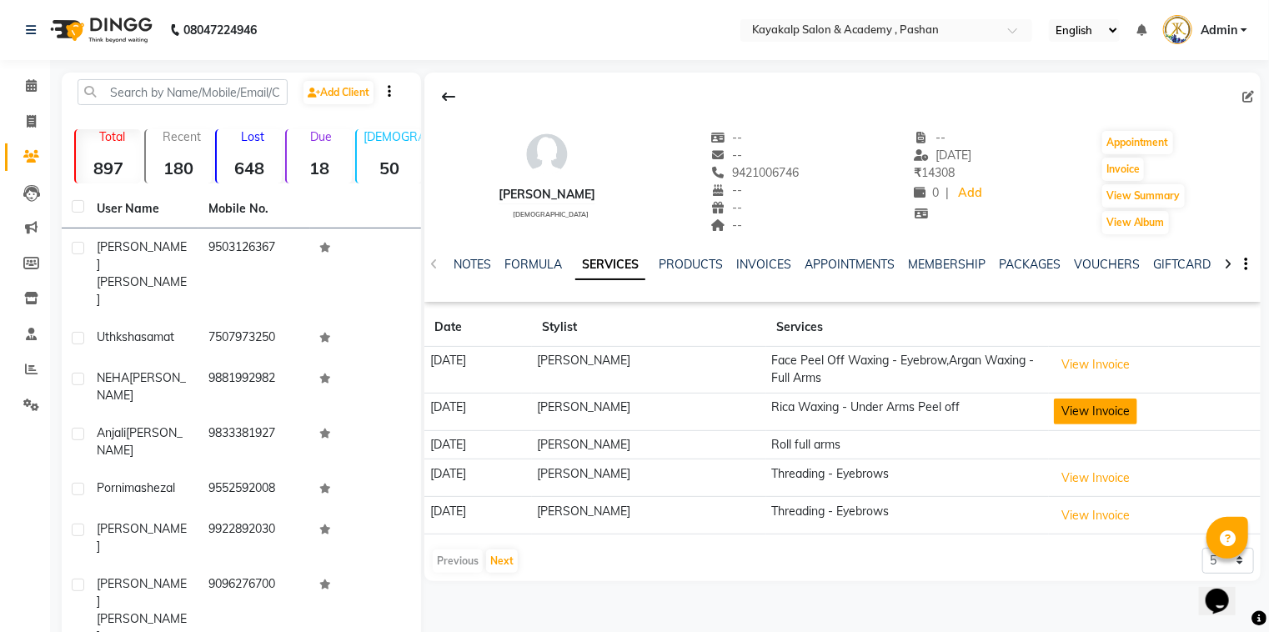
click at [1120, 410] on button "View Invoice" at bounding box center [1095, 411] width 83 height 26
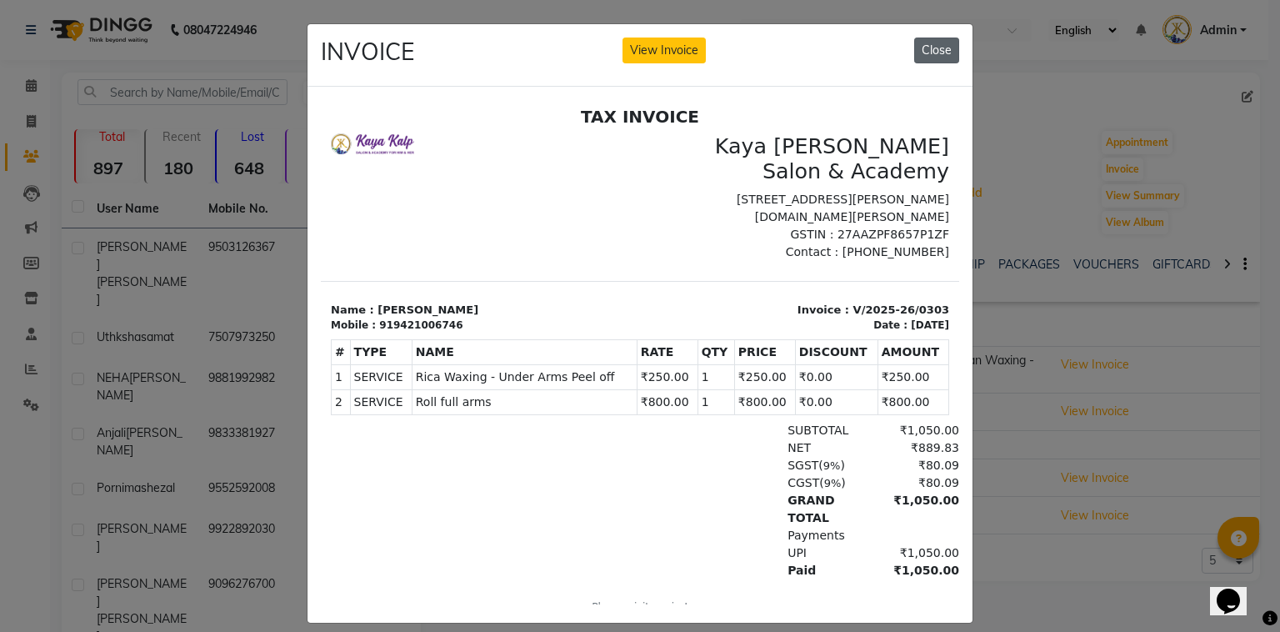
click at [935, 53] on button "Close" at bounding box center [937, 51] width 45 height 26
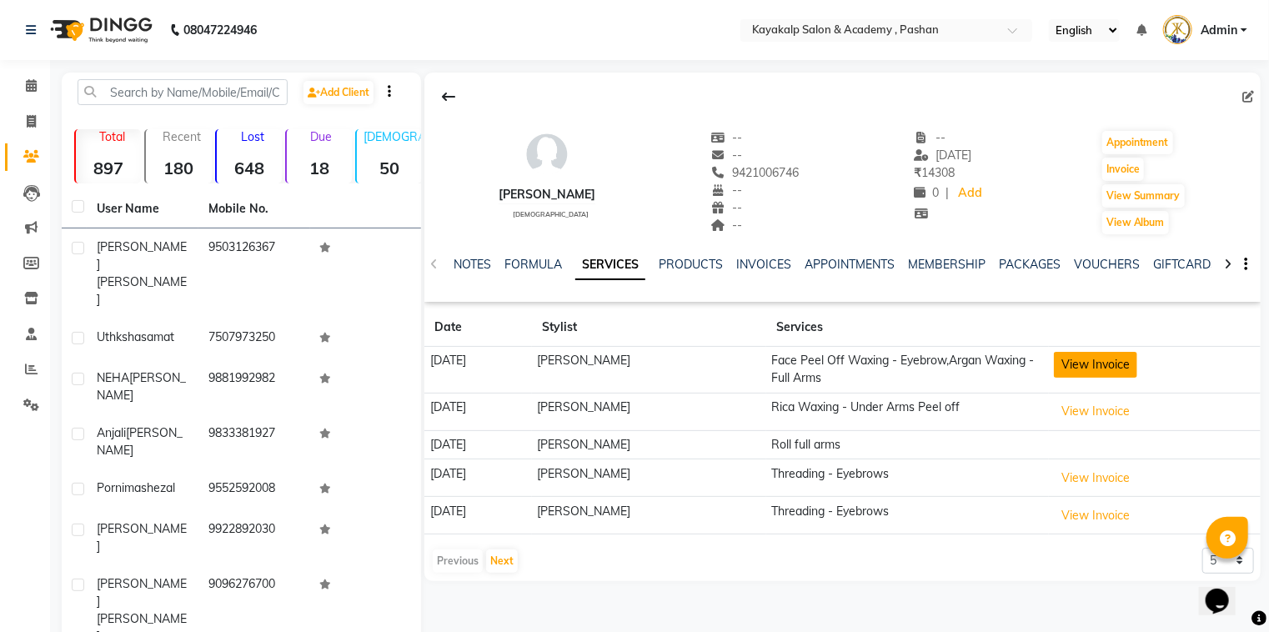
click at [1116, 369] on button "View Invoice" at bounding box center [1095, 365] width 83 height 26
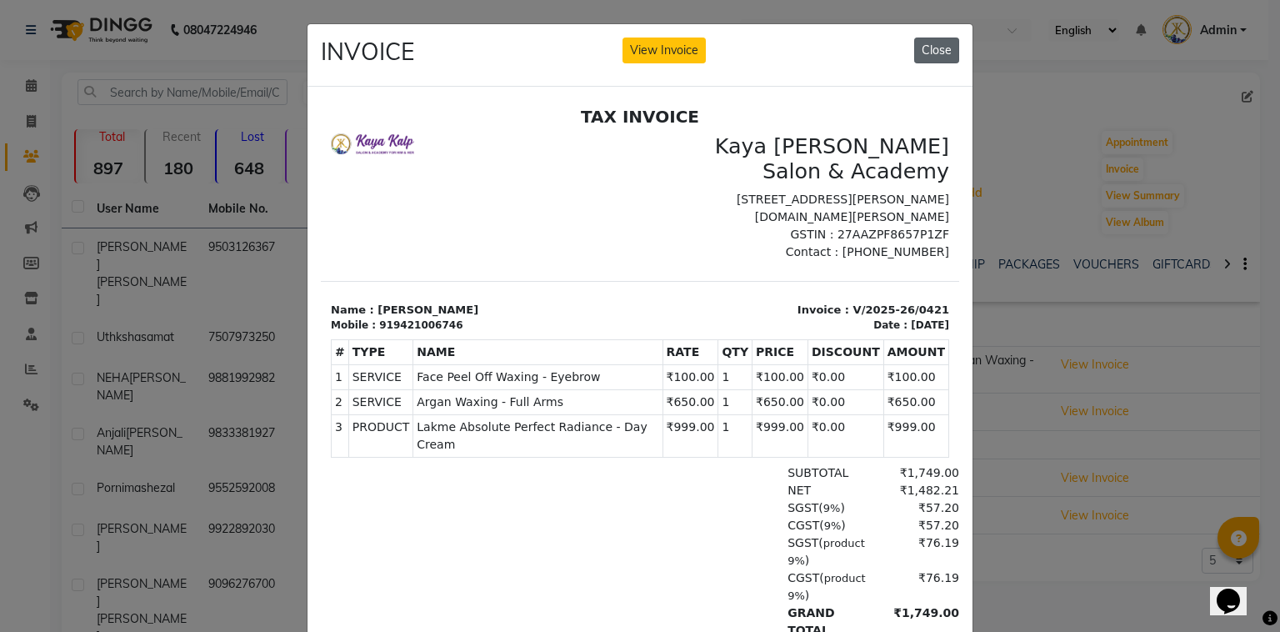
click at [921, 48] on button "Close" at bounding box center [937, 51] width 45 height 26
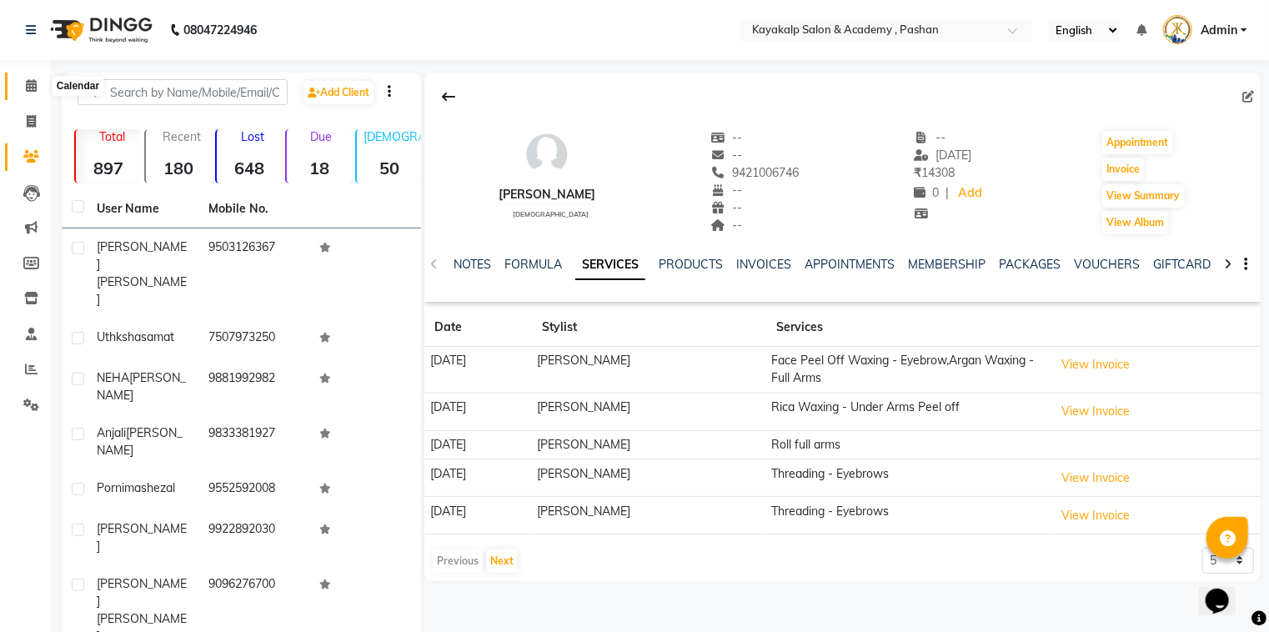
click at [31, 83] on icon at bounding box center [31, 85] width 11 height 13
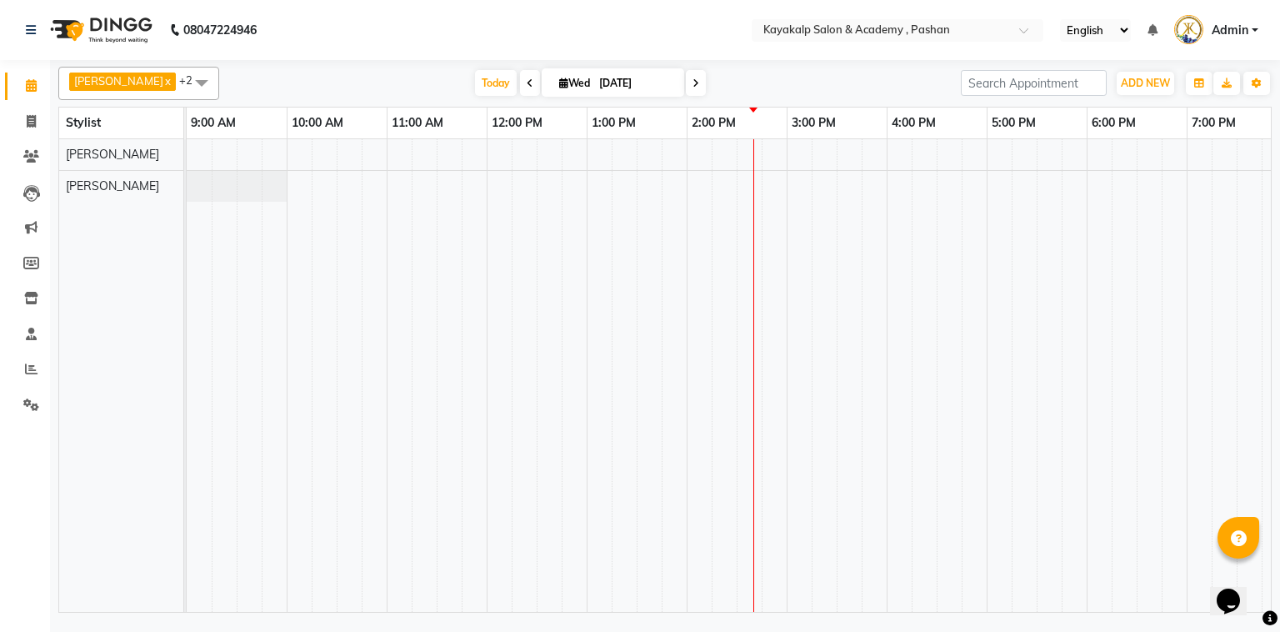
click at [683, 152] on div at bounding box center [787, 375] width 1200 height 473
select select "29289"
select select "tentative"
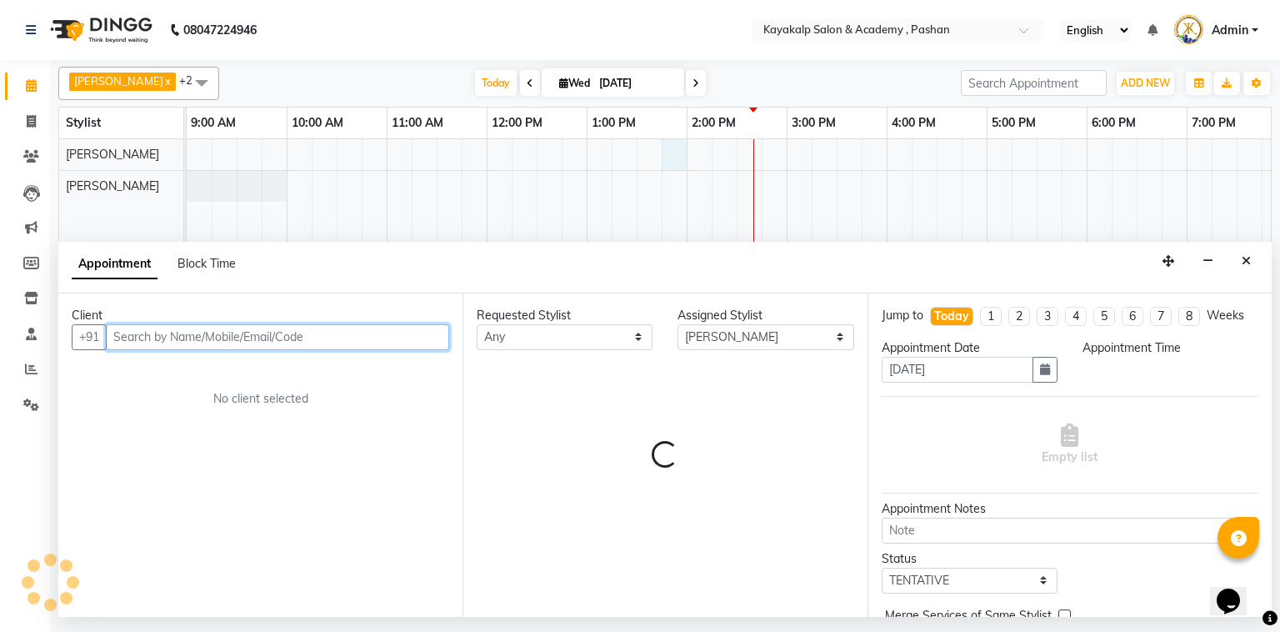
select select "825"
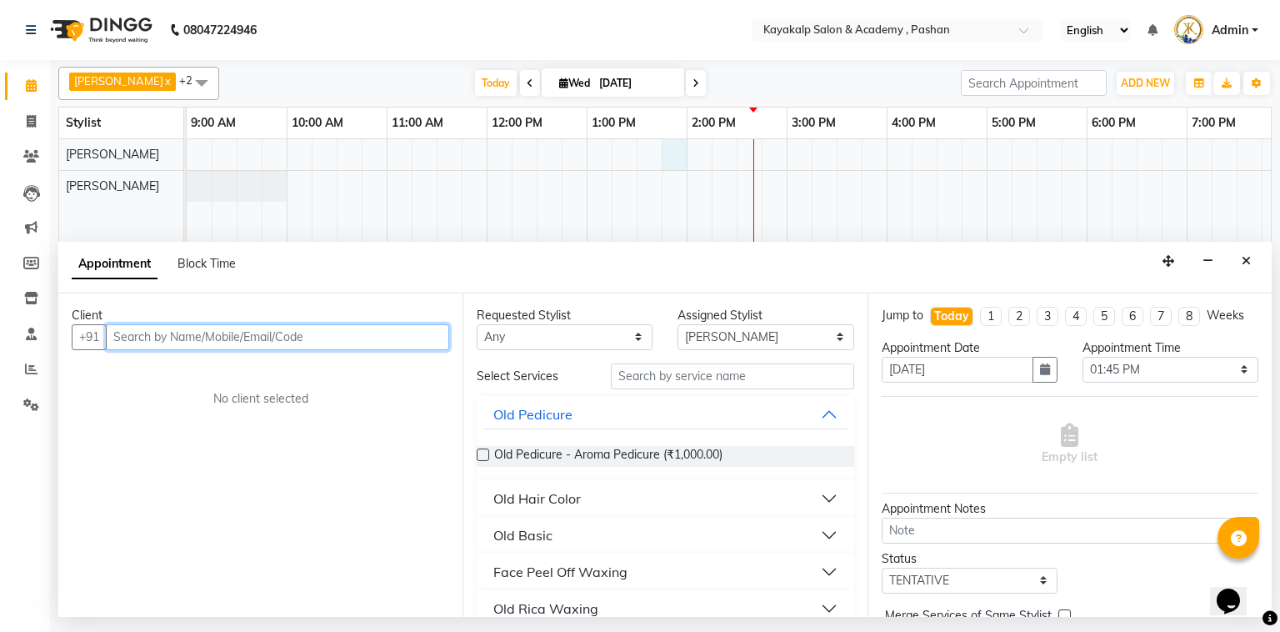
click at [213, 338] on input "text" at bounding box center [277, 337] width 343 height 26
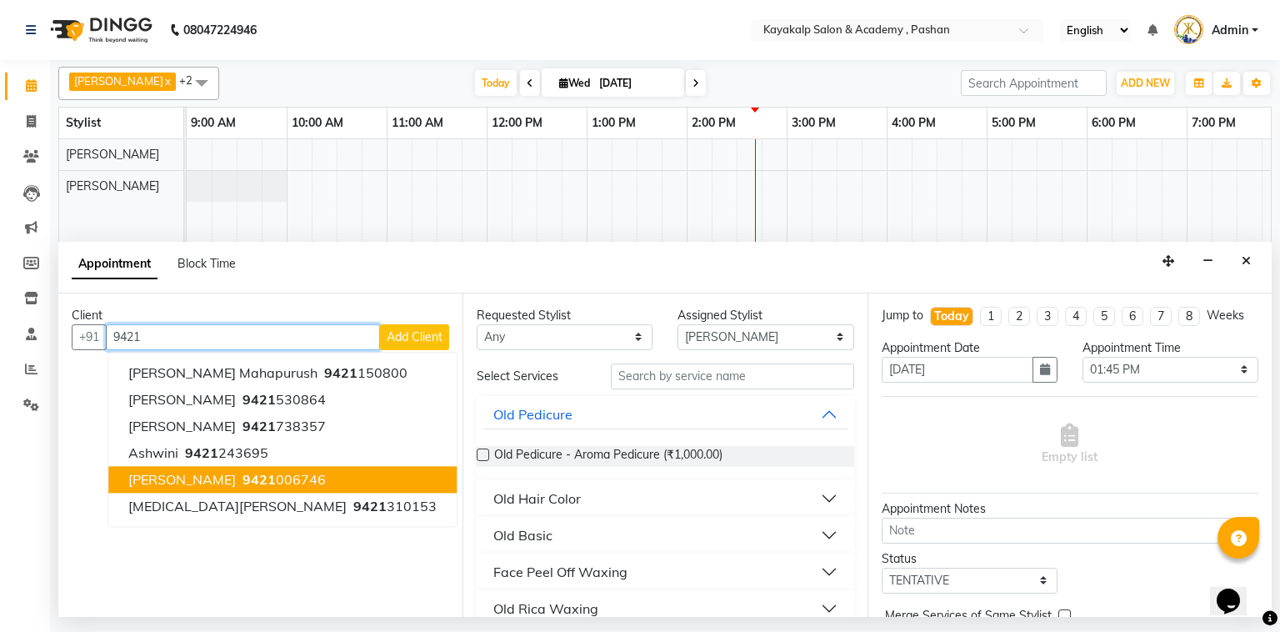
click at [294, 466] on button "swapna panickal 9421 006746" at bounding box center [282, 479] width 348 height 27
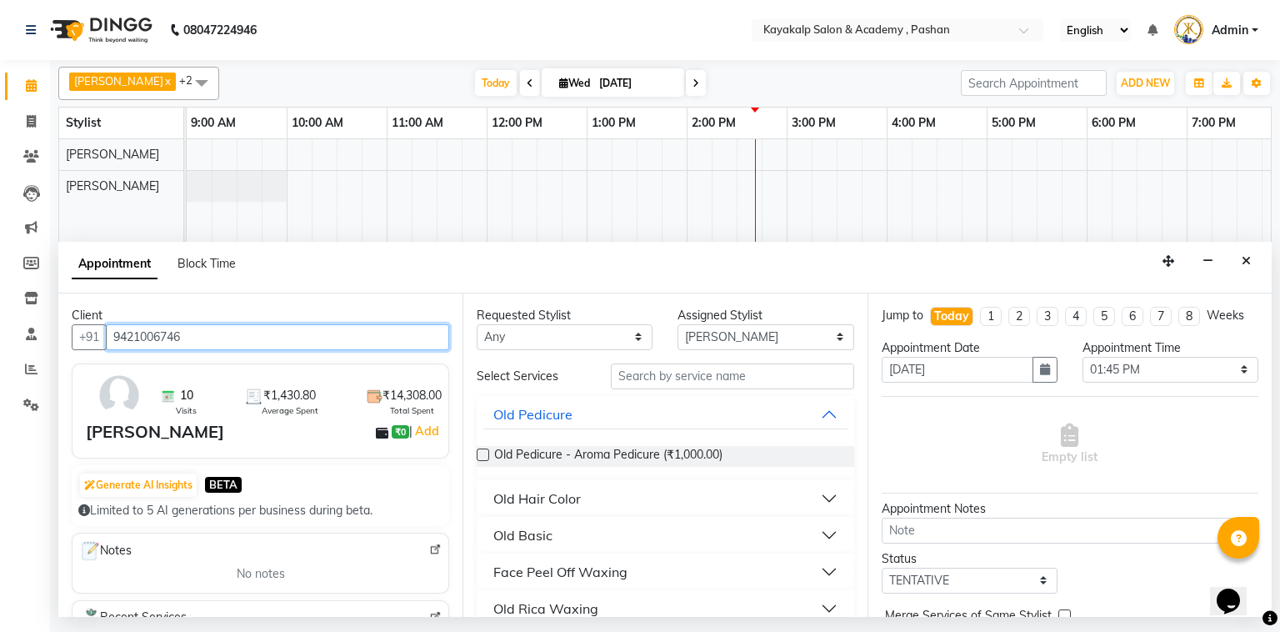
type input "9421006746"
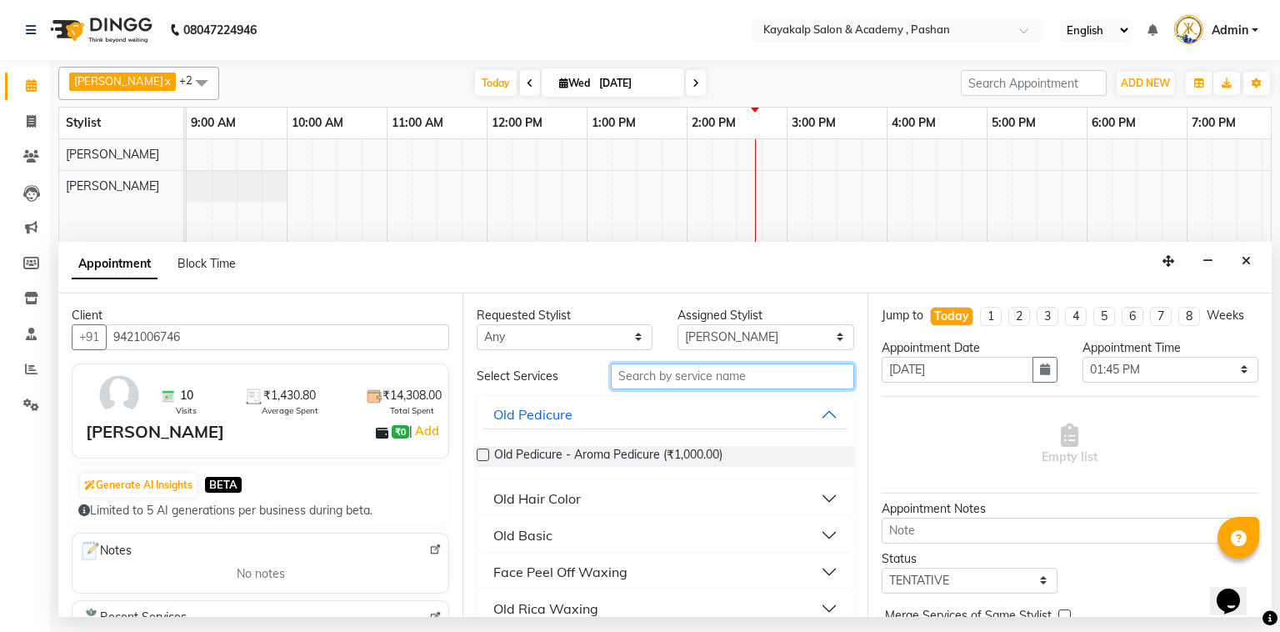
click at [769, 373] on input "text" at bounding box center [732, 376] width 243 height 26
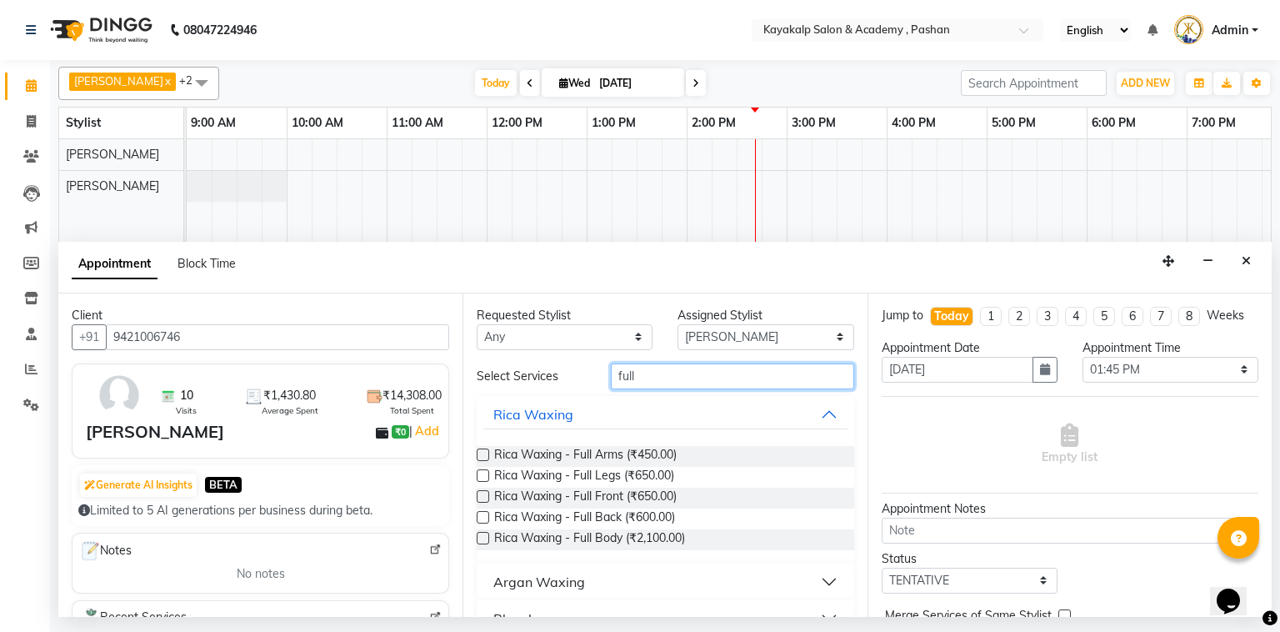
scroll to position [133, 0]
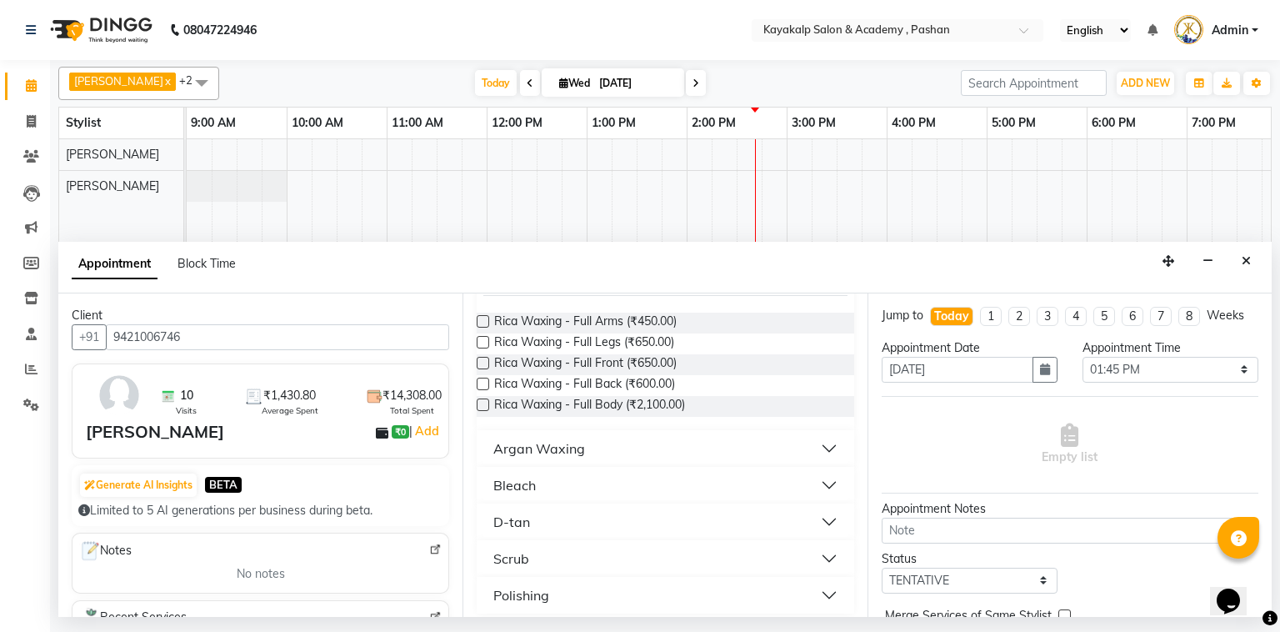
type input "full"
click at [560, 447] on div "Argan Waxing" at bounding box center [540, 448] width 92 height 20
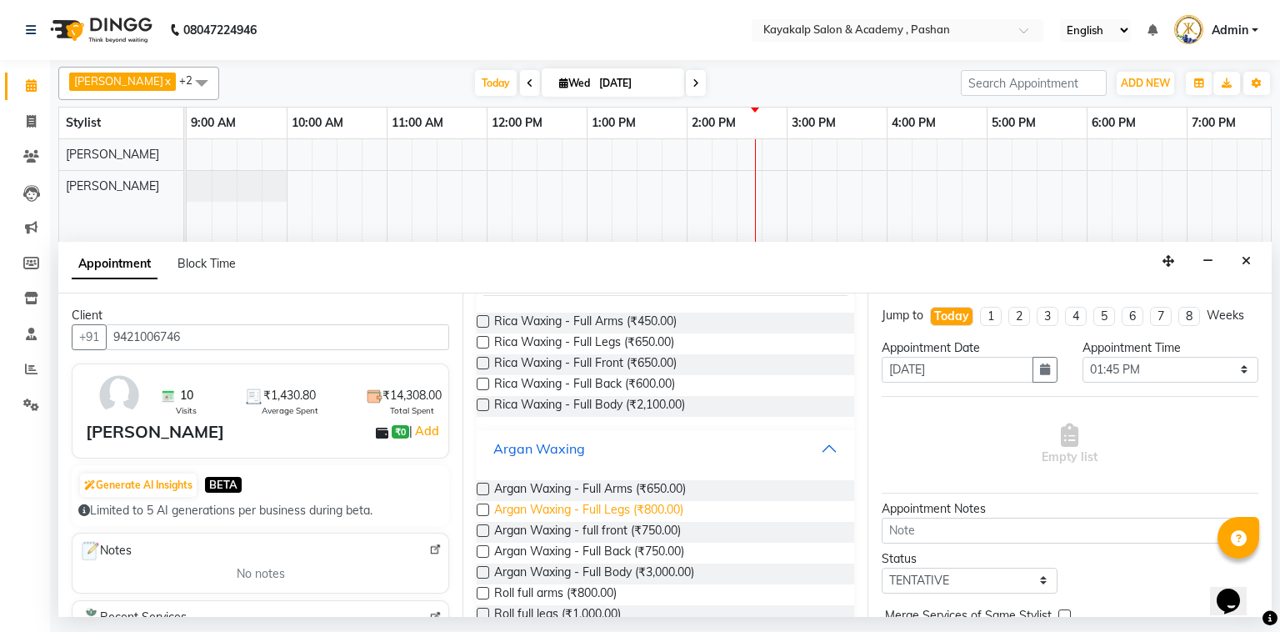
scroll to position [200, 0]
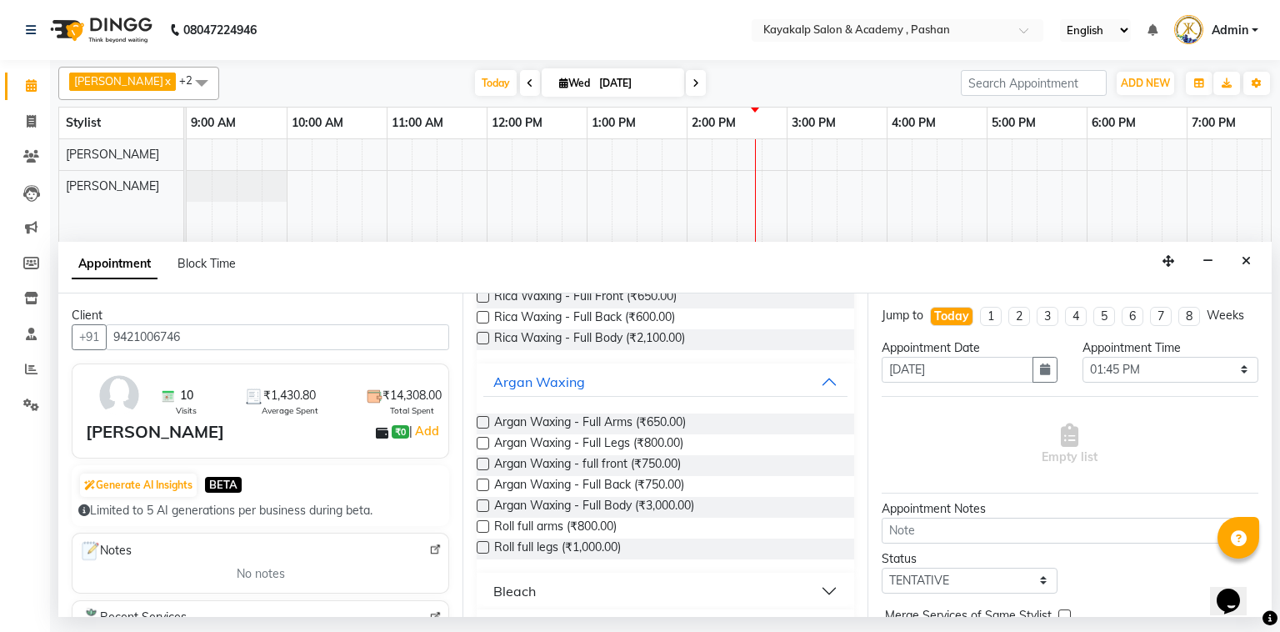
click at [480, 529] on label at bounding box center [483, 526] width 13 height 13
click at [480, 529] on input "checkbox" at bounding box center [482, 528] width 11 height 11
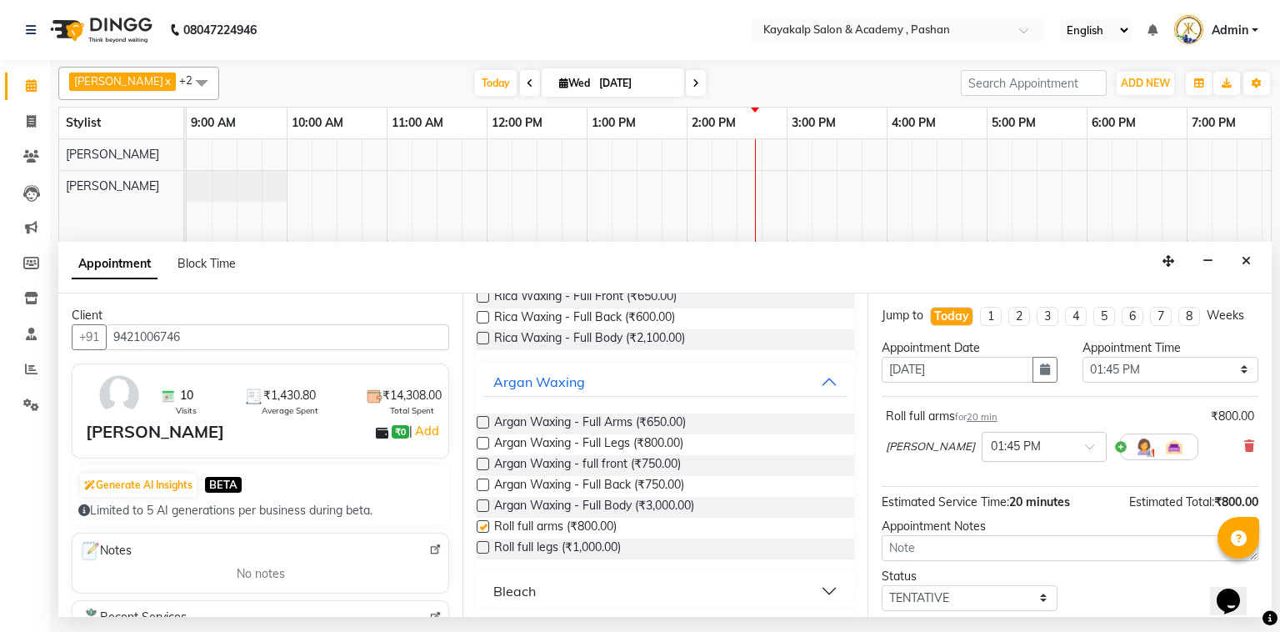
checkbox input "false"
click at [484, 549] on label at bounding box center [483, 547] width 13 height 13
click at [484, 549] on input "checkbox" at bounding box center [482, 549] width 11 height 11
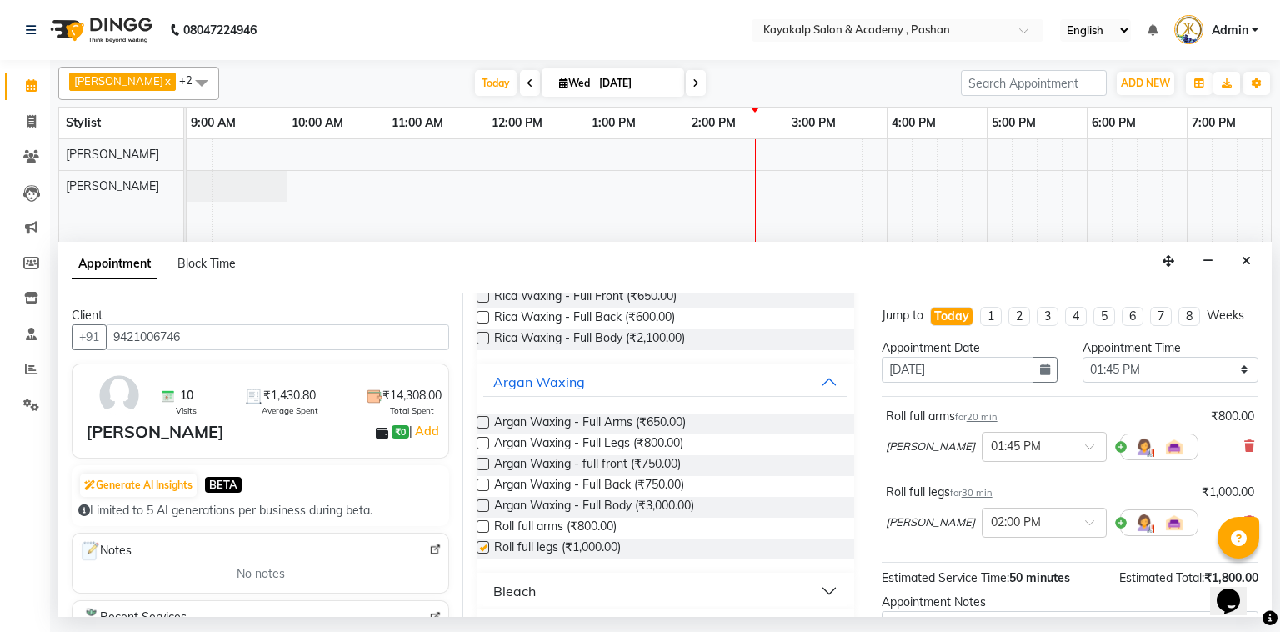
checkbox input "false"
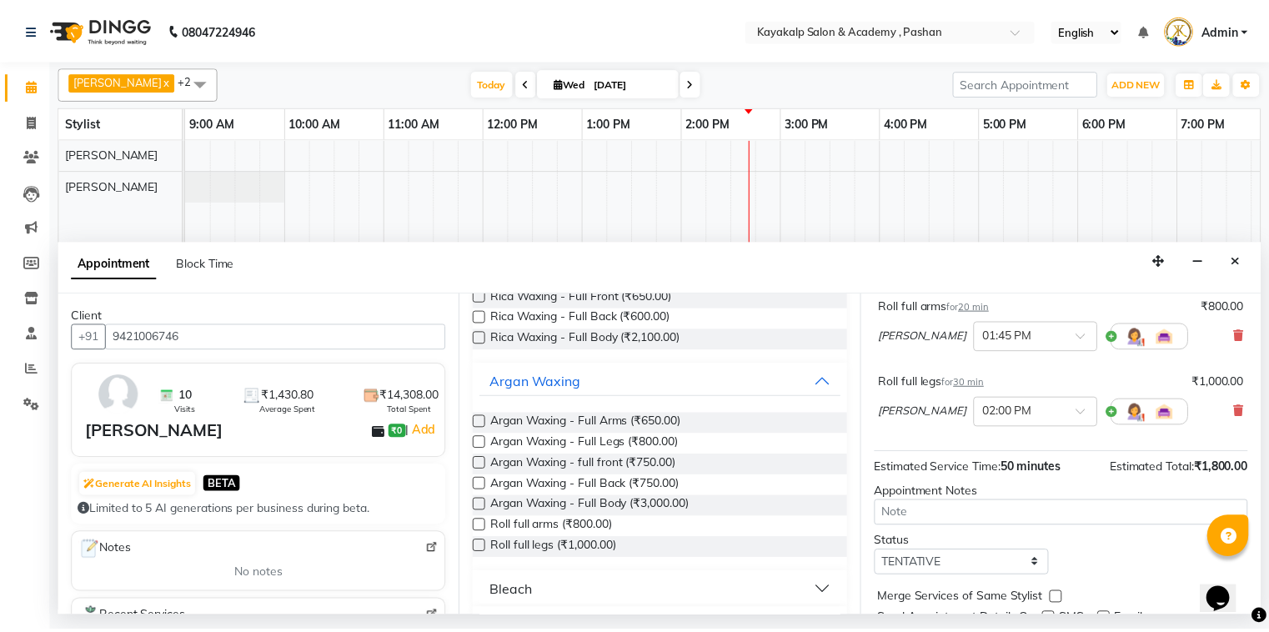
scroll to position [173, 0]
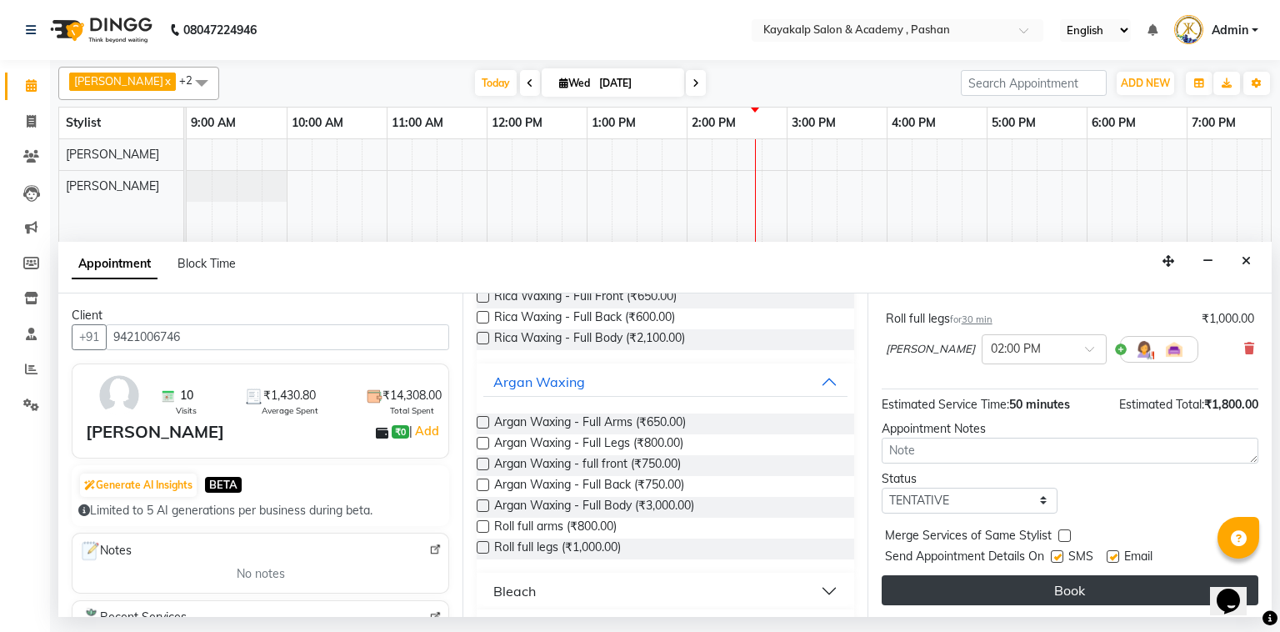
click at [1084, 590] on button "Book" at bounding box center [1070, 590] width 377 height 30
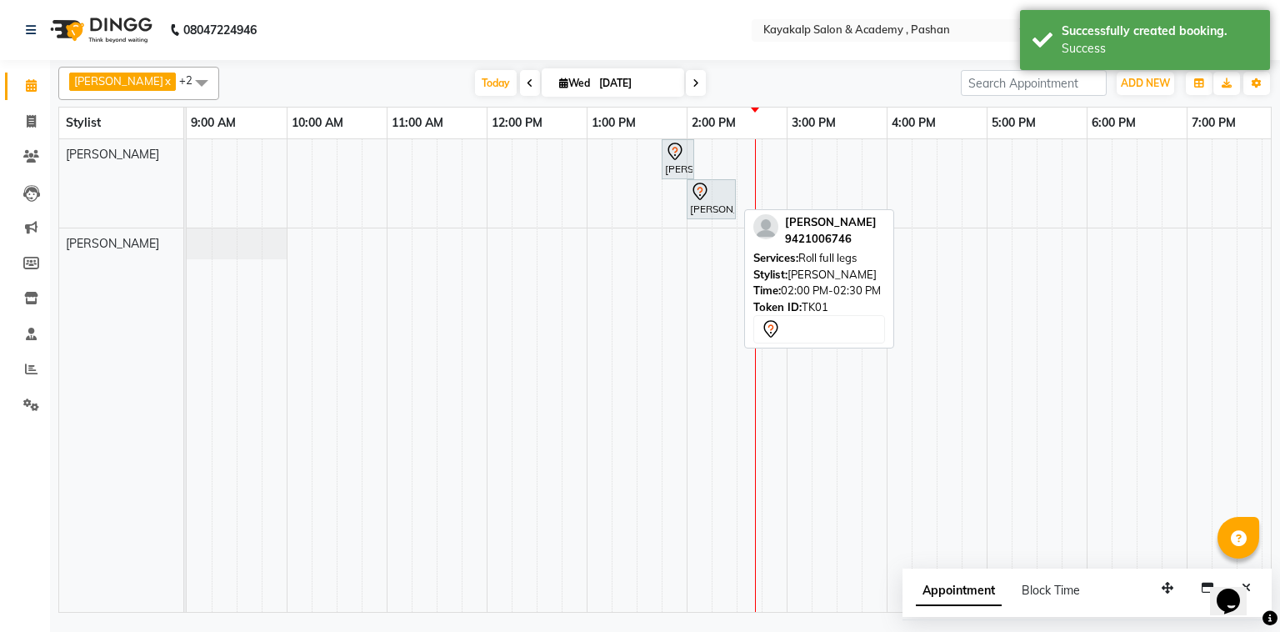
click at [716, 193] on div at bounding box center [711, 192] width 43 height 20
select select "7"
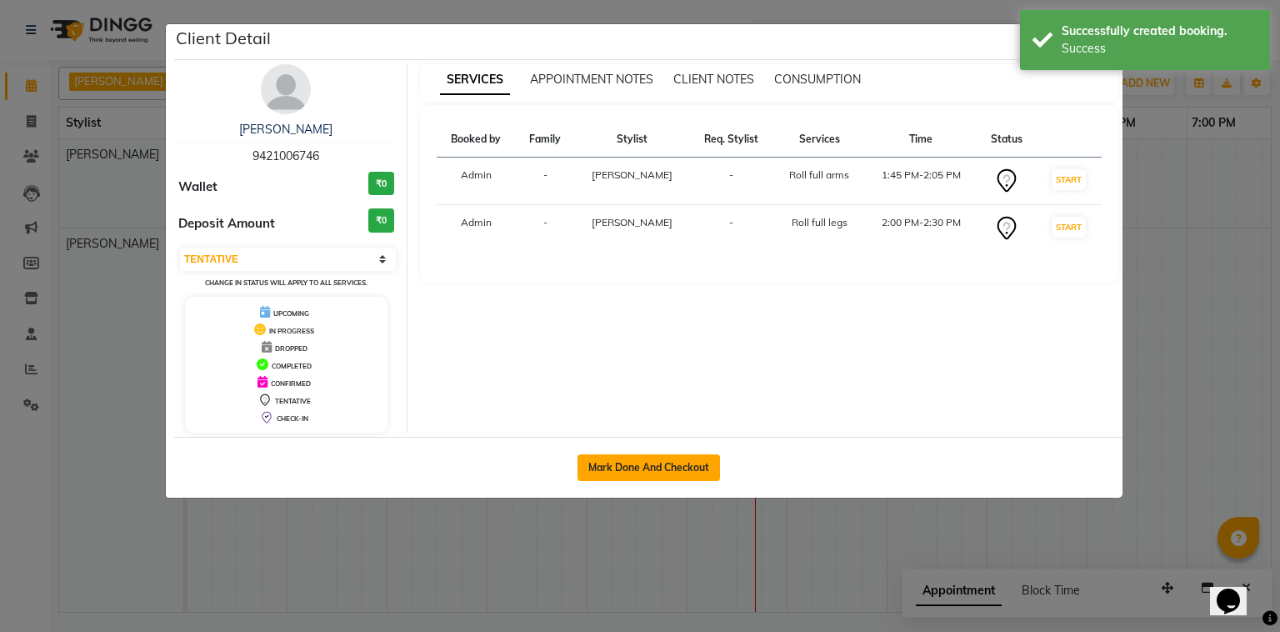
click at [631, 460] on button "Mark Done And Checkout" at bounding box center [649, 467] width 143 height 27
select select "service"
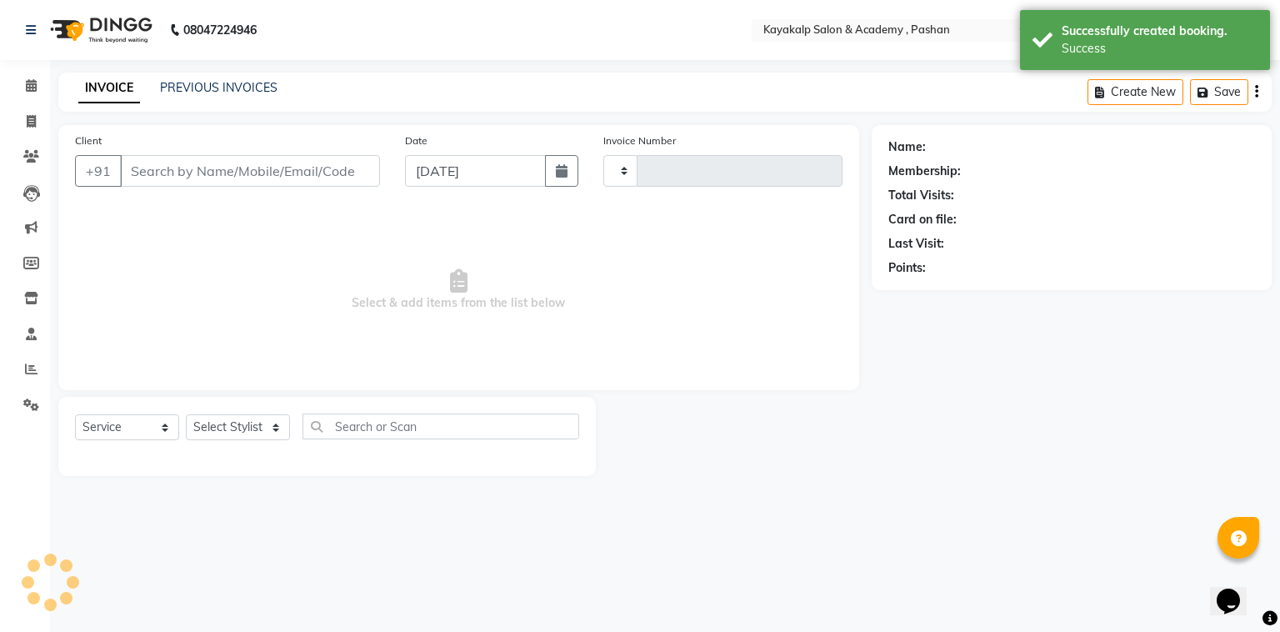
type input "0633"
select select "4804"
type input "9421006746"
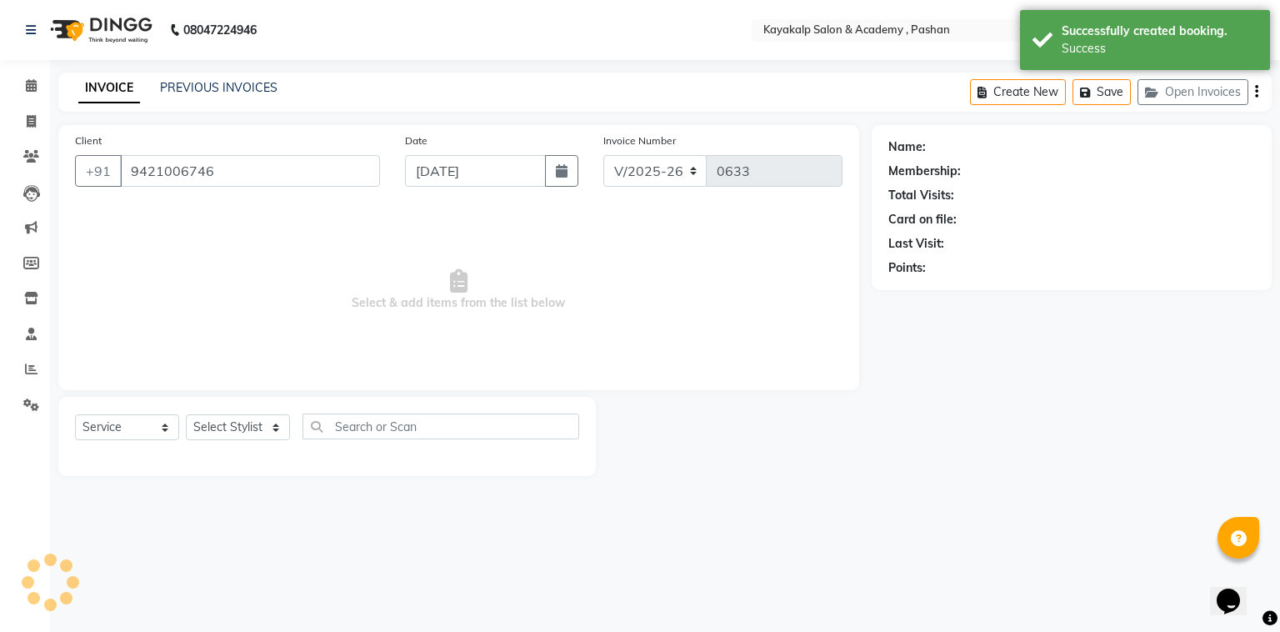
select select "29289"
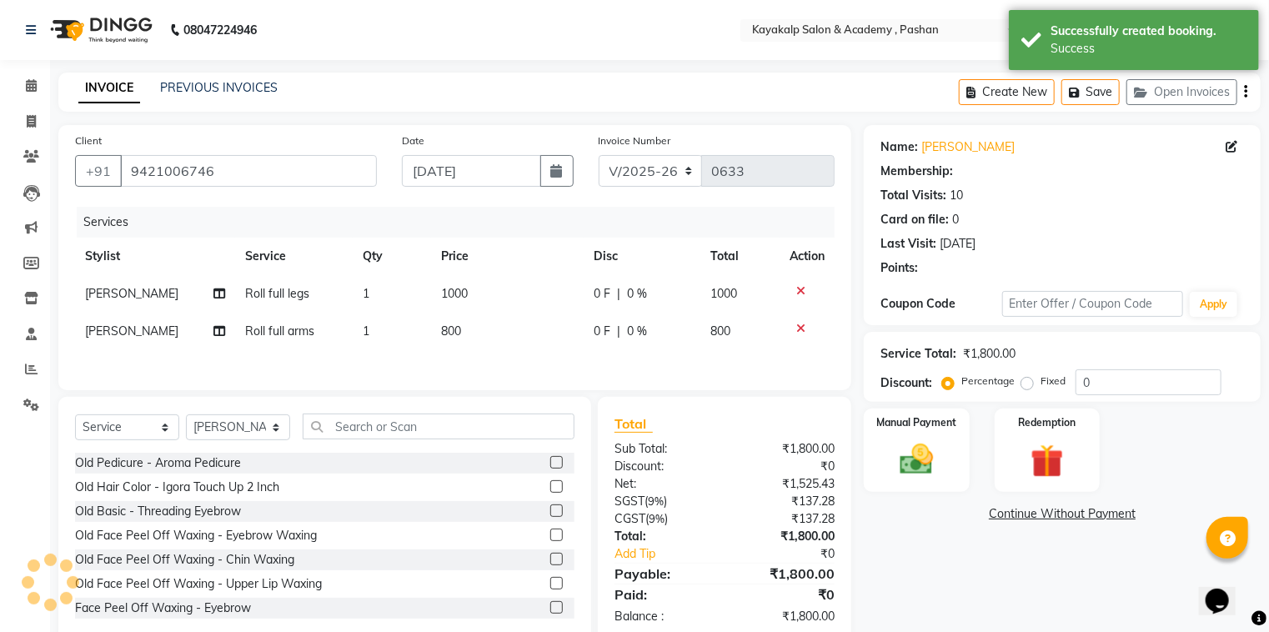
select select "1: Object"
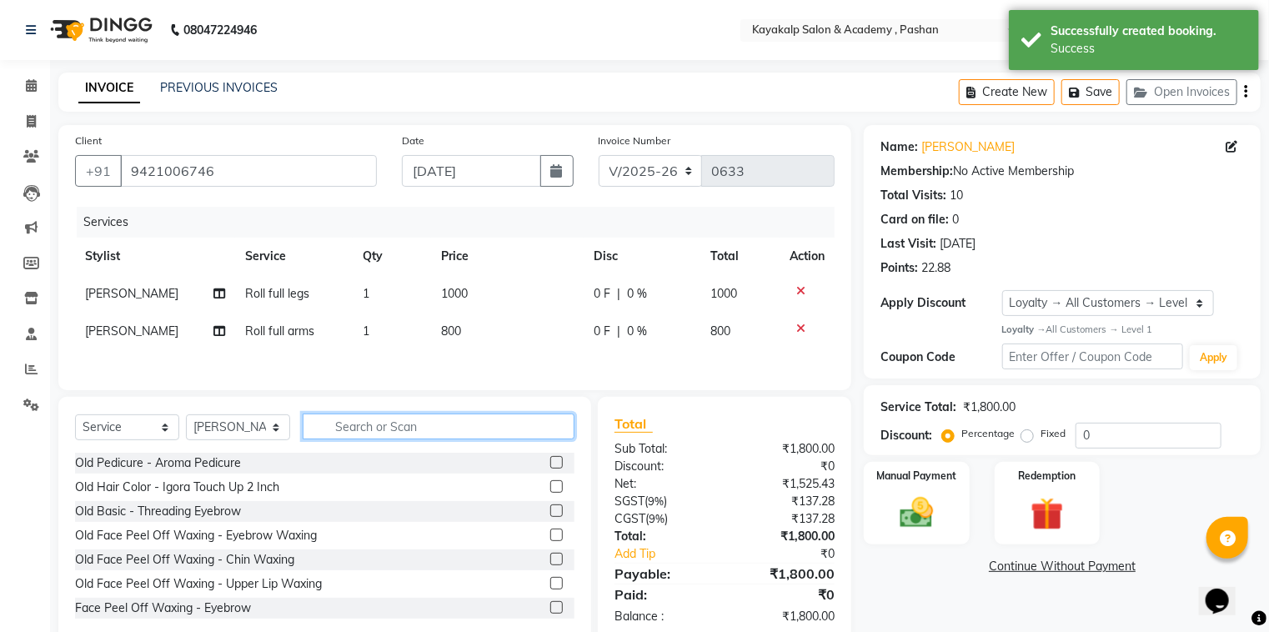
click at [438, 422] on input "text" at bounding box center [439, 426] width 272 height 26
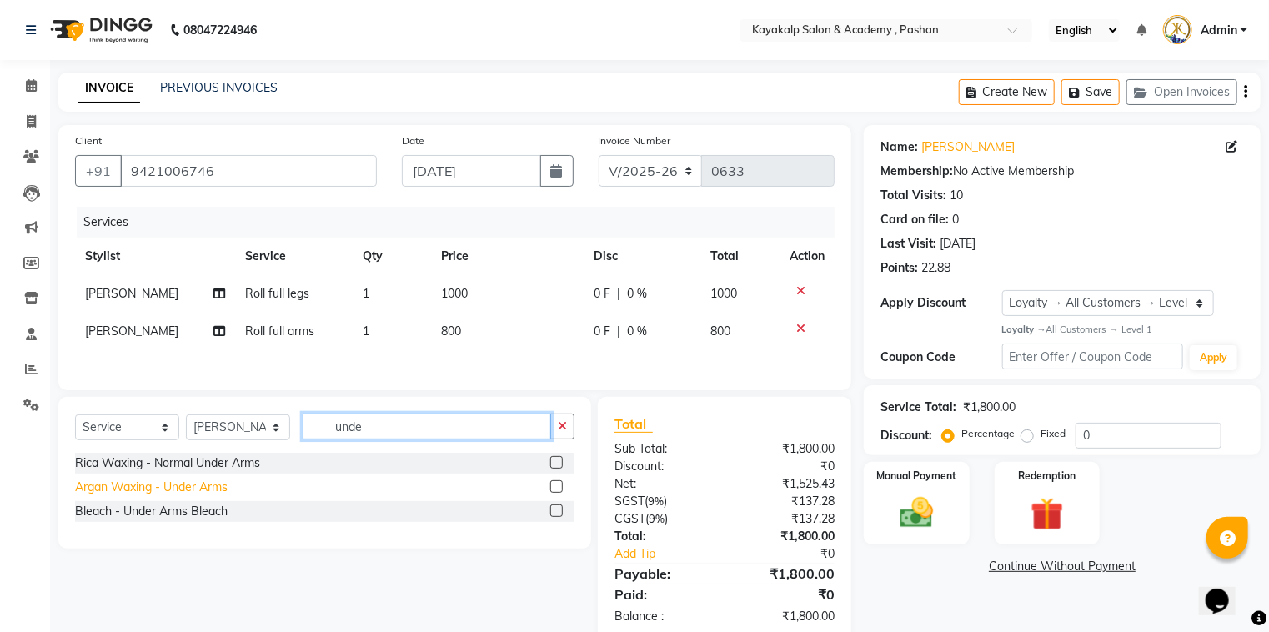
type input "unde"
click at [141, 496] on div "Argan Waxing - Under Arms" at bounding box center [151, 488] width 153 height 18
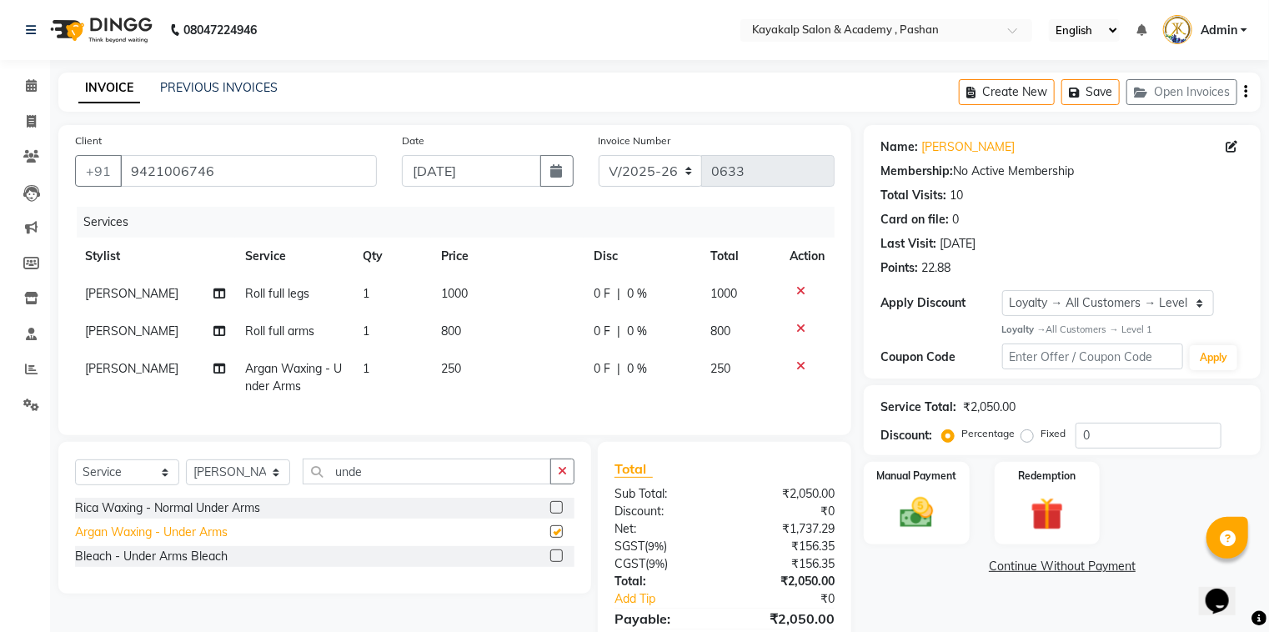
checkbox input "false"
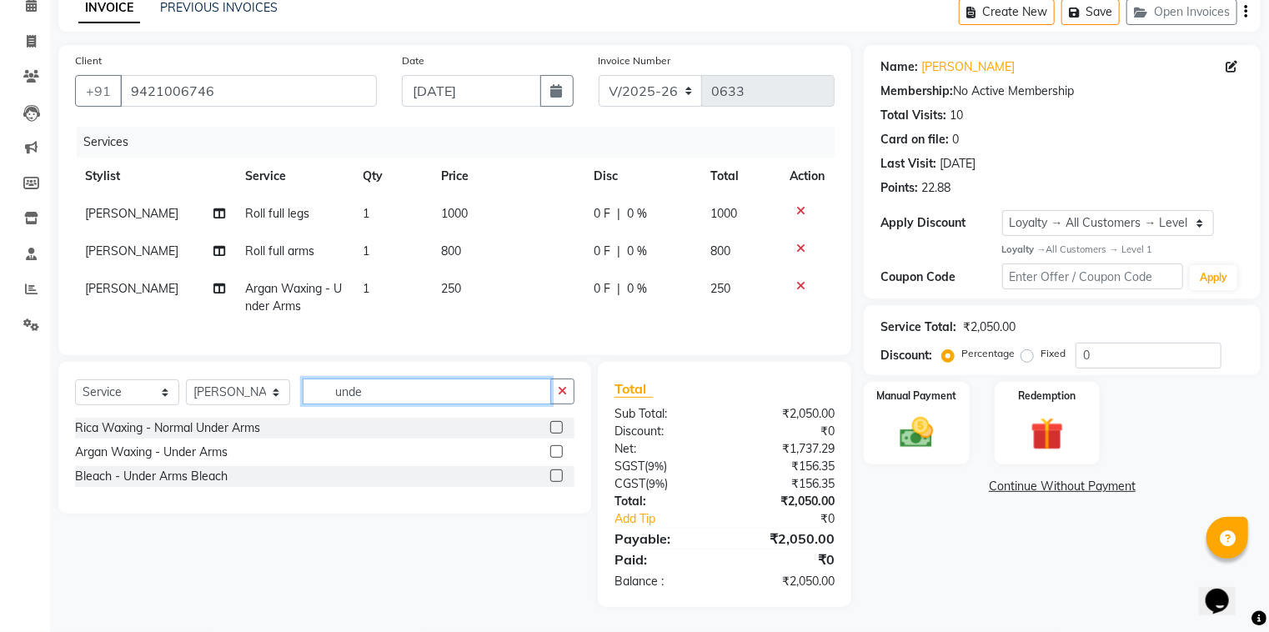
click at [412, 391] on input "unde" at bounding box center [427, 391] width 248 height 26
type input "u"
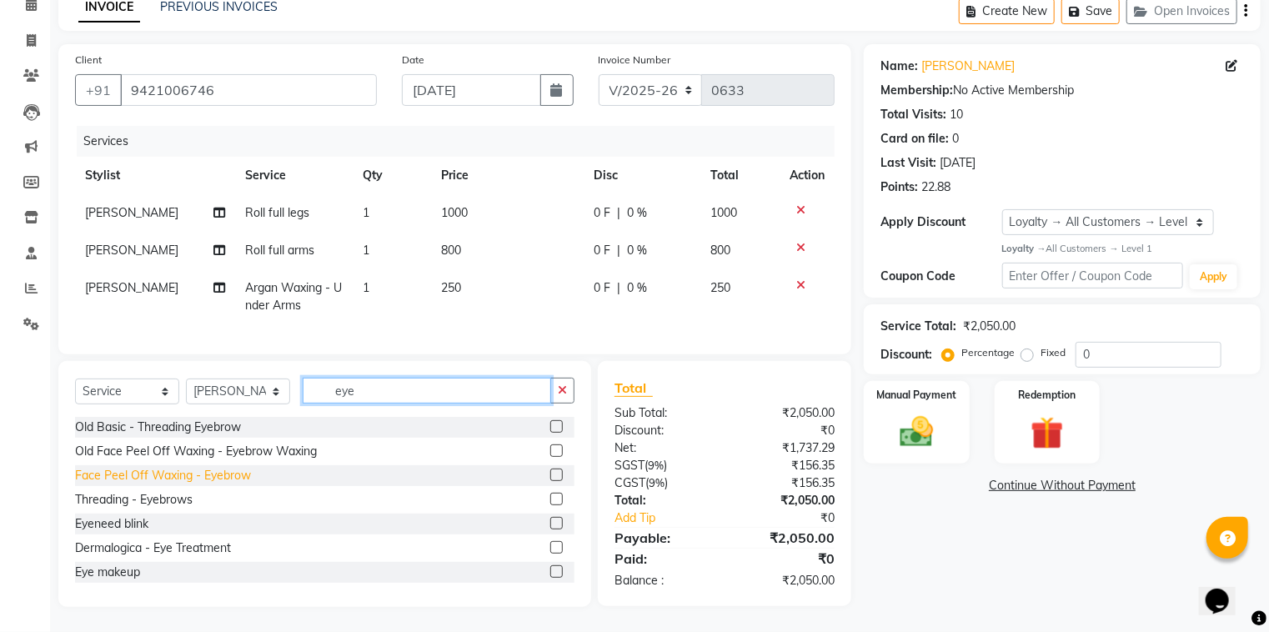
type input "eye"
click at [117, 478] on div "Face Peel Off Waxing - Eyebrow" at bounding box center [163, 476] width 176 height 18
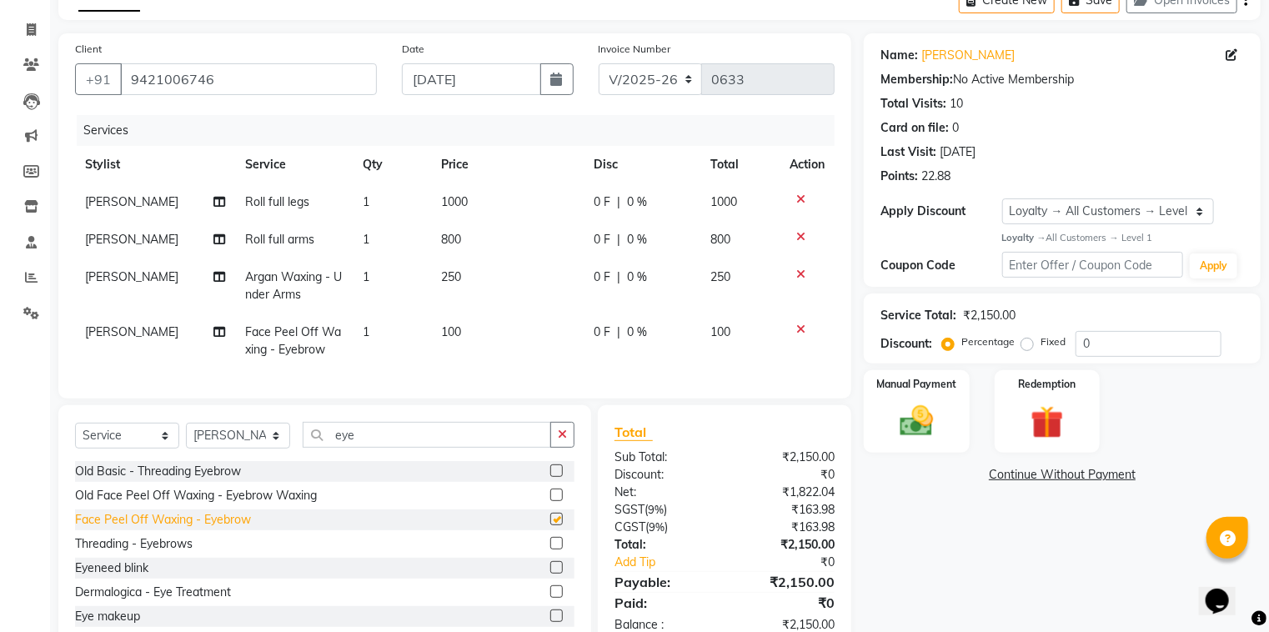
checkbox input "false"
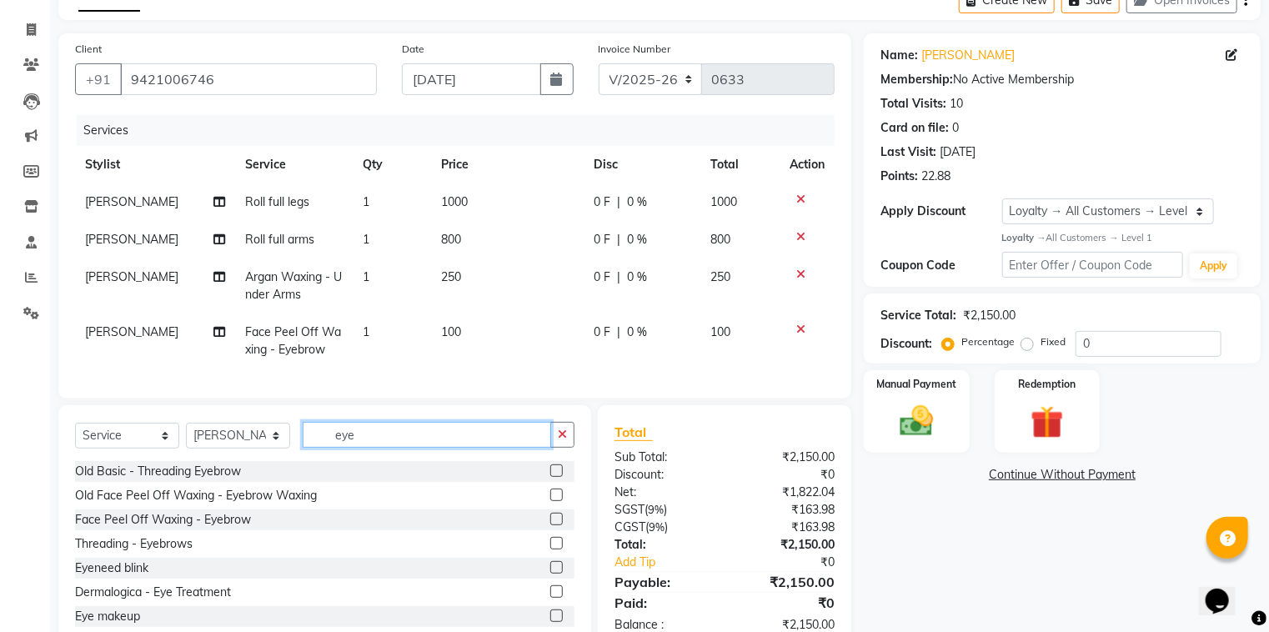
click at [448, 447] on input "eye" at bounding box center [427, 435] width 248 height 26
type input "e"
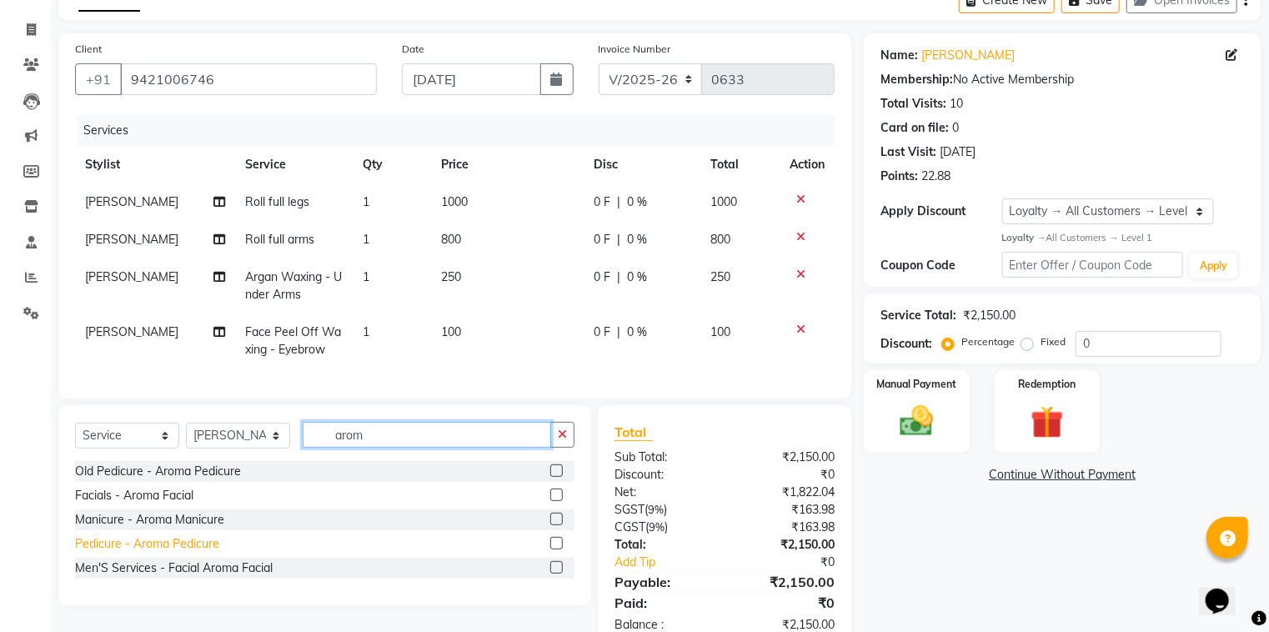
type input "arom"
click at [143, 553] on div "Pedicure - Aroma Pedicure" at bounding box center [147, 544] width 144 height 18
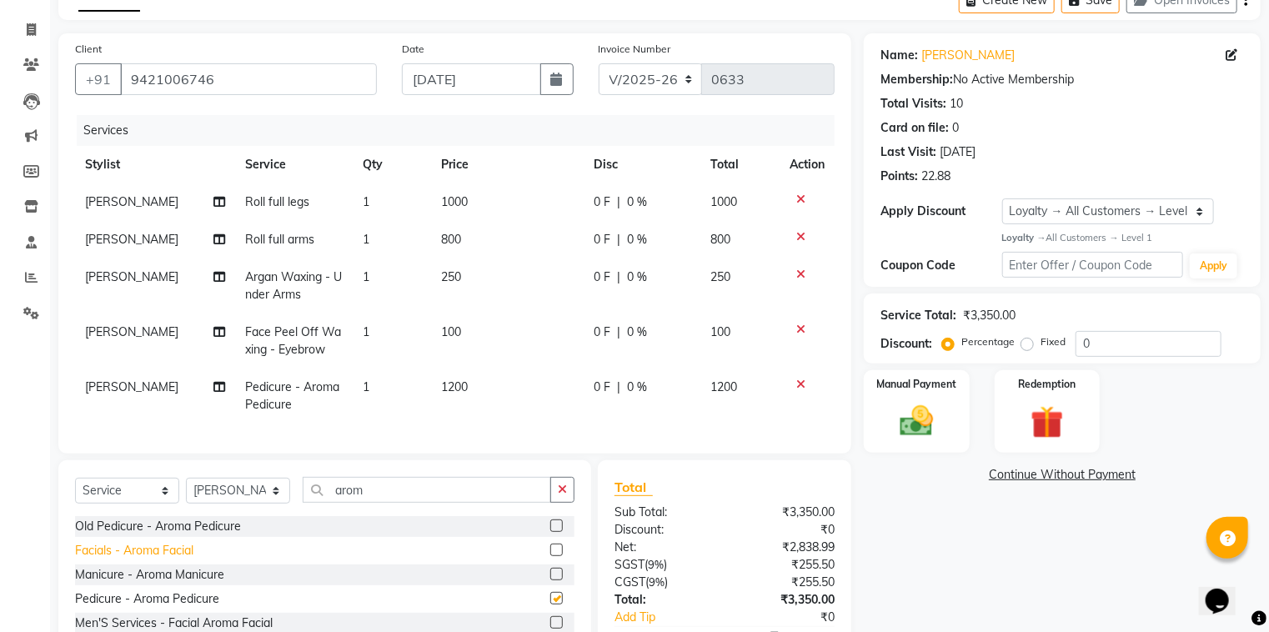
checkbox input "false"
click at [410, 494] on input "arom" at bounding box center [427, 490] width 248 height 26
type input "a"
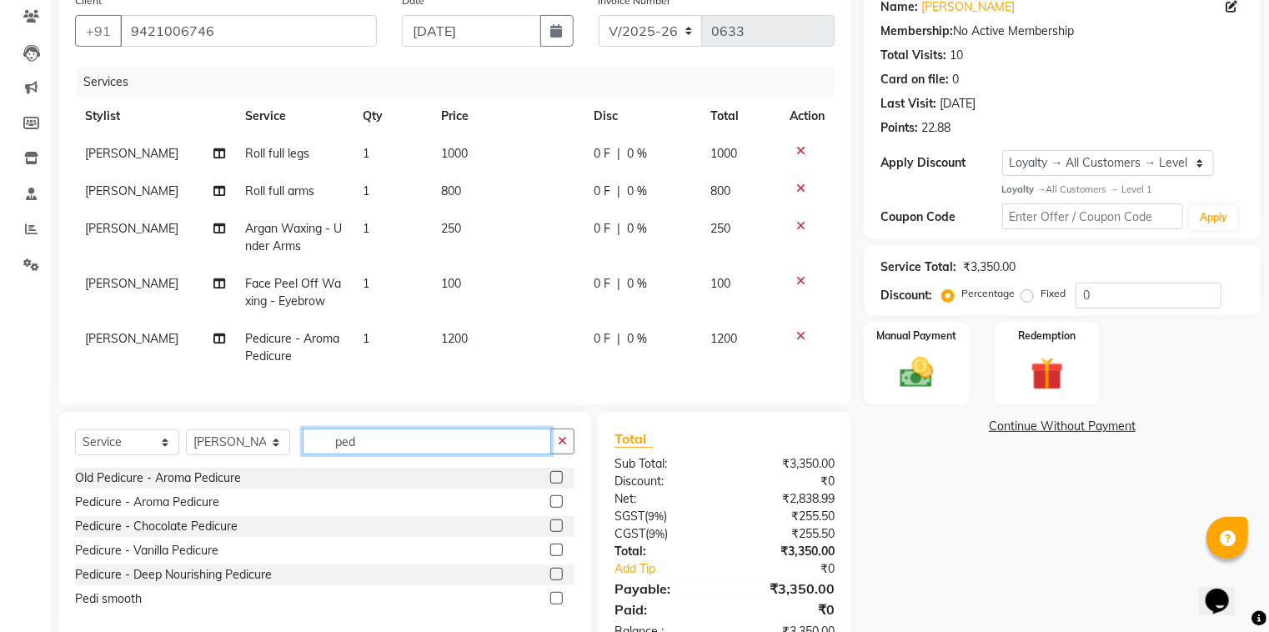
scroll to position [202, 0]
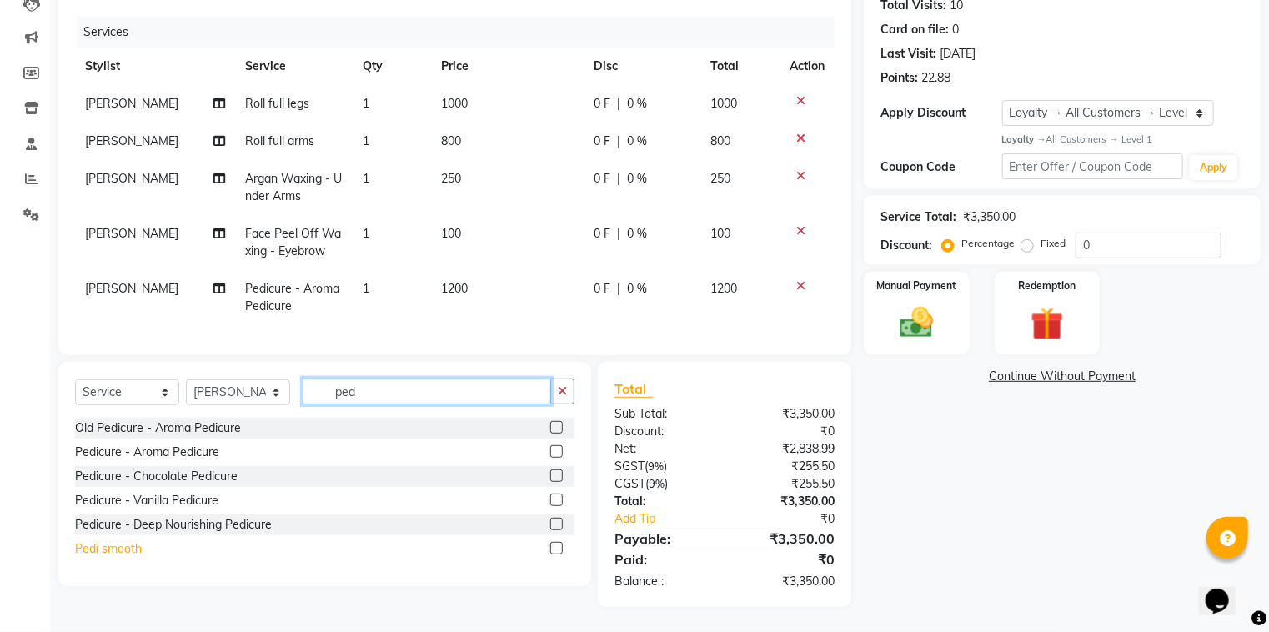
type input "ped"
click at [107, 554] on div "Pedi smooth" at bounding box center [108, 549] width 67 height 18
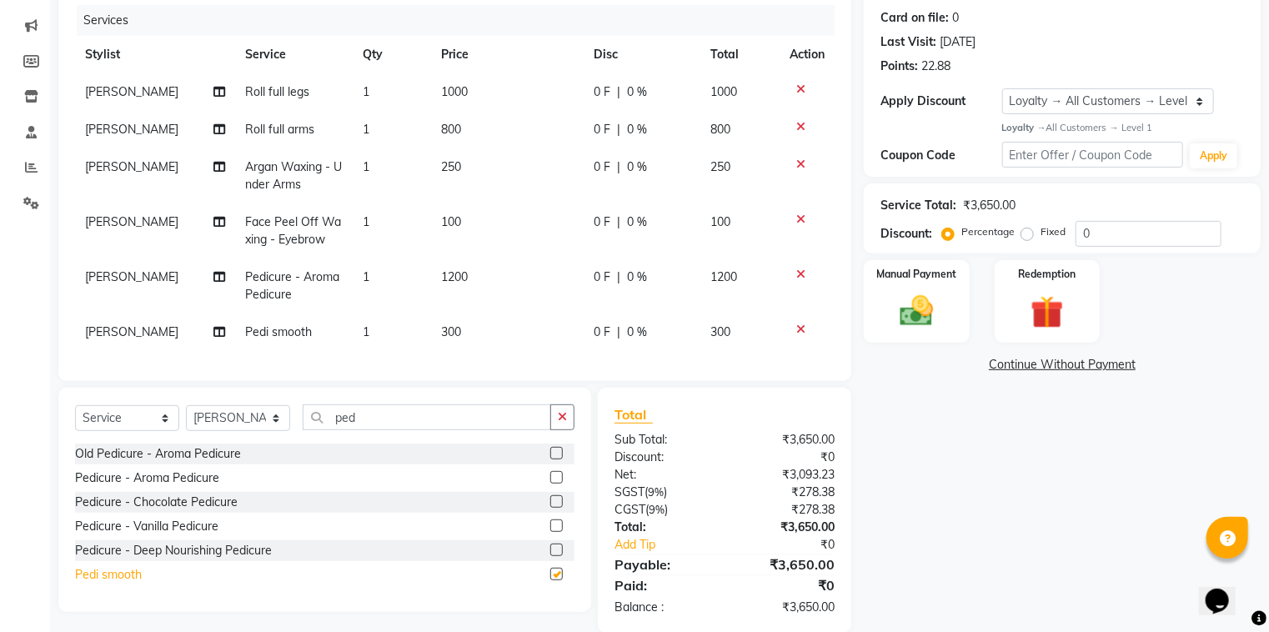
checkbox input "false"
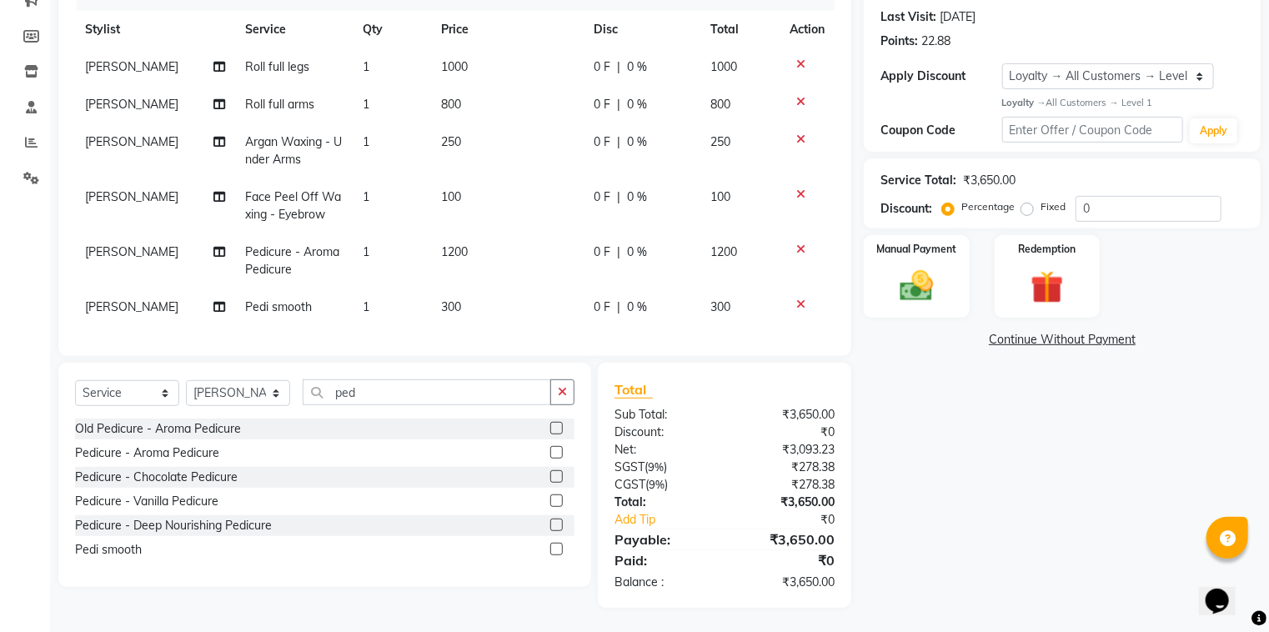
scroll to position [240, 0]
click at [644, 298] on span "0 %" at bounding box center [637, 307] width 20 height 18
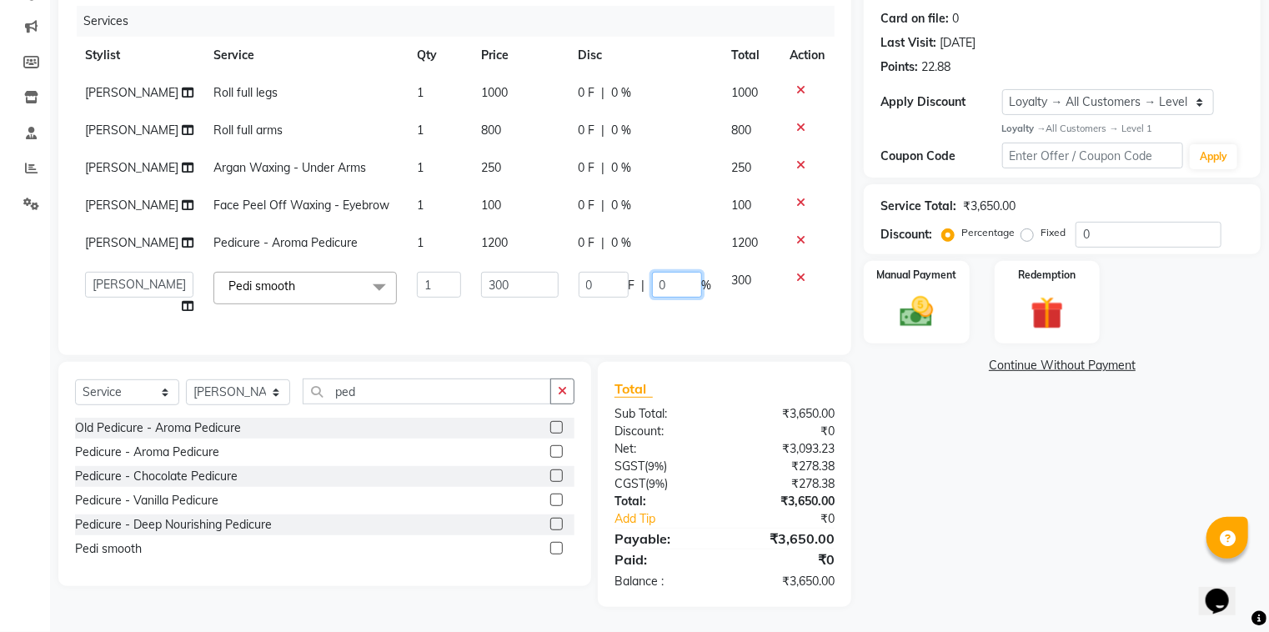
click at [658, 298] on input "0" at bounding box center [677, 285] width 50 height 26
type input "100"
click at [617, 362] on div "Client +91 9421006746 Date 03-09-2025 Invoice Number V/2025 V/2025-26 0633 Serv…" at bounding box center [455, 265] width 818 height 683
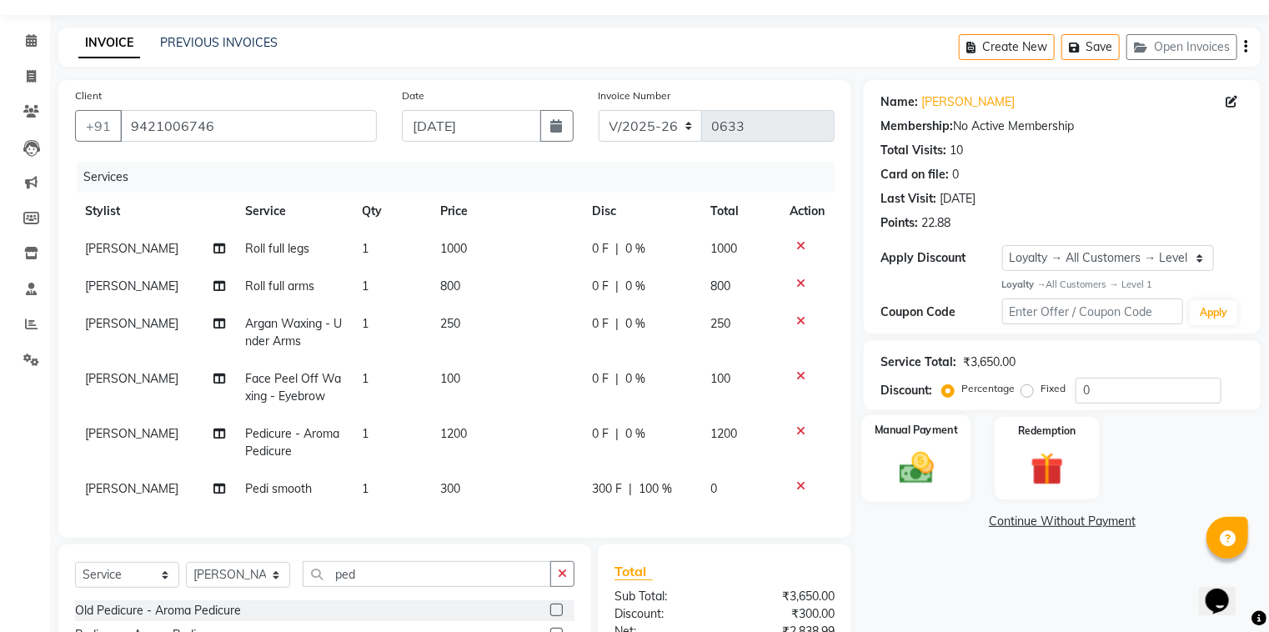
scroll to position [0, 0]
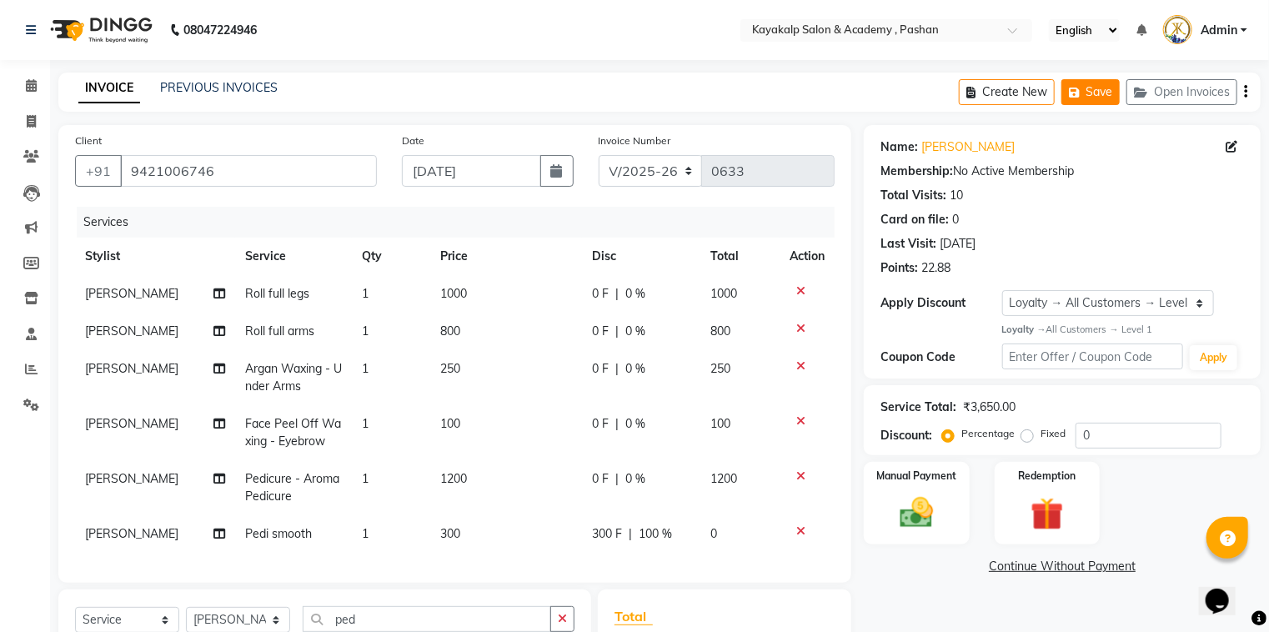
click at [1094, 98] on button "Save" at bounding box center [1090, 92] width 58 height 26
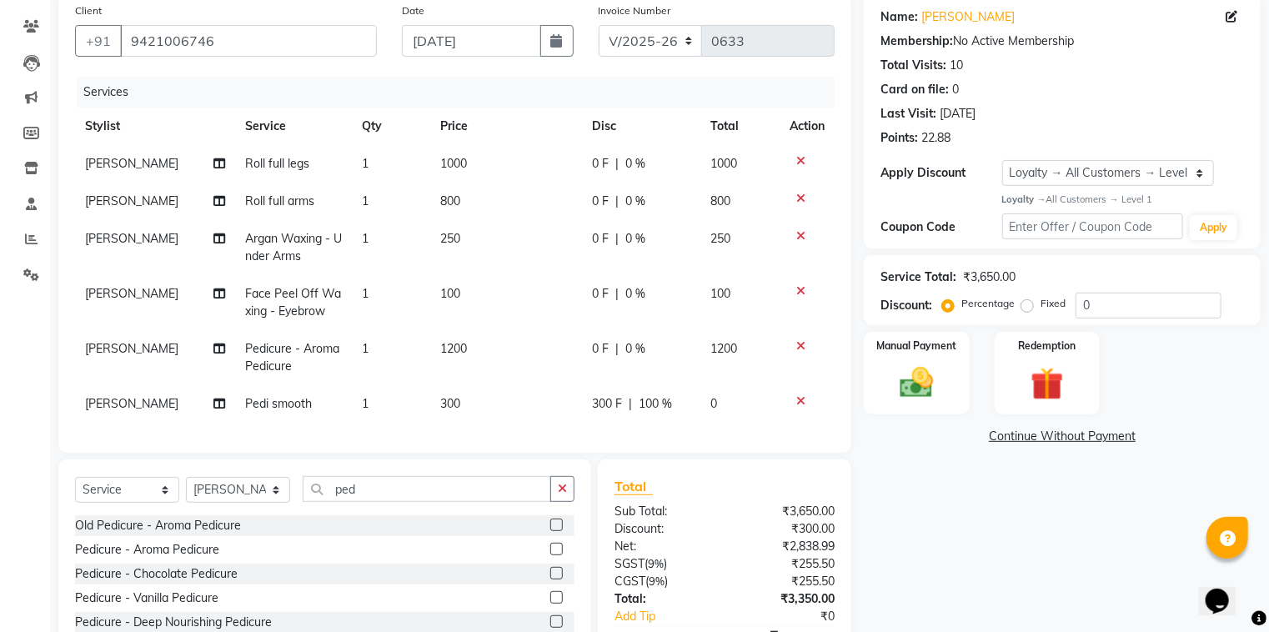
scroll to position [107, 0]
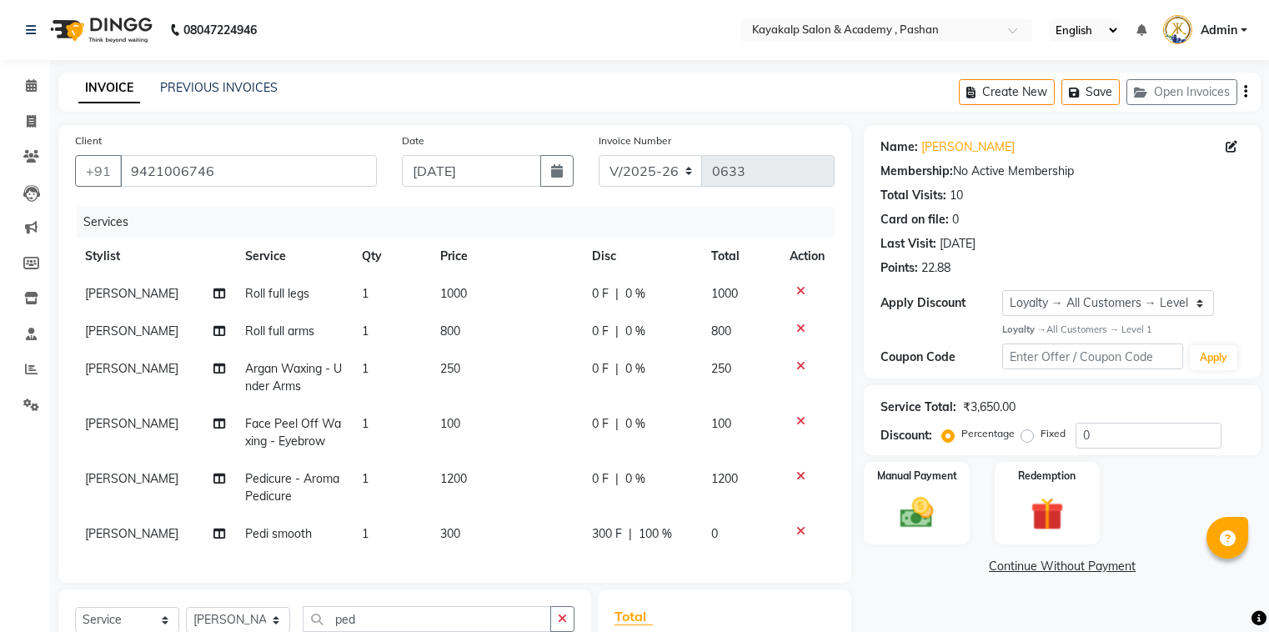
select select "4804"
select select "service"
select select "29289"
select select "1: Object"
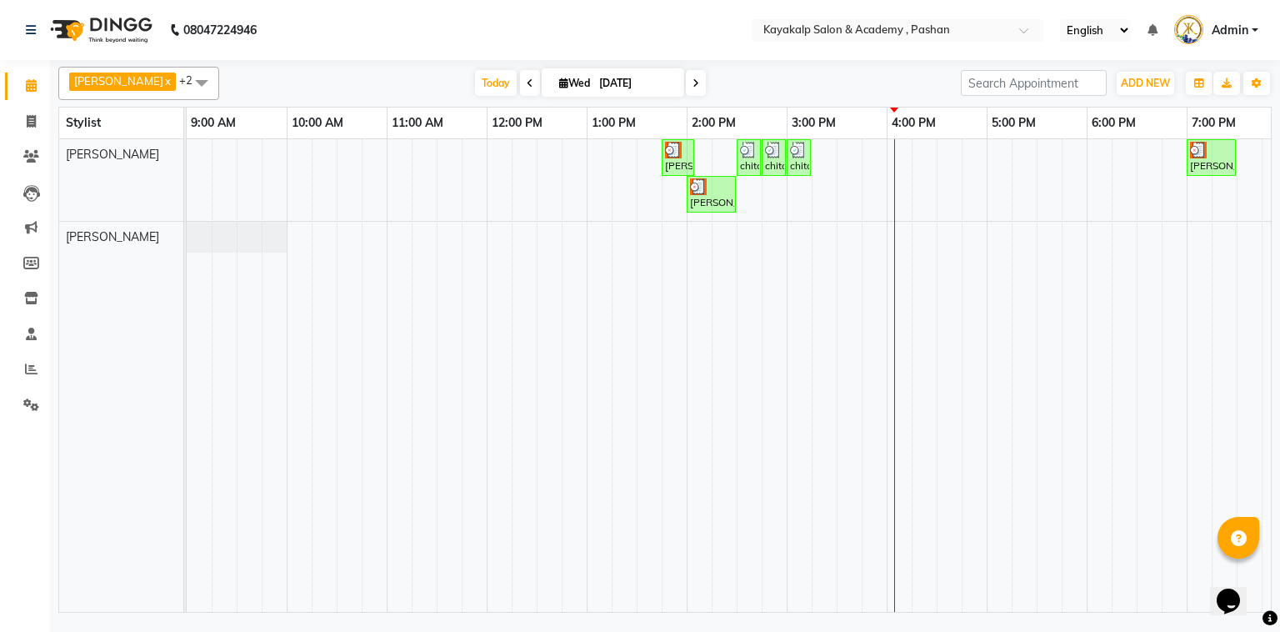
click at [521, 75] on span at bounding box center [530, 83] width 20 height 26
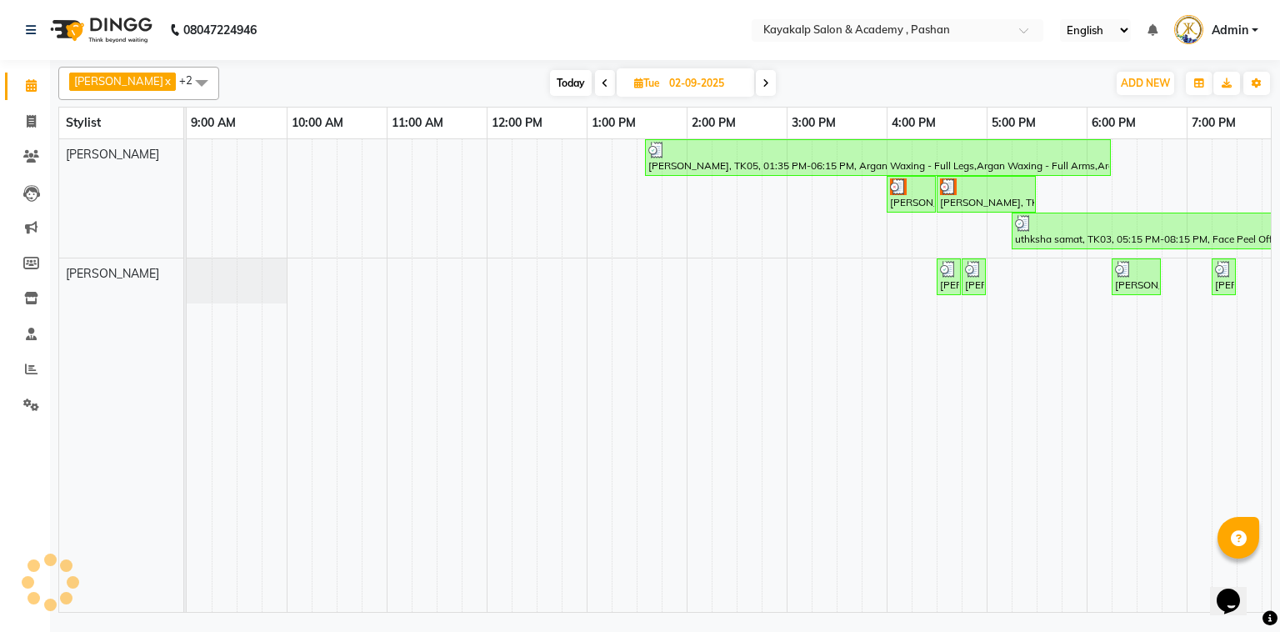
scroll to position [0, 115]
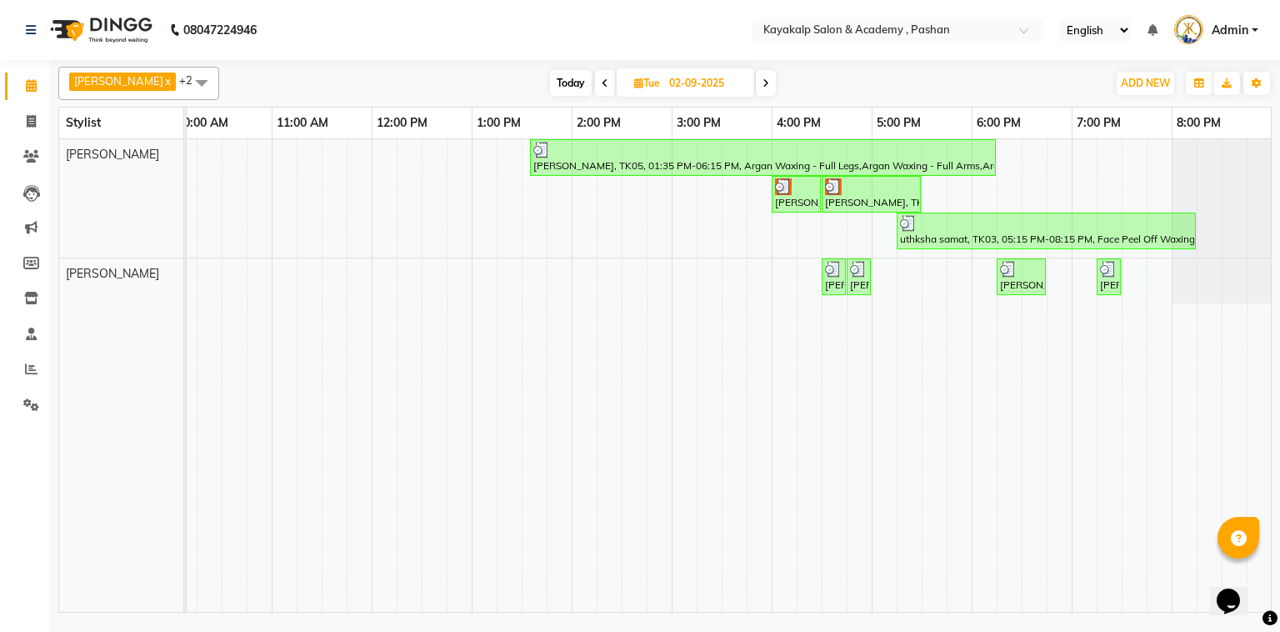
click at [764, 83] on icon at bounding box center [766, 83] width 7 height 10
type input "[DATE]"
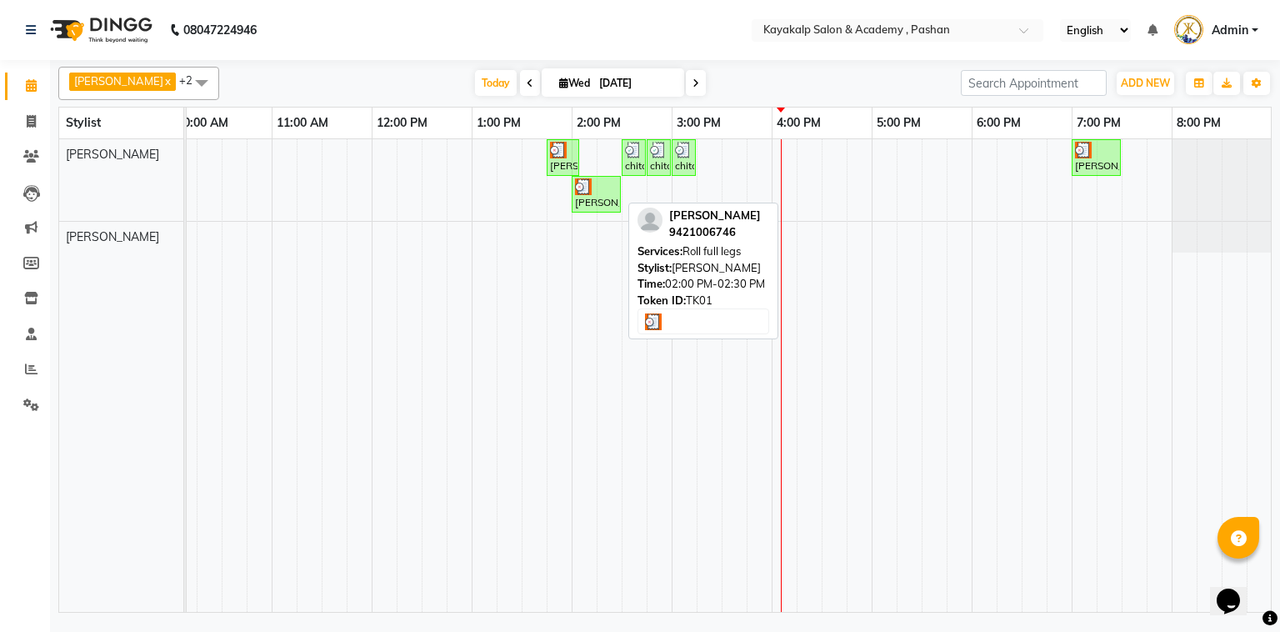
click at [594, 199] on div "[PERSON_NAME], TK01, 02:00 PM-02:30 PM, Roll full legs" at bounding box center [597, 194] width 46 height 32
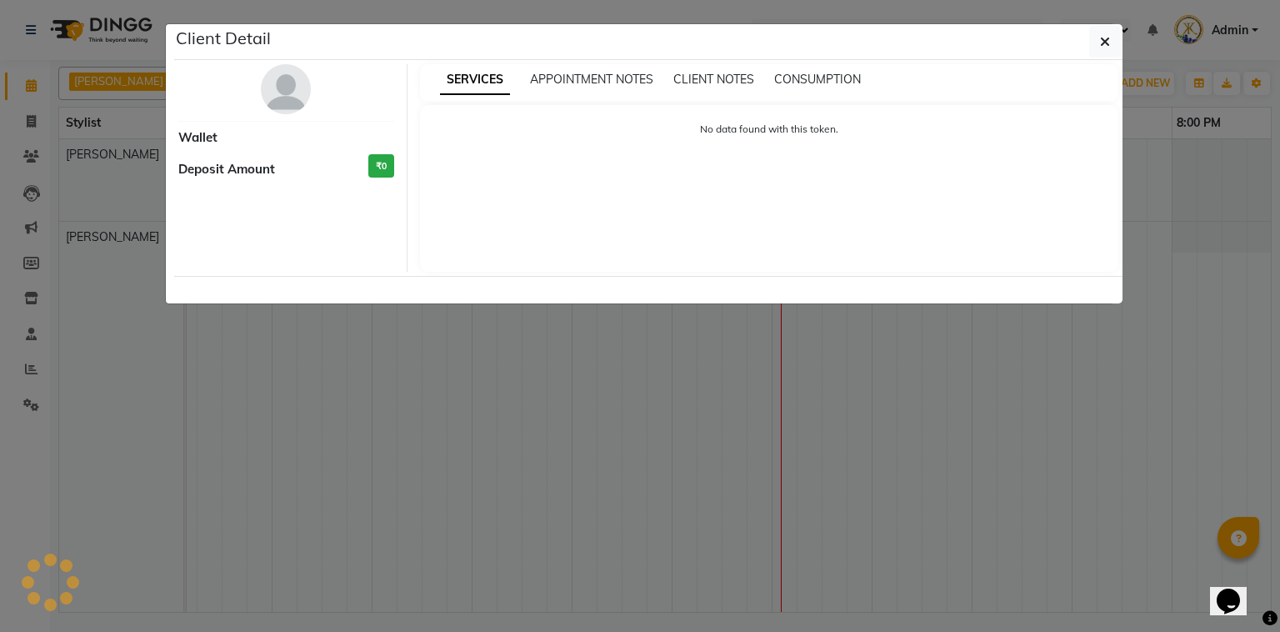
select select "3"
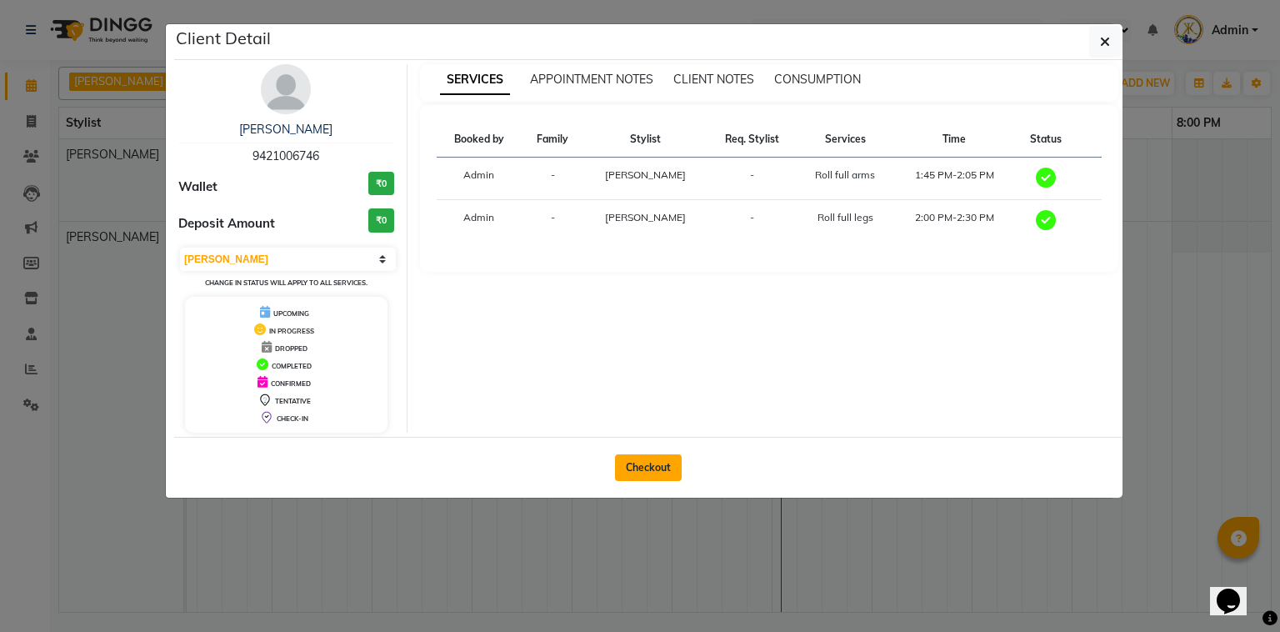
click at [658, 465] on button "Checkout" at bounding box center [648, 467] width 67 height 27
select select "service"
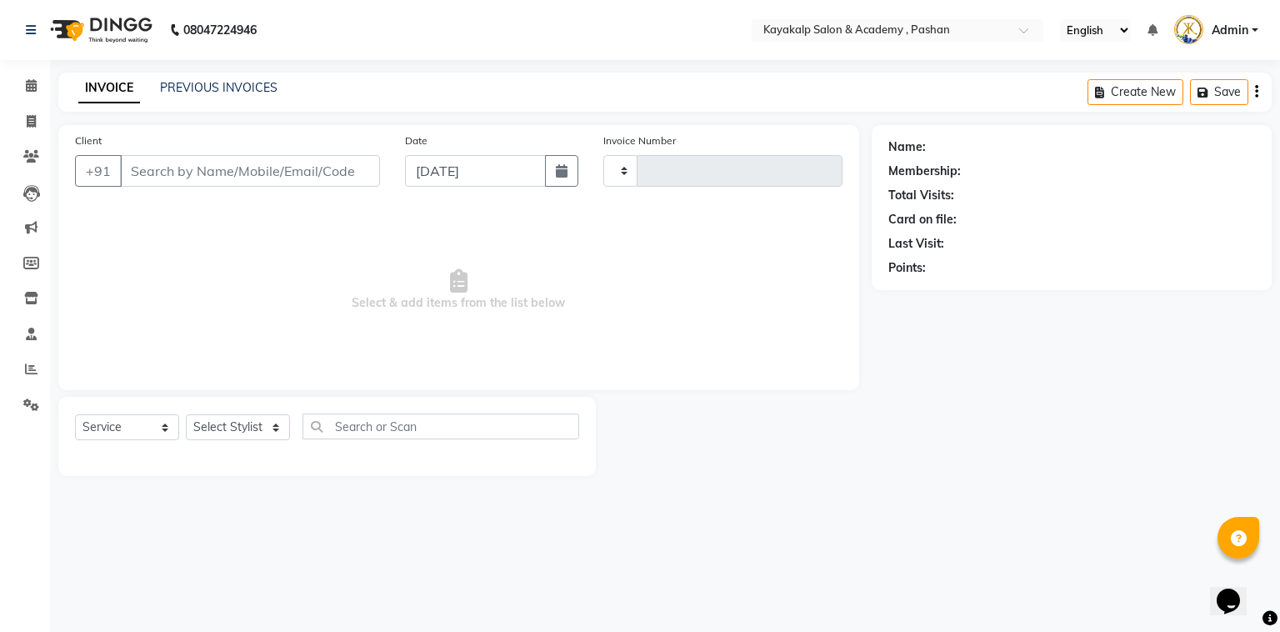
type input "0634"
select select "4804"
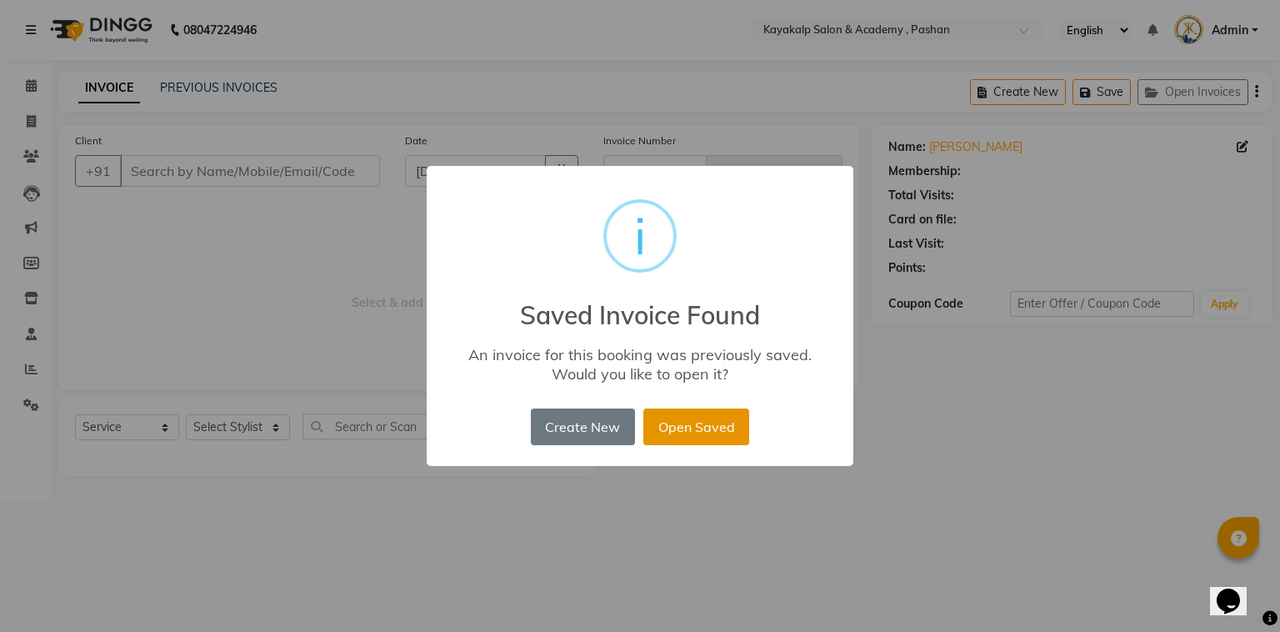
click at [687, 433] on button "Open Saved" at bounding box center [697, 426] width 106 height 37
type input "9421006746"
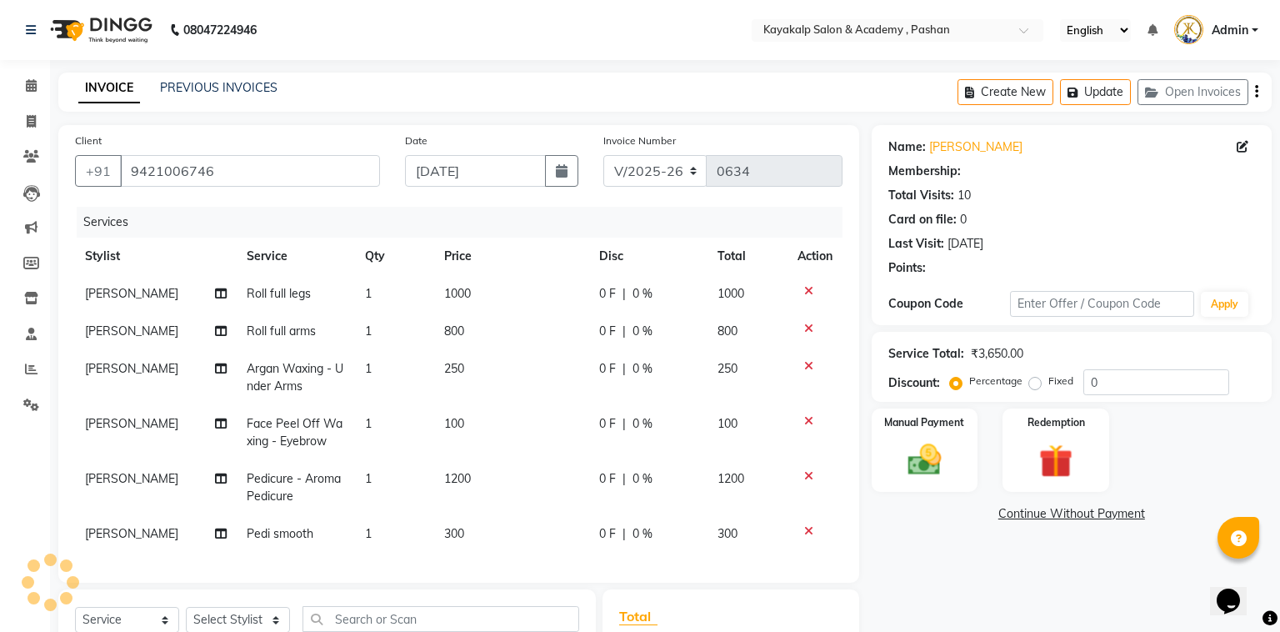
select select "1: Object"
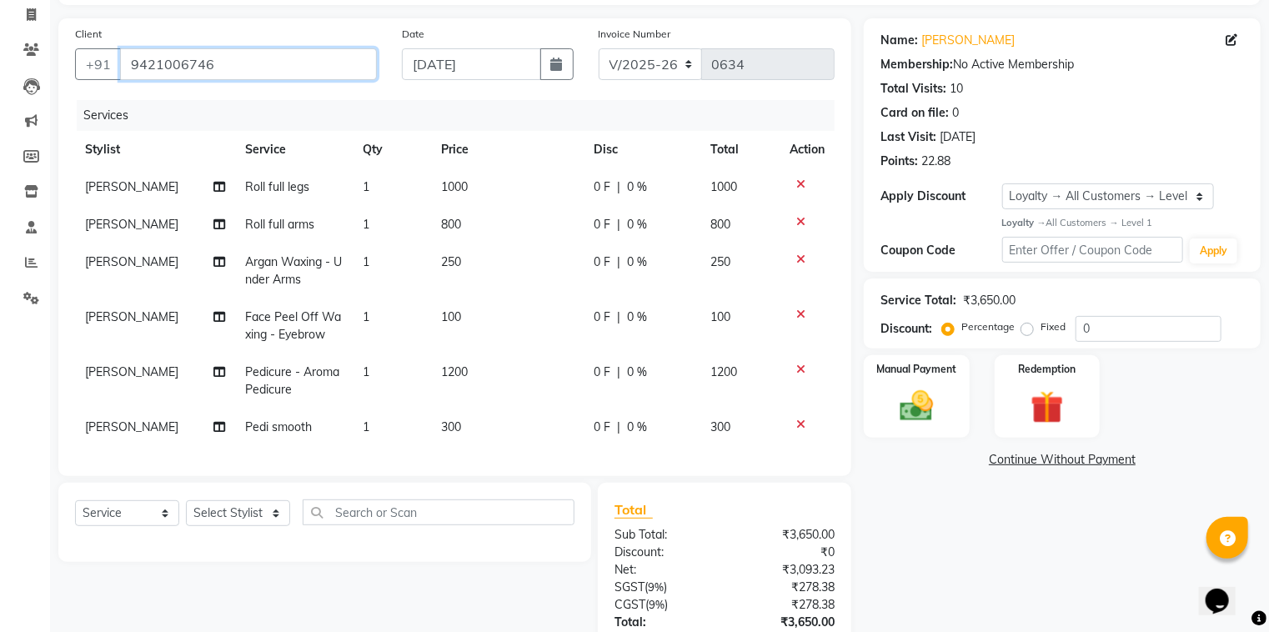
scroll to position [240, 0]
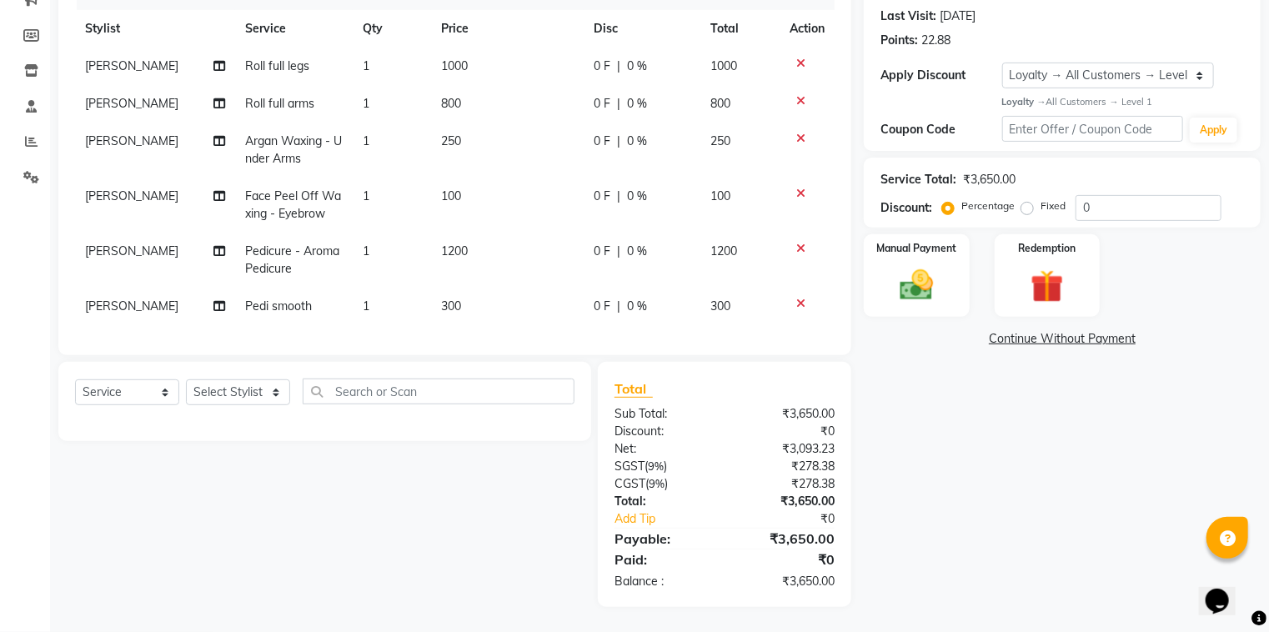
click at [660, 298] on div "0 F | 0 %" at bounding box center [642, 307] width 97 height 18
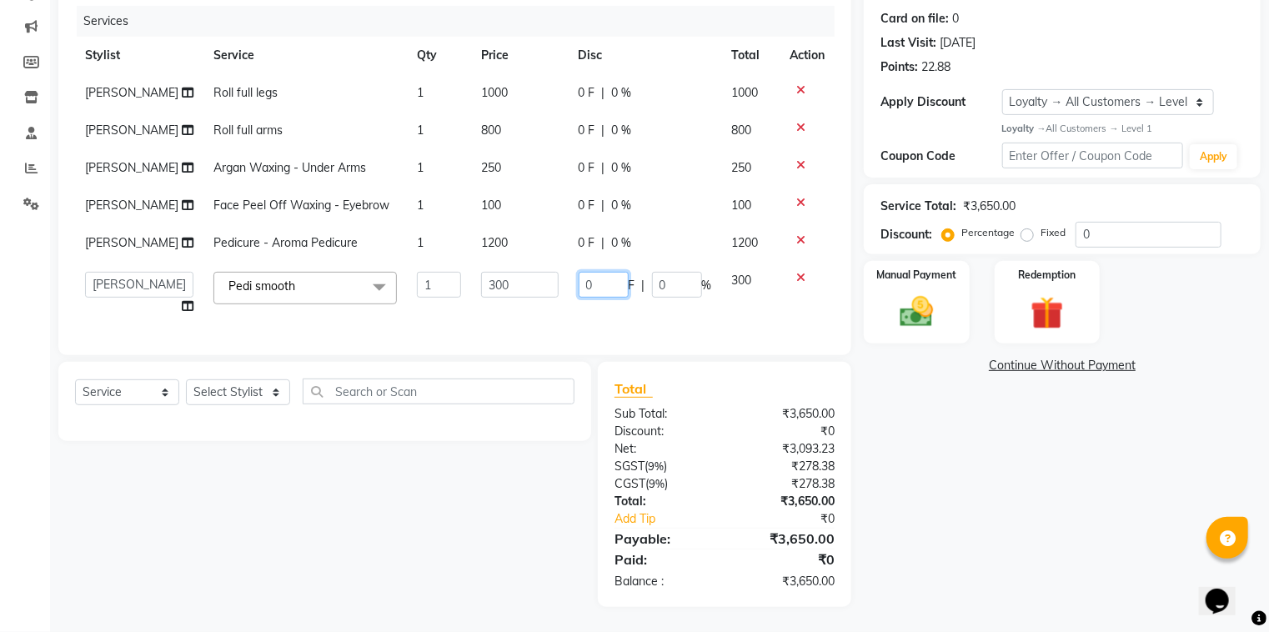
click at [597, 298] on input "0" at bounding box center [604, 285] width 50 height 26
type input "100"
click at [679, 358] on div "Client +91 9421006746 Date 03-09-2025 Invoice Number V/2025 V/2025-26 0634 Serv…" at bounding box center [455, 265] width 818 height 683
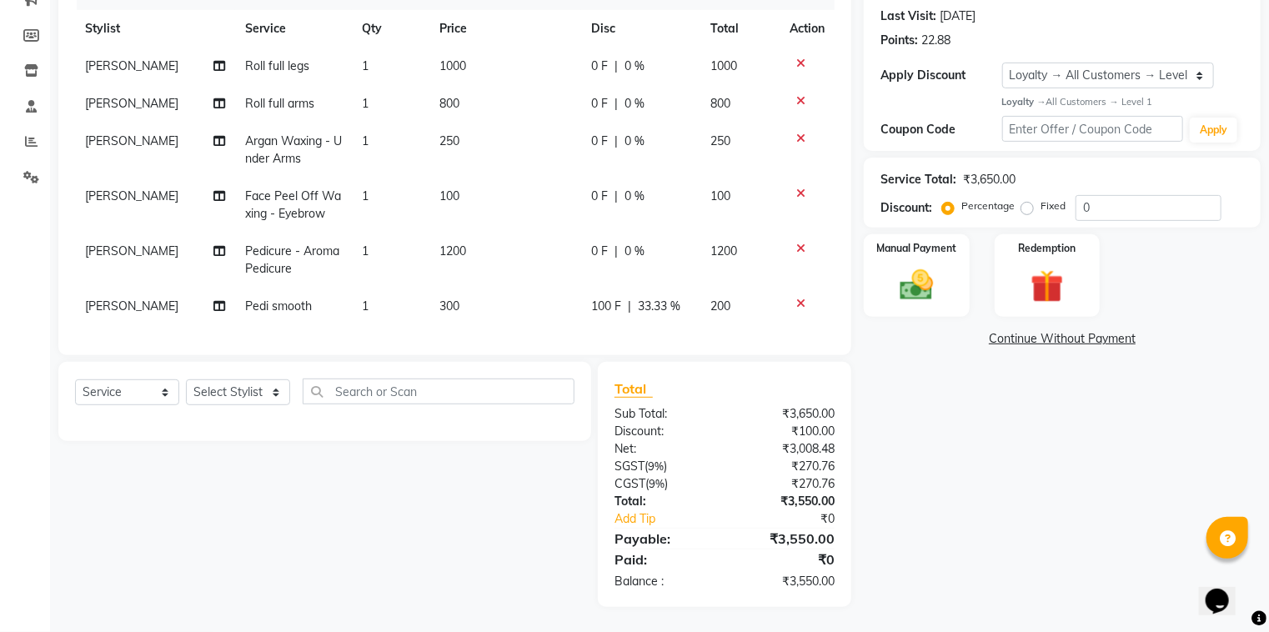
click at [649, 298] on span "33.33 %" at bounding box center [659, 307] width 43 height 18
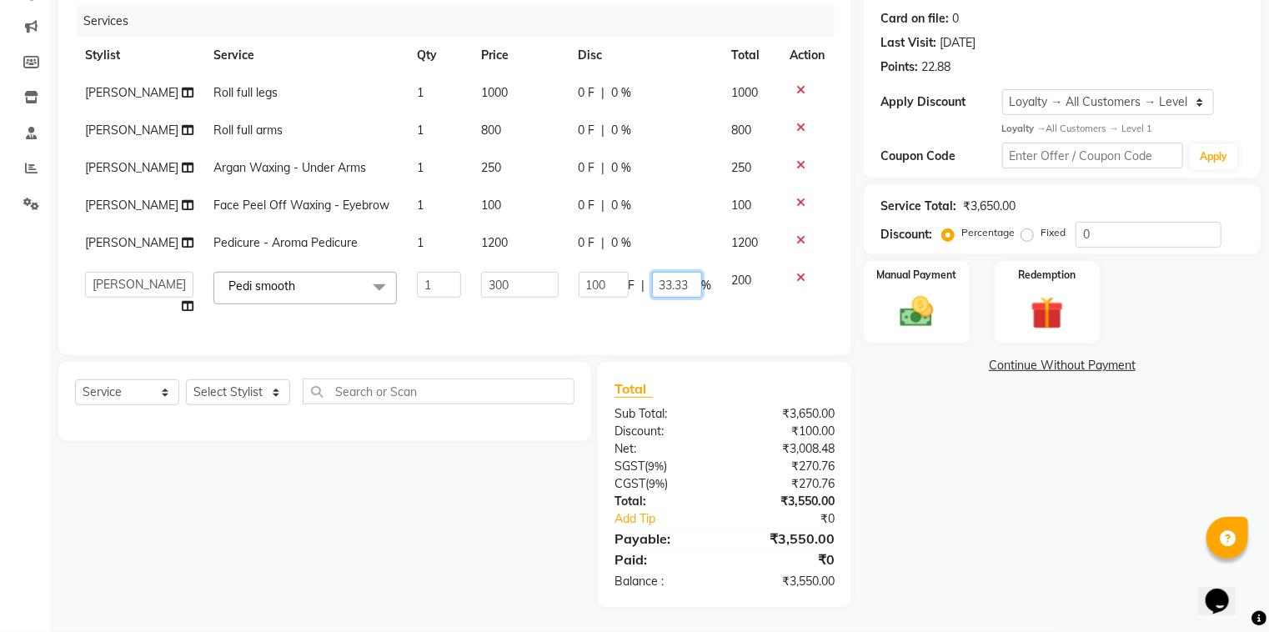
click at [679, 298] on input "33.33" at bounding box center [677, 285] width 50 height 26
type input "3"
type input "100"
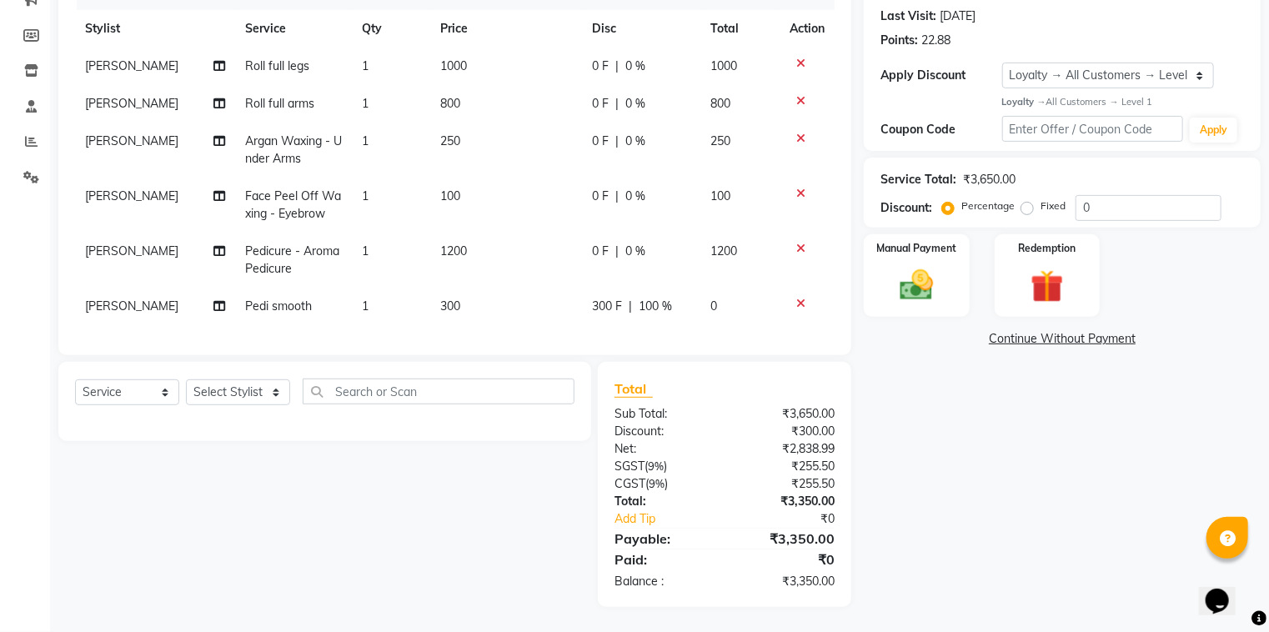
click at [695, 348] on div "Client +91 9421006746 Date 03-09-2025 Invoice Number V/2025 V/2025-26 0634 Serv…" at bounding box center [454, 126] width 793 height 458
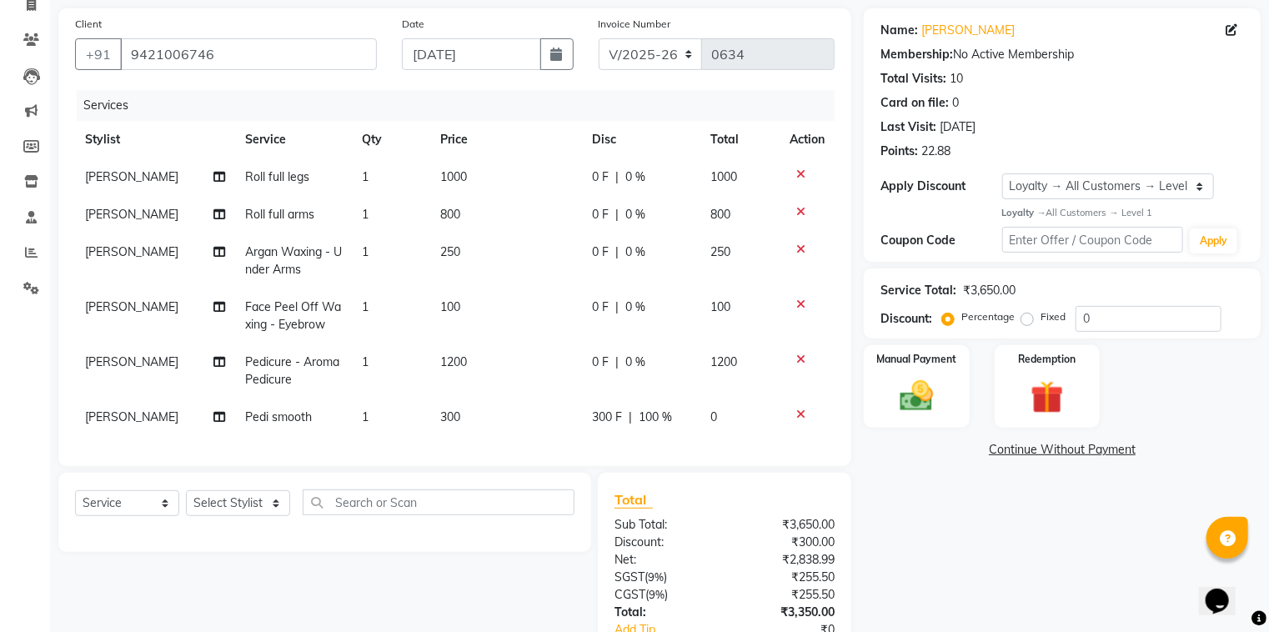
scroll to position [40, 0]
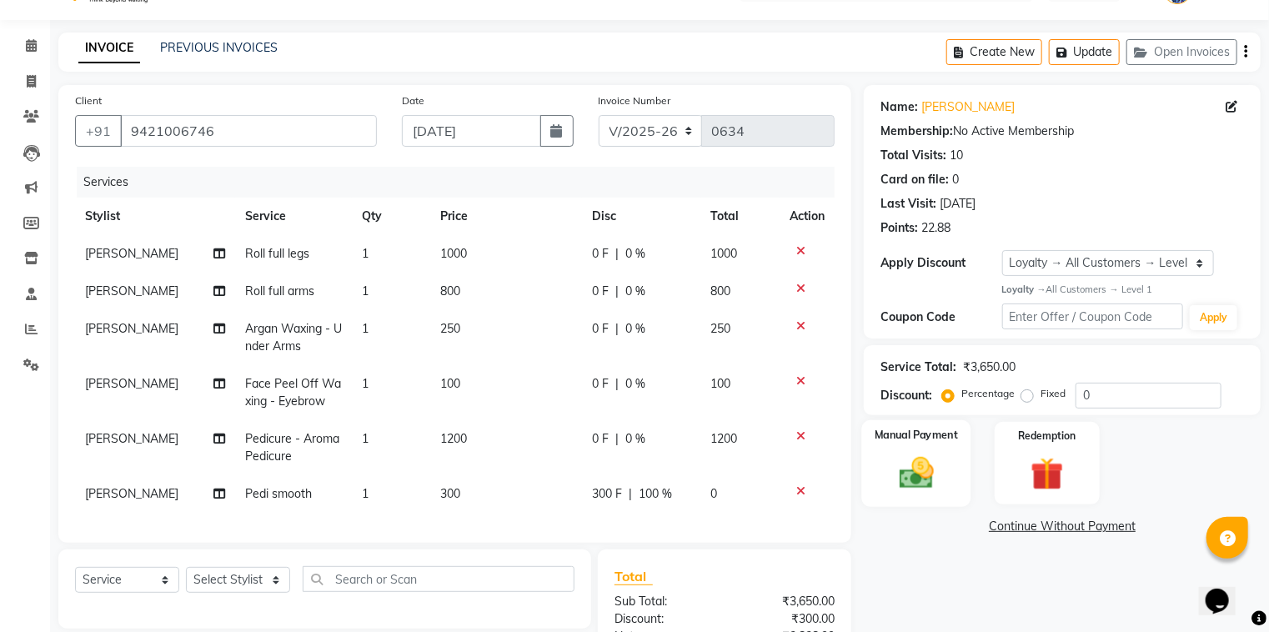
click at [897, 474] on img at bounding box center [917, 473] width 56 height 40
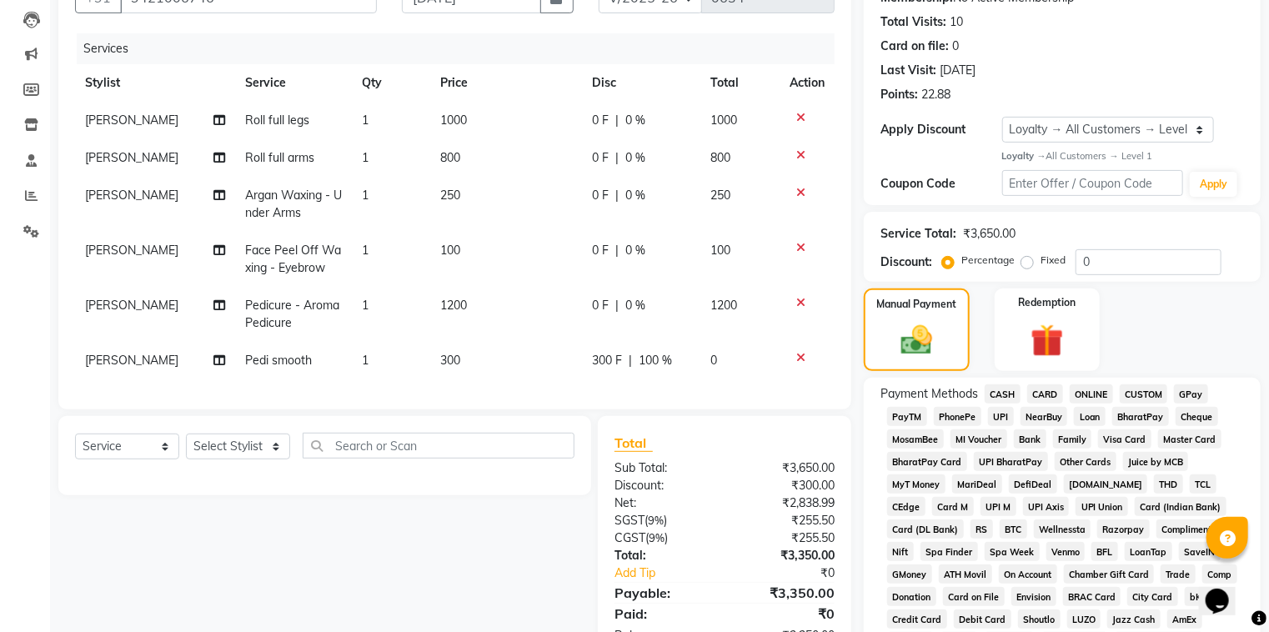
scroll to position [240, 0]
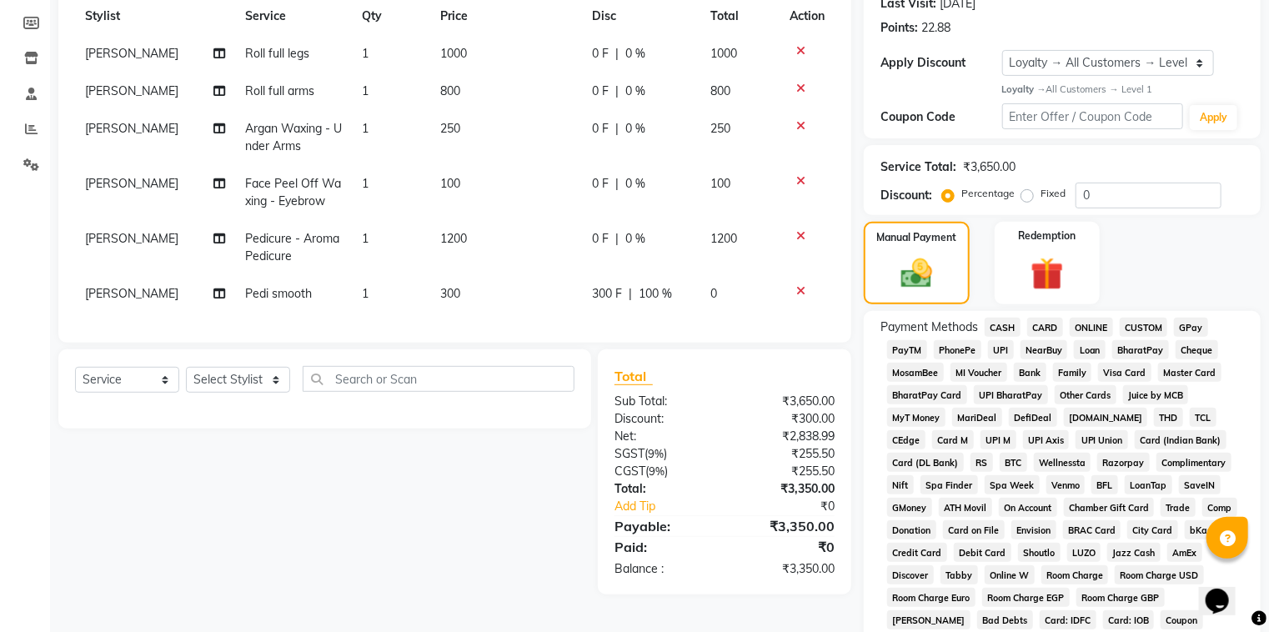
click at [997, 327] on span "CASH" at bounding box center [1003, 327] width 36 height 19
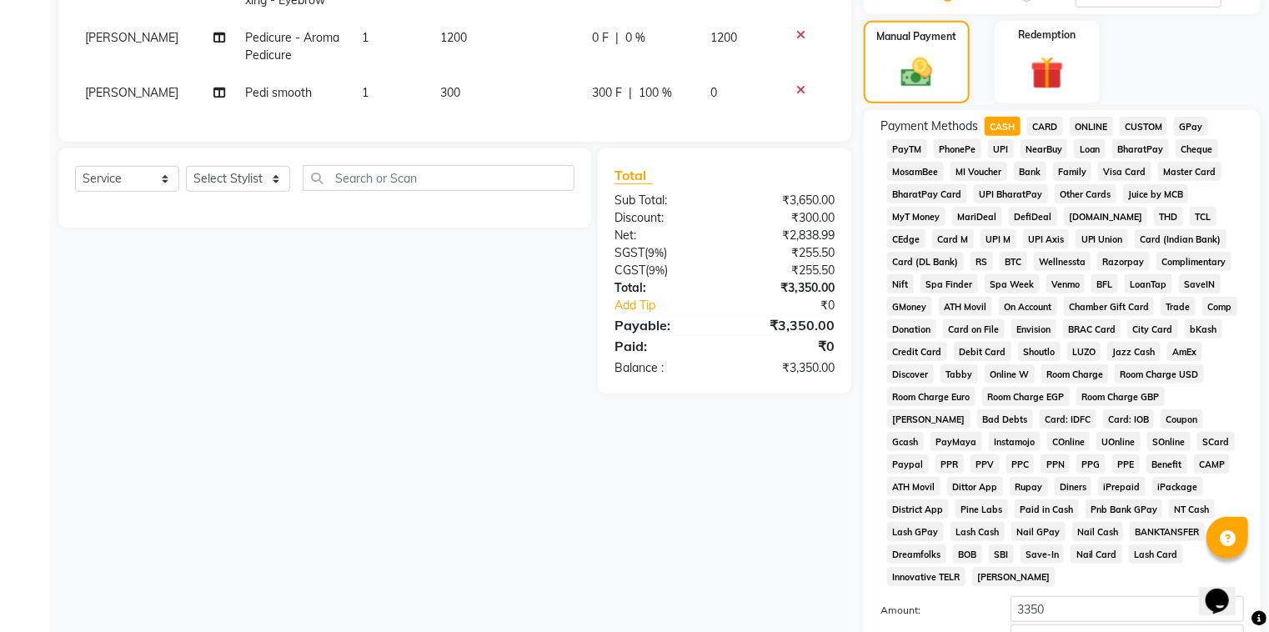
scroll to position [574, 0]
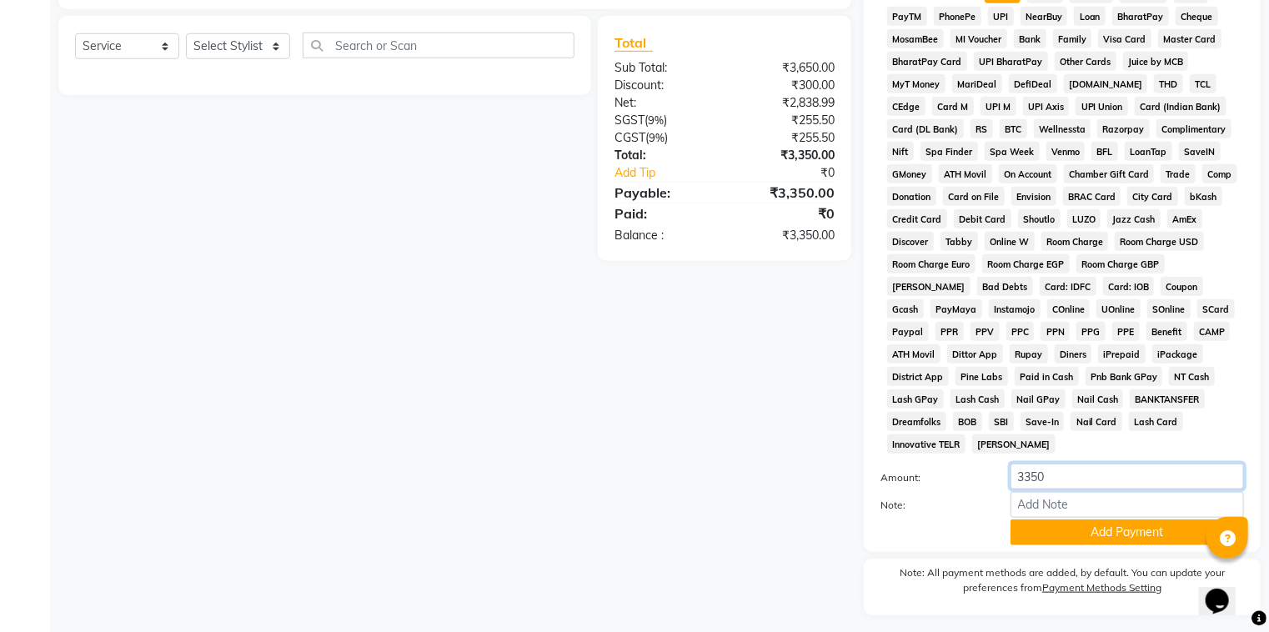
click at [1060, 464] on input "3350" at bounding box center [1126, 477] width 233 height 26
type input "3"
type input "1000"
click at [1104, 527] on button "Add Payment" at bounding box center [1126, 532] width 233 height 26
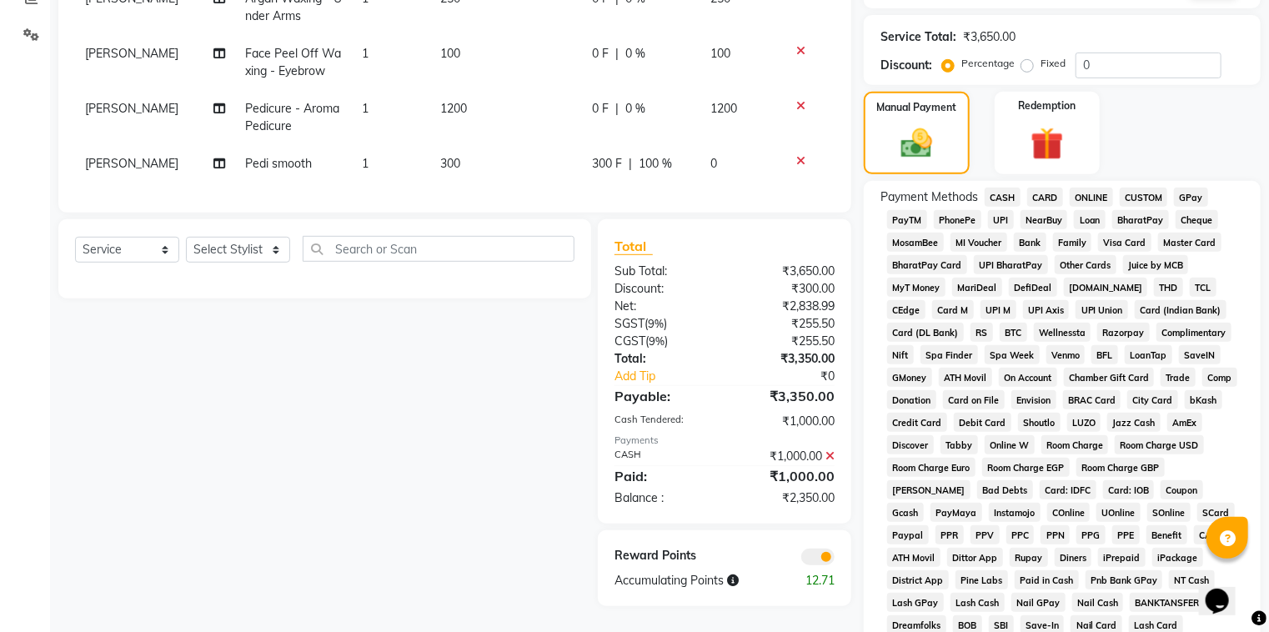
scroll to position [346, 0]
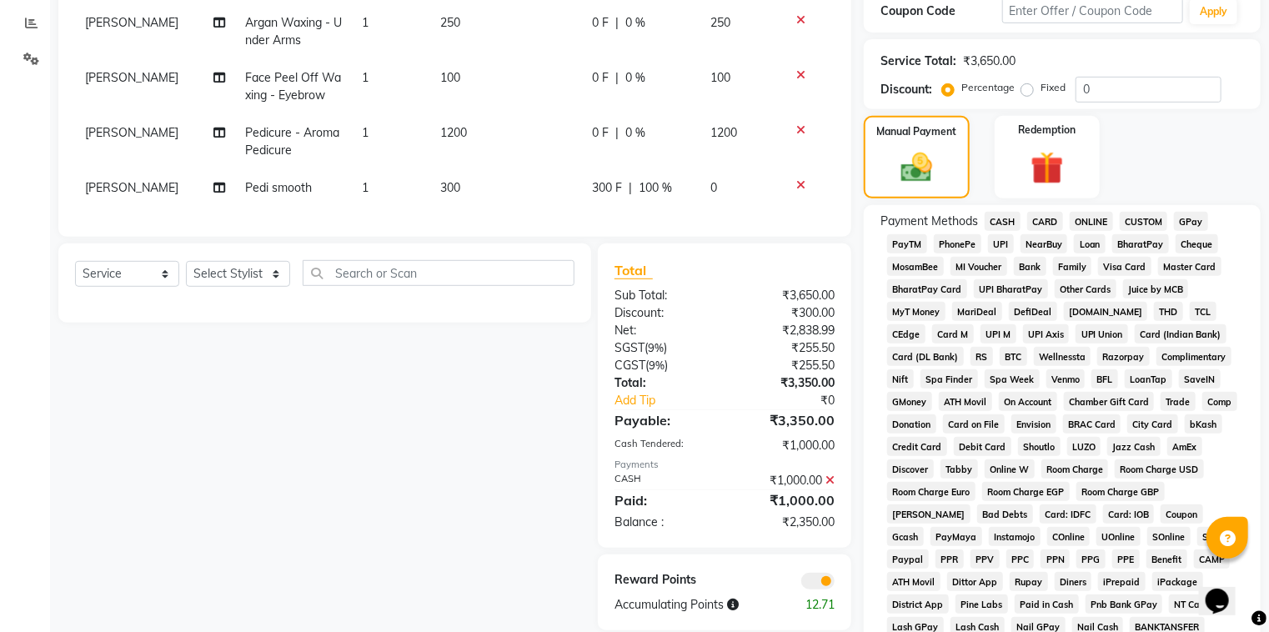
click at [1190, 228] on span "GPay" at bounding box center [1191, 221] width 34 height 19
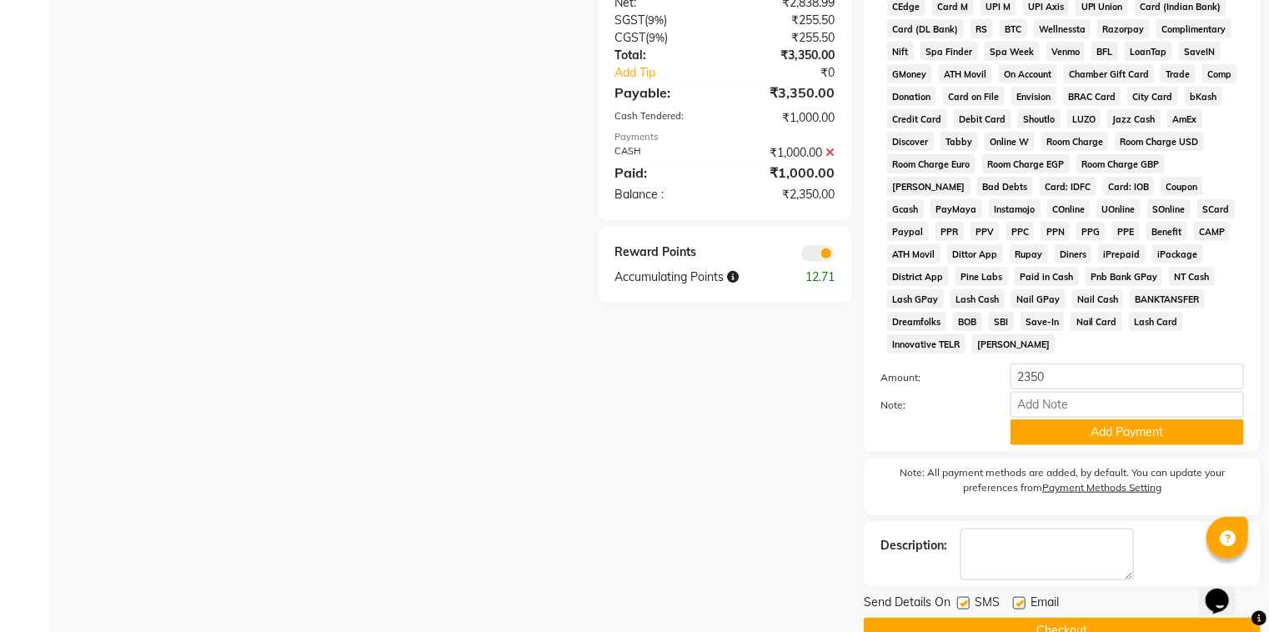
scroll to position [702, 0]
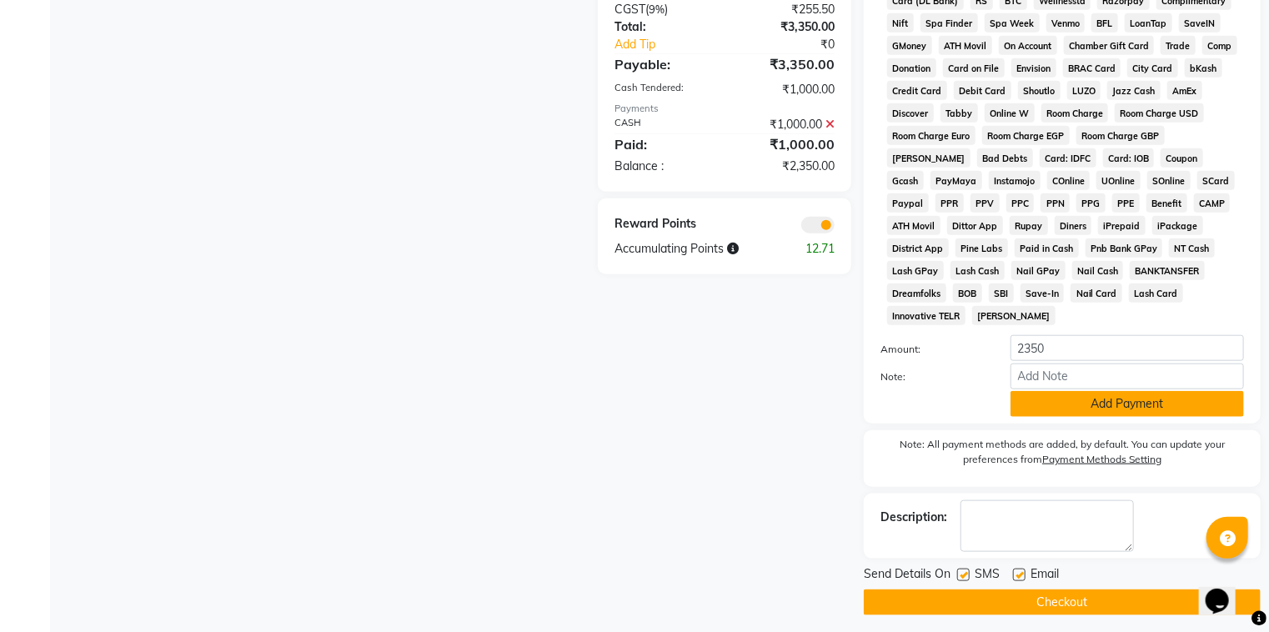
click at [1117, 398] on button "Add Payment" at bounding box center [1126, 404] width 233 height 26
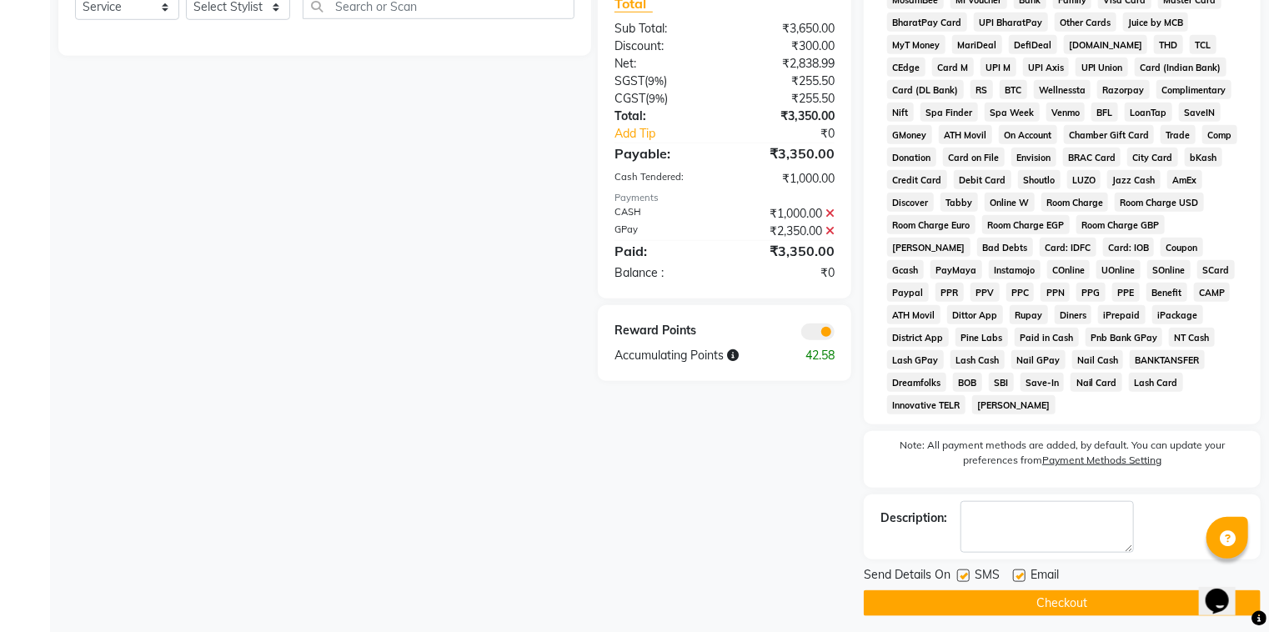
click at [1067, 596] on button "Checkout" at bounding box center [1062, 603] width 397 height 26
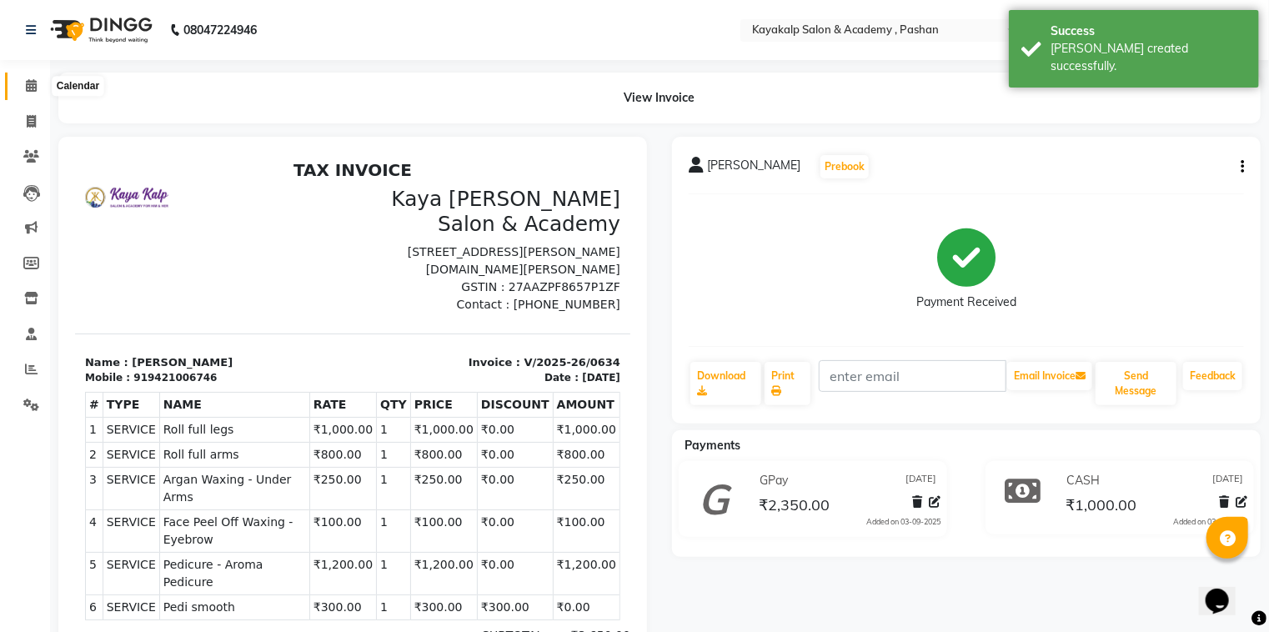
click at [33, 84] on icon at bounding box center [31, 85] width 11 height 13
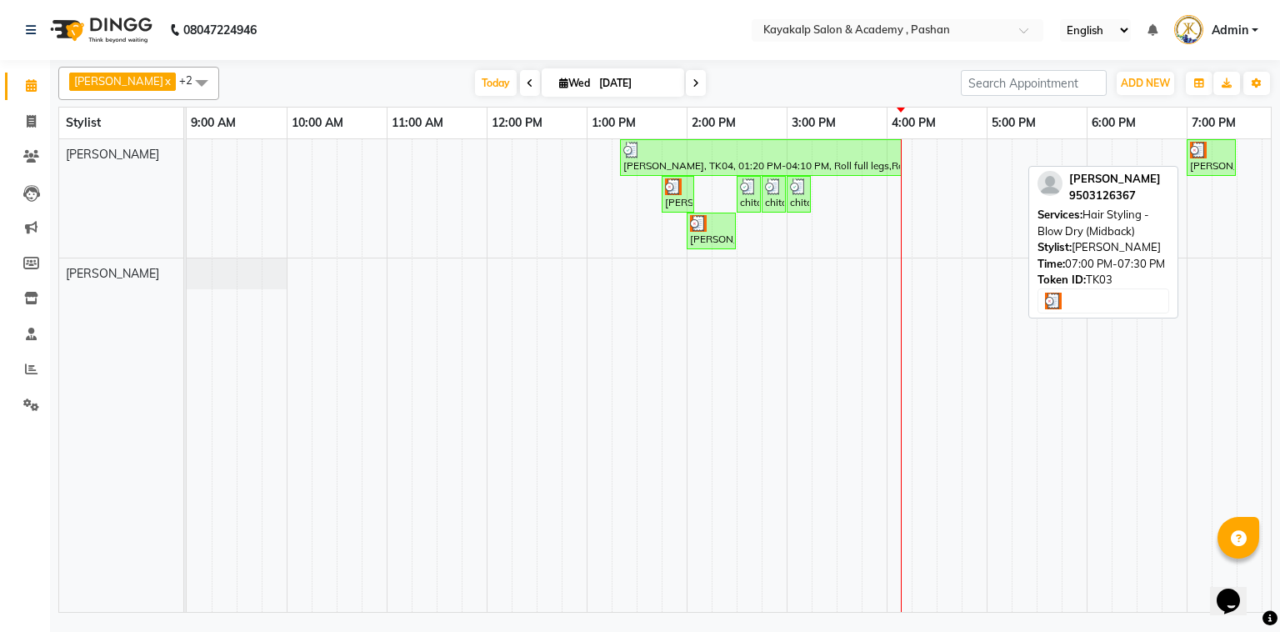
click at [1215, 156] on div at bounding box center [1211, 150] width 43 height 17
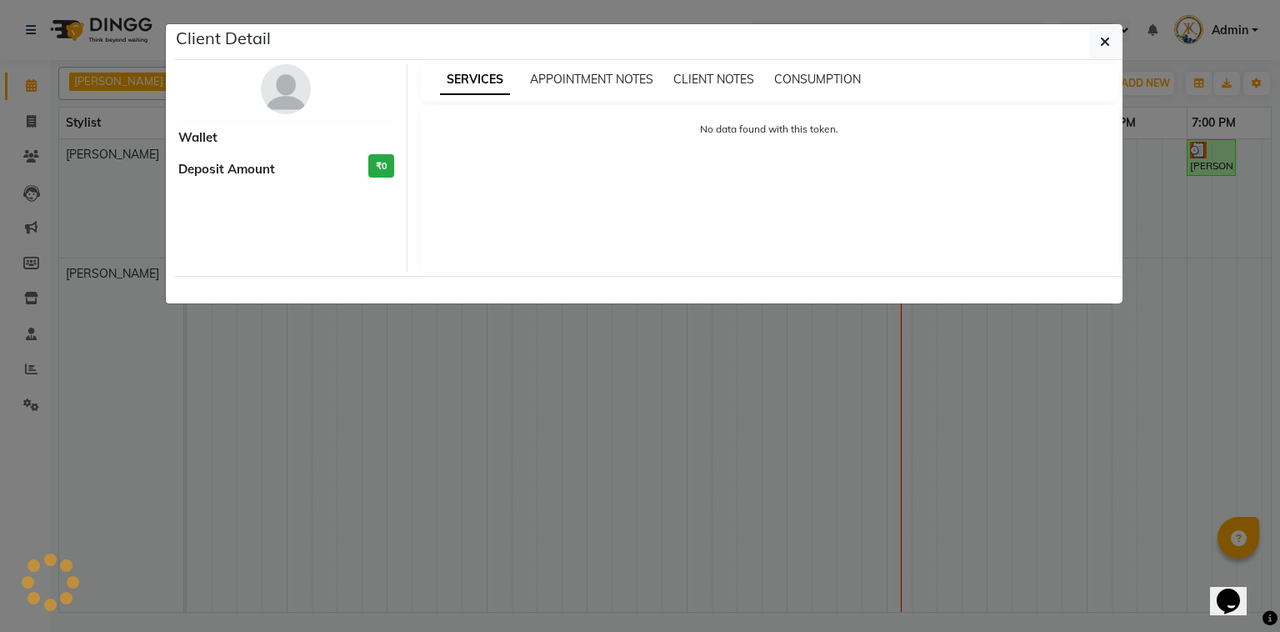
select select "3"
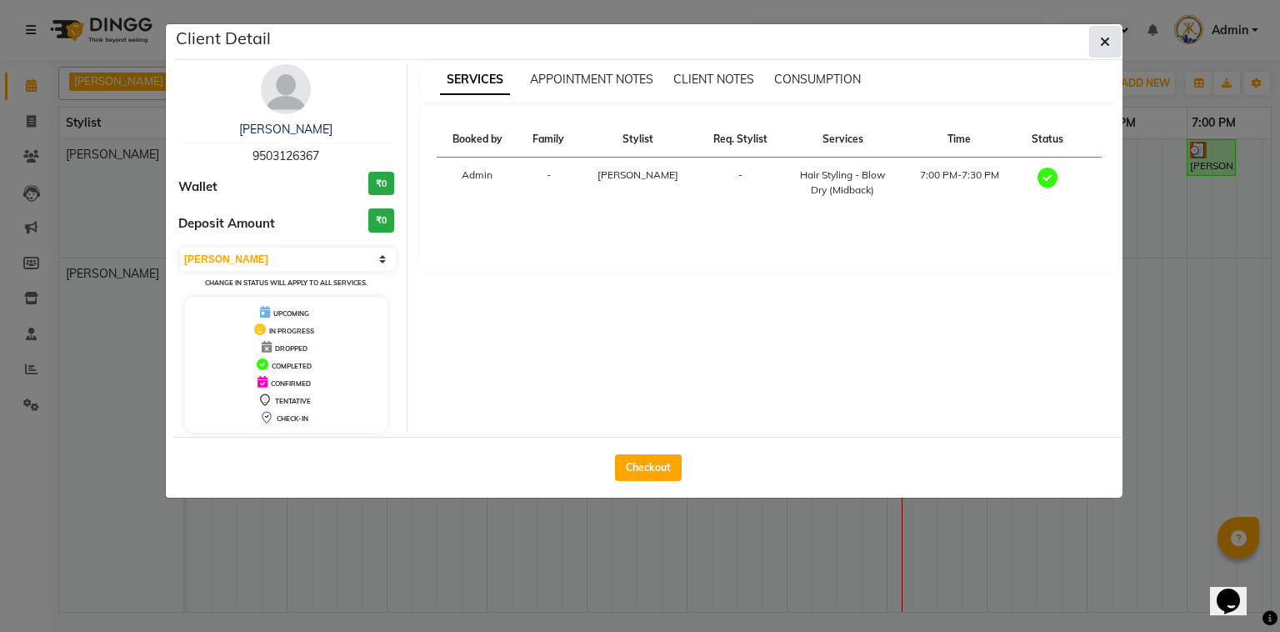
click at [1115, 45] on button "button" at bounding box center [1106, 42] width 32 height 32
